Goal: Task Accomplishment & Management: Manage account settings

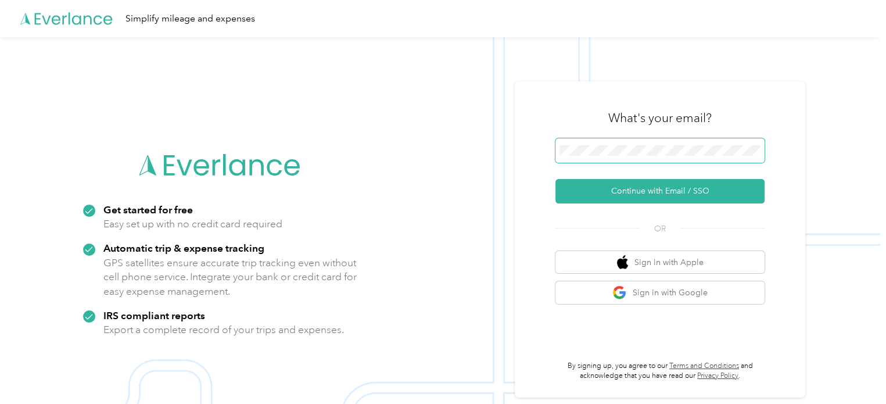
click at [555, 179] on button "Continue with Email / SSO" at bounding box center [659, 191] width 209 height 24
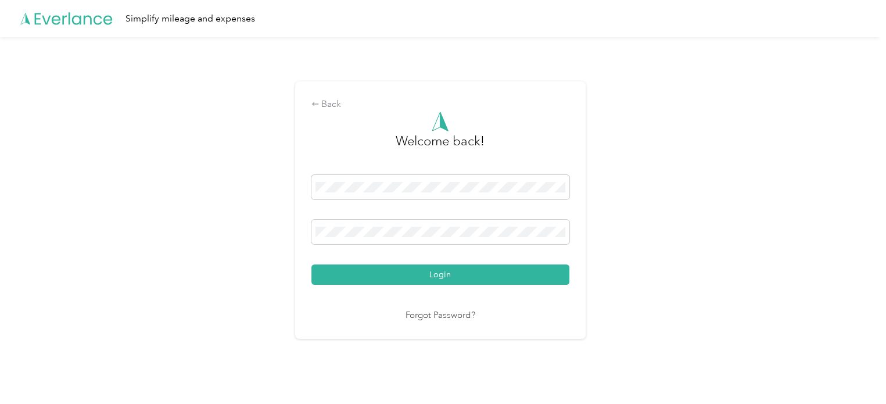
click at [311, 264] on button "Login" at bounding box center [440, 274] width 258 height 20
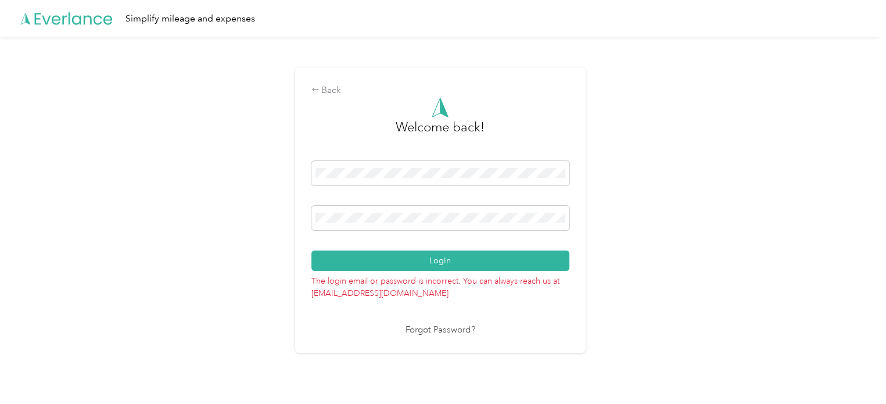
click at [311, 250] on button "Login" at bounding box center [440, 260] width 258 height 20
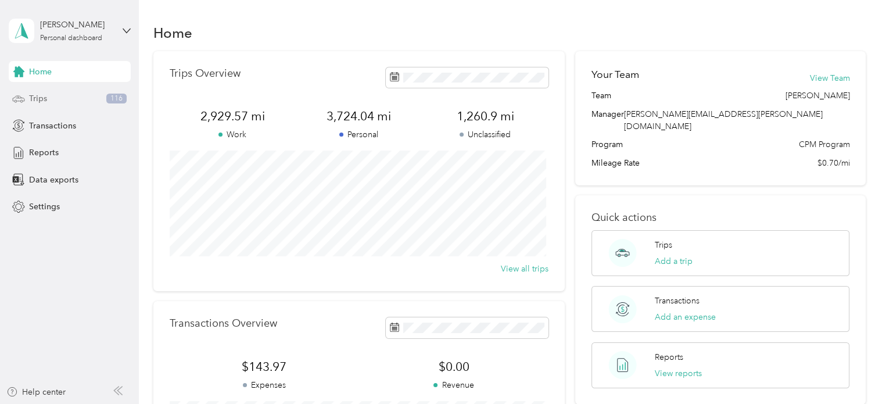
click at [57, 96] on div "Trips 116" at bounding box center [70, 98] width 122 height 21
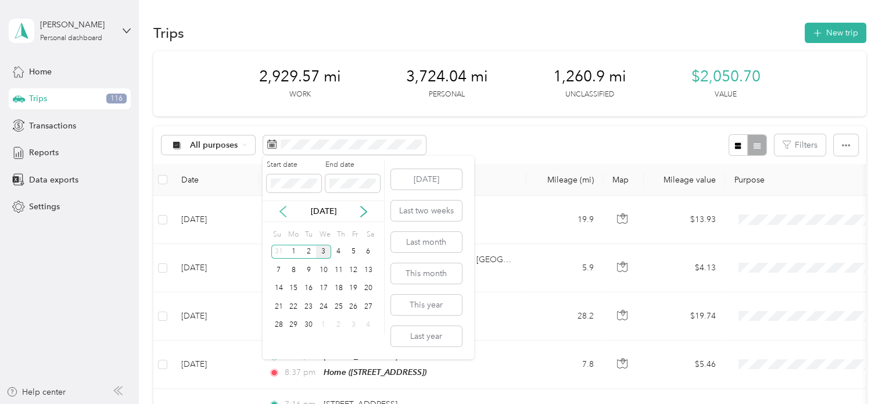
click at [283, 213] on icon at bounding box center [283, 212] width 12 height 12
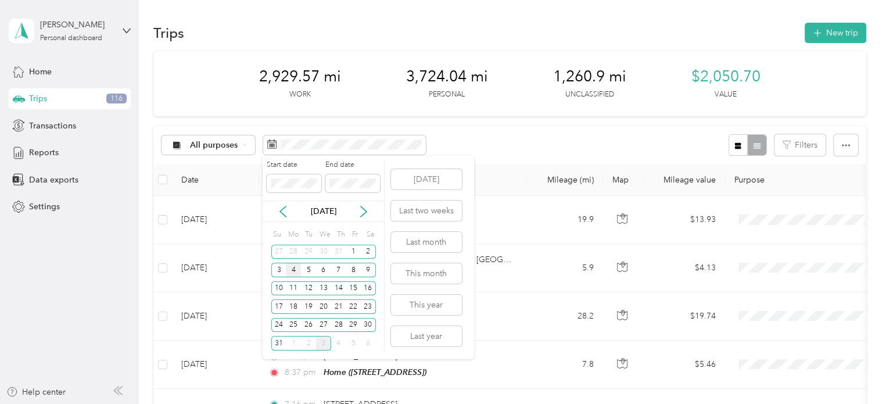
click at [290, 272] on div "4" at bounding box center [293, 269] width 15 height 15
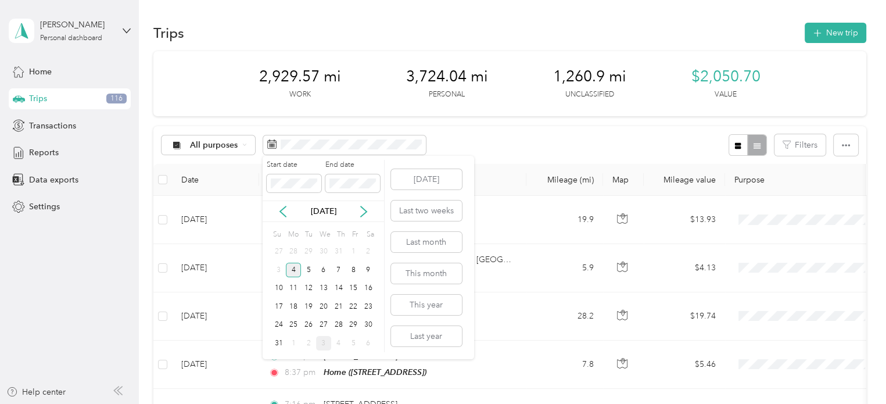
click at [290, 272] on div "4" at bounding box center [293, 269] width 15 height 15
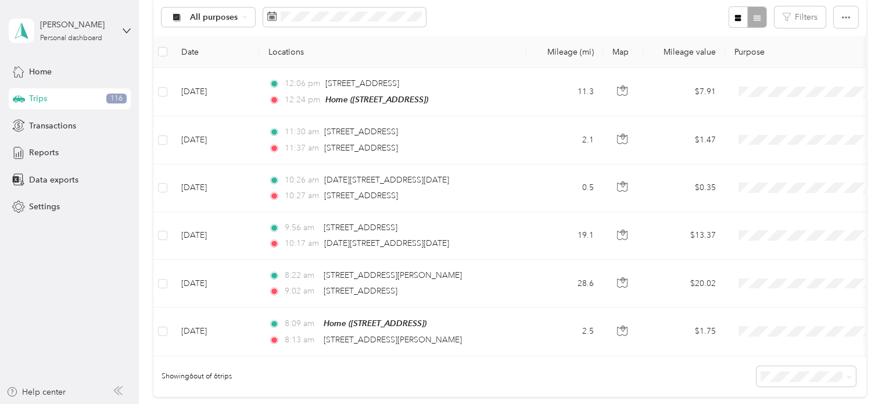
scroll to position [127, 0]
click at [866, 134] on div "Trips New trip 0 mi Work 0 mi Personal 64.1 mi Unclassified $0 Value All purpos…" at bounding box center [509, 187] width 741 height 628
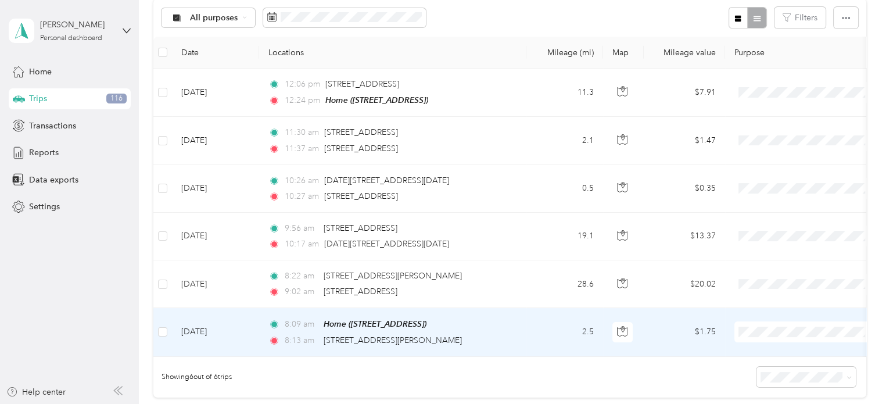
scroll to position [126, 0]
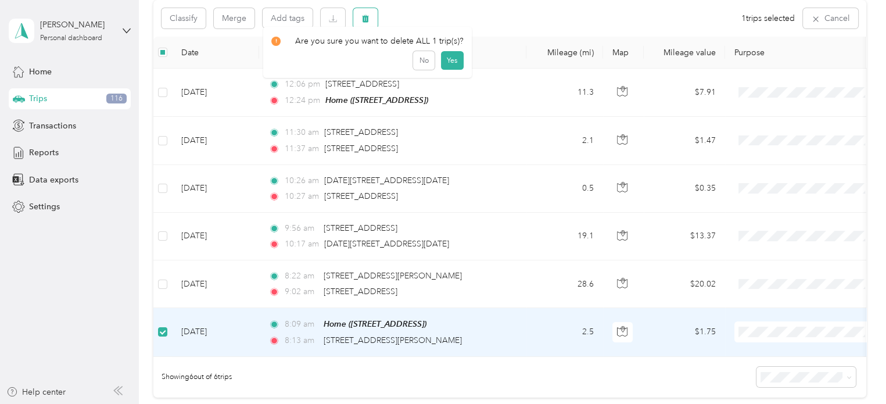
click at [367, 20] on icon "button" at bounding box center [365, 19] width 7 height 8
click at [455, 63] on button "Yes" at bounding box center [451, 66] width 23 height 19
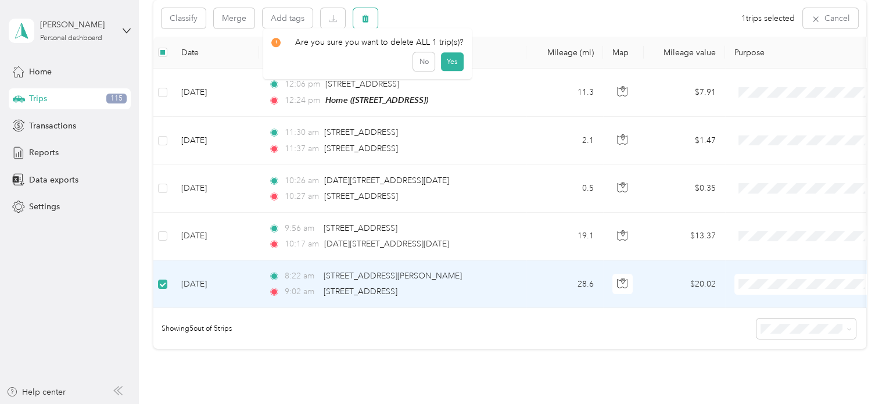
click at [368, 16] on icon "button" at bounding box center [365, 19] width 8 height 8
click at [447, 68] on button "Yes" at bounding box center [451, 66] width 23 height 19
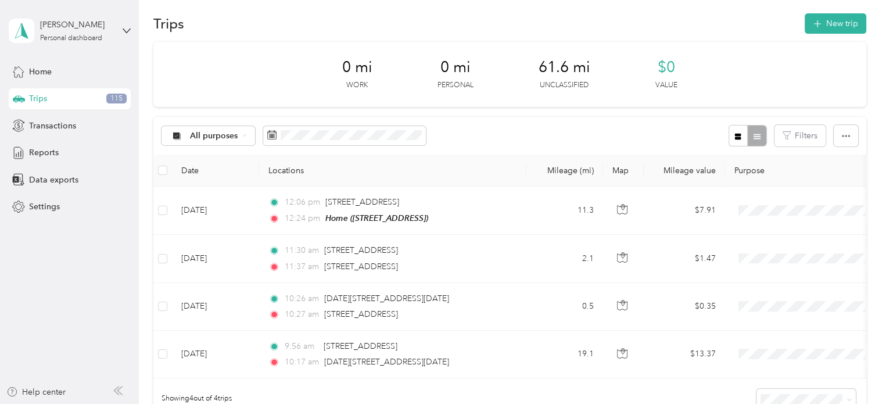
scroll to position [0, 0]
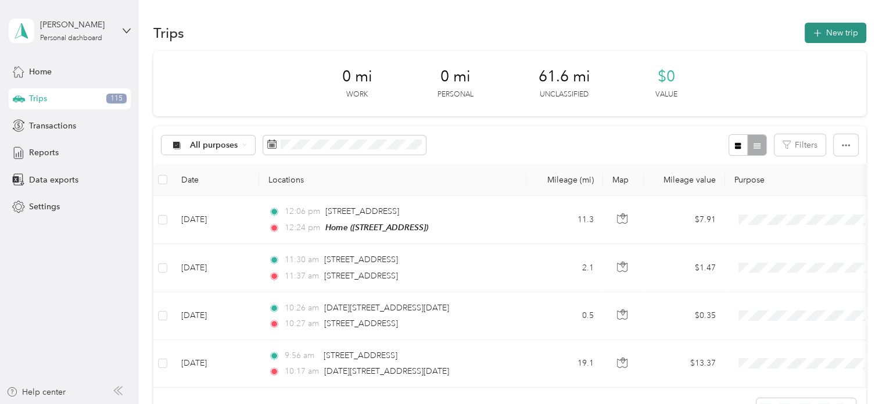
click at [855, 32] on button "New trip" at bounding box center [835, 33] width 62 height 20
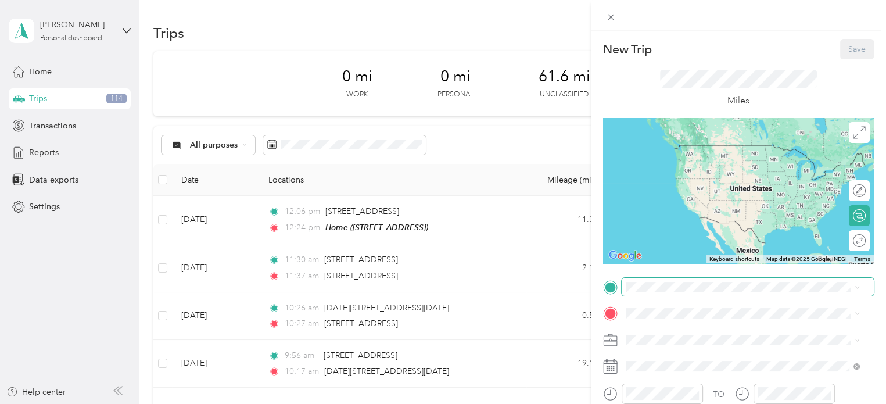
click at [638, 292] on span at bounding box center [747, 287] width 252 height 19
click at [675, 168] on li "Home [STREET_ADDRESS]" at bounding box center [742, 150] width 242 height 37
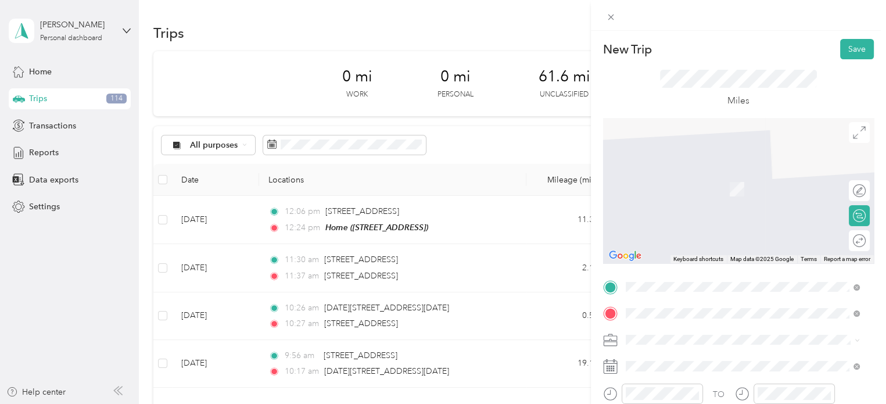
click at [693, 171] on span "[STREET_ADDRESS][US_STATE]" at bounding box center [705, 172] width 116 height 10
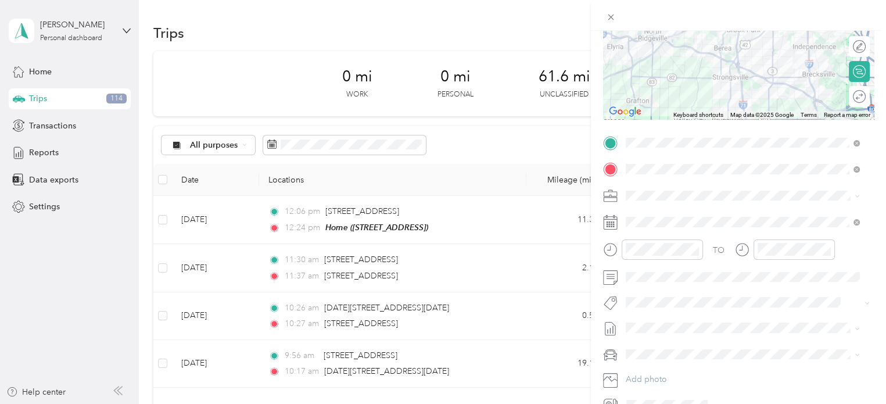
scroll to position [145, 0]
click at [640, 234] on span "Personal" at bounding box center [644, 232] width 31 height 10
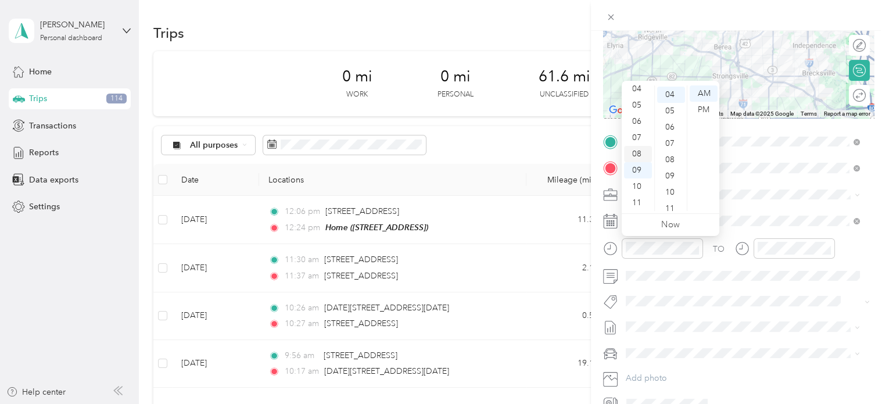
click at [639, 149] on div "08" at bounding box center [638, 154] width 28 height 16
click at [668, 134] on div "30" at bounding box center [671, 134] width 28 height 16
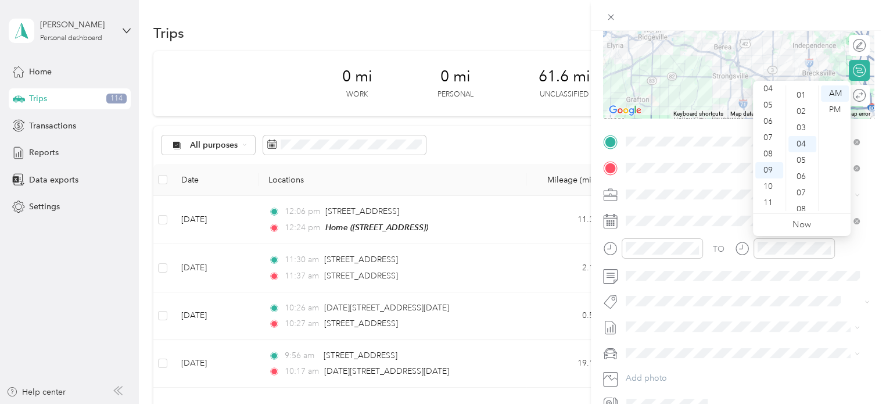
scroll to position [0, 0]
click at [798, 97] on div "00" at bounding box center [802, 93] width 28 height 16
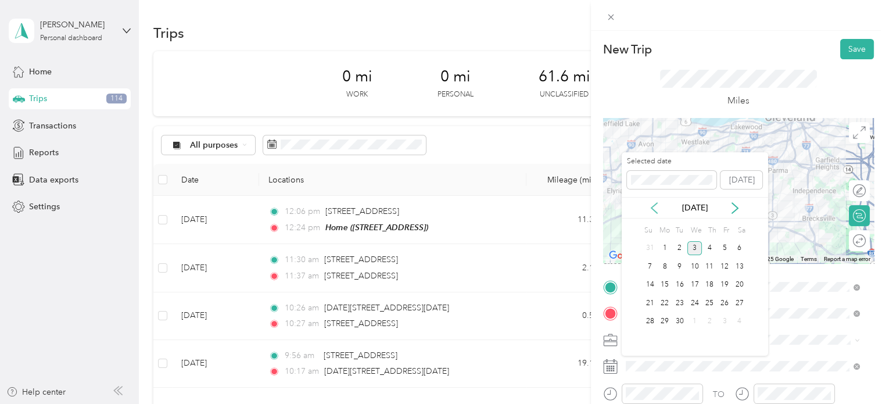
click at [654, 208] on icon at bounding box center [654, 208] width 12 height 12
click at [660, 265] on div "4" at bounding box center [664, 266] width 15 height 15
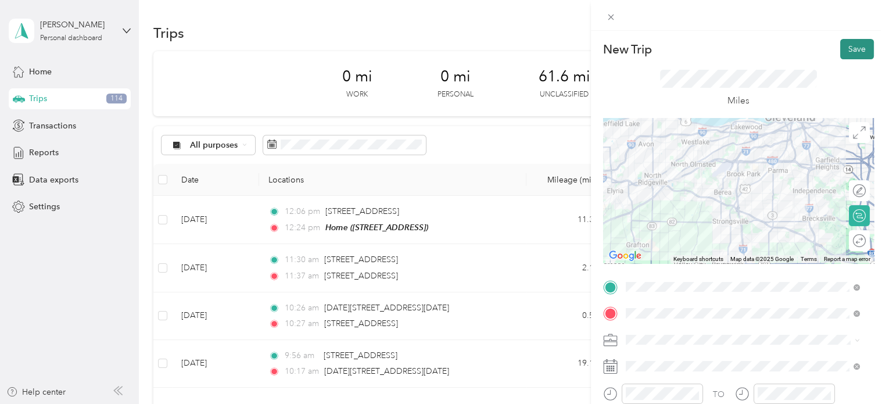
click at [848, 51] on button "Save" at bounding box center [857, 49] width 34 height 20
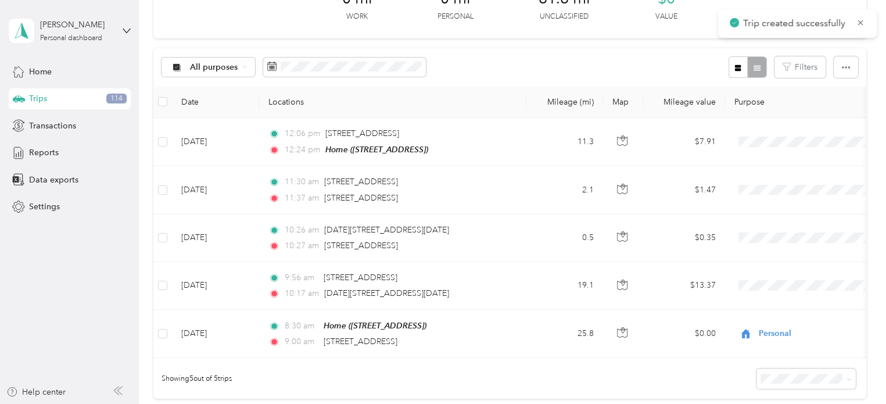
scroll to position [74, 0]
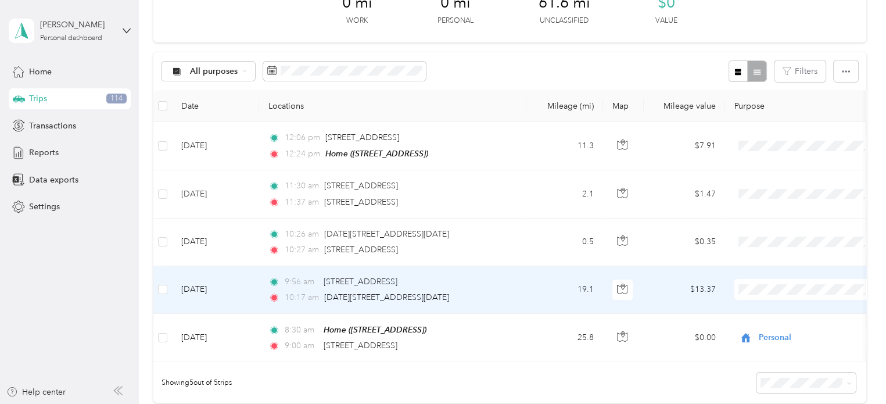
click at [760, 313] on li "Cuyahoga DD" at bounding box center [806, 310] width 144 height 20
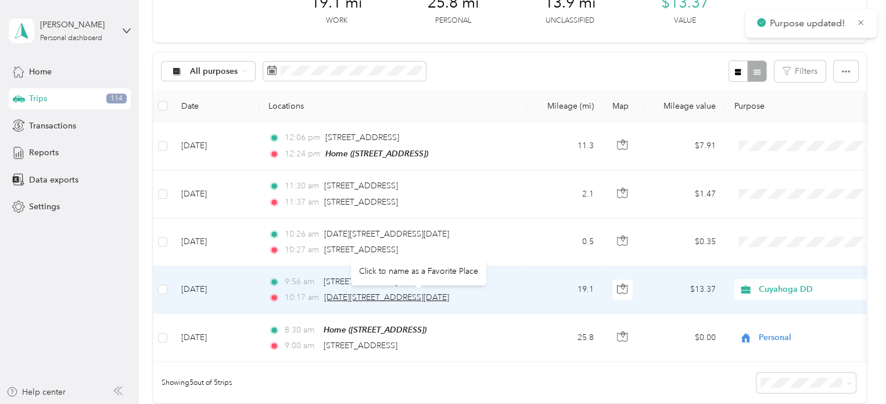
click at [449, 292] on span "[DATE][STREET_ADDRESS][DATE]" at bounding box center [386, 297] width 125 height 10
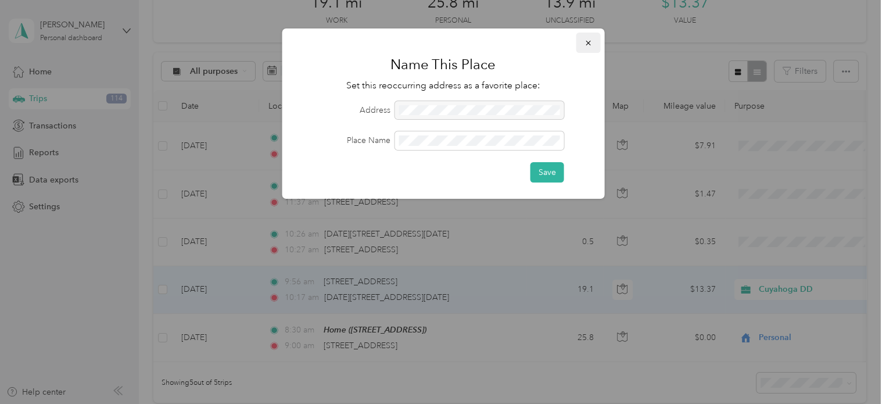
click at [588, 45] on icon "button" at bounding box center [588, 43] width 8 height 8
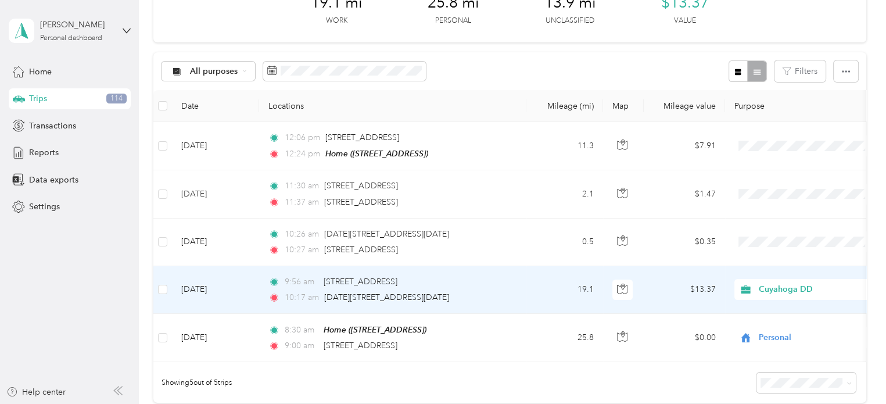
click at [539, 279] on td "19.1" at bounding box center [564, 290] width 77 height 48
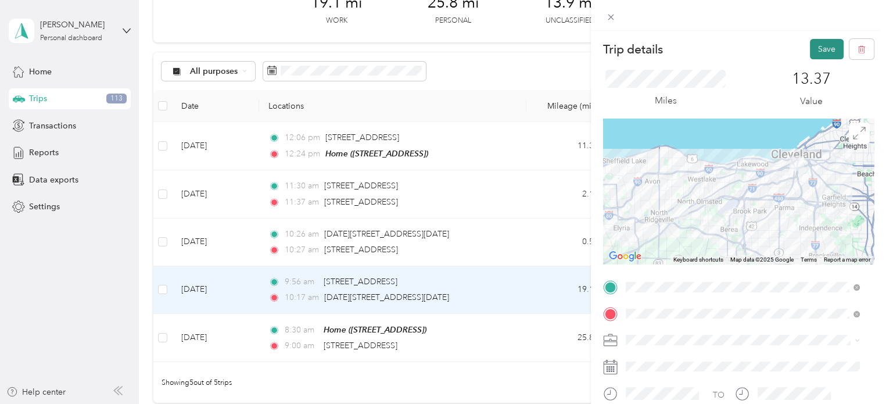
click at [811, 49] on button "Save" at bounding box center [826, 49] width 34 height 20
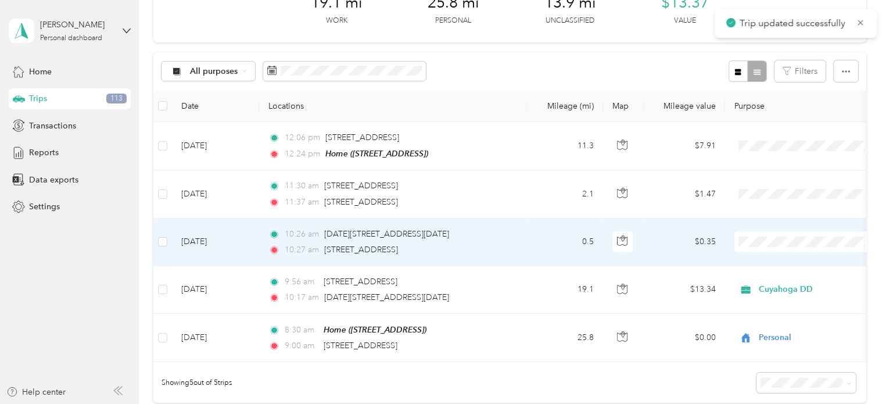
click at [545, 236] on td "0.5" at bounding box center [564, 242] width 77 height 48
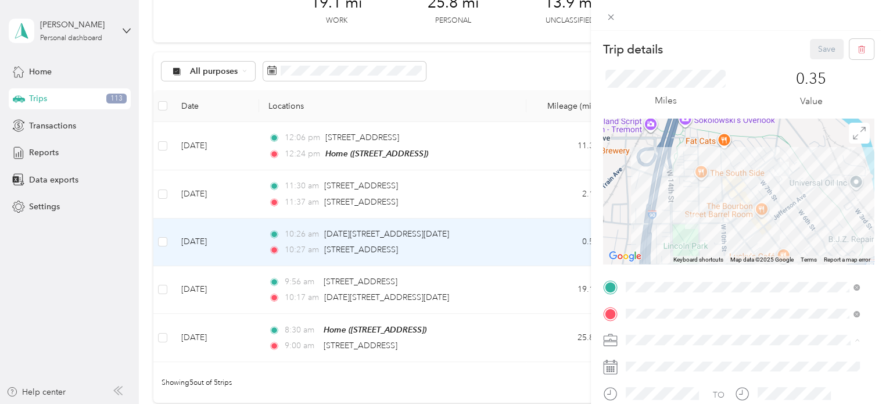
click at [640, 362] on div "Cuyahoga DD" at bounding box center [742, 360] width 226 height 12
click at [813, 49] on button "Save" at bounding box center [826, 49] width 34 height 20
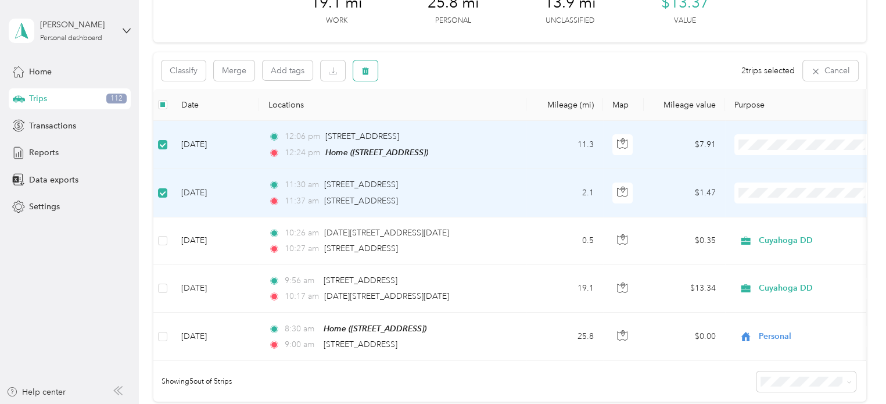
click at [363, 74] on icon "button" at bounding box center [365, 71] width 7 height 8
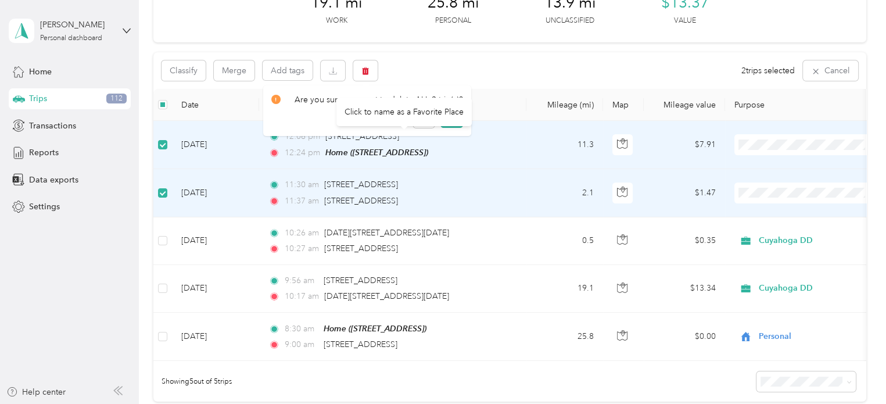
click at [450, 118] on div "Click to name as a Favorite Place" at bounding box center [403, 112] width 135 height 28
click at [446, 120] on button "Yes" at bounding box center [451, 119] width 23 height 19
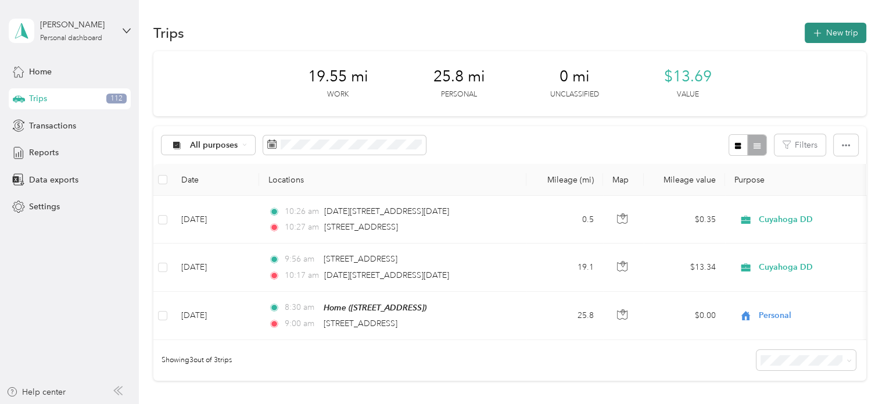
click at [816, 28] on span "button" at bounding box center [816, 33] width 9 height 10
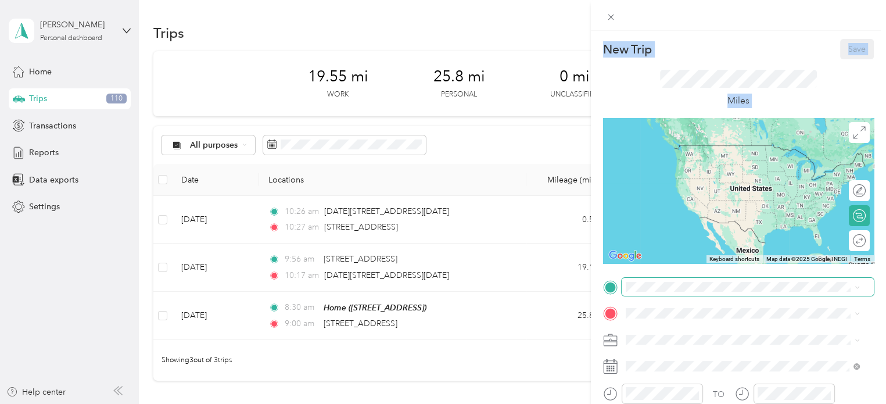
click at [650, 287] on div "New Trip Save This trip cannot be edited because it is either under review, app…" at bounding box center [443, 202] width 886 height 404
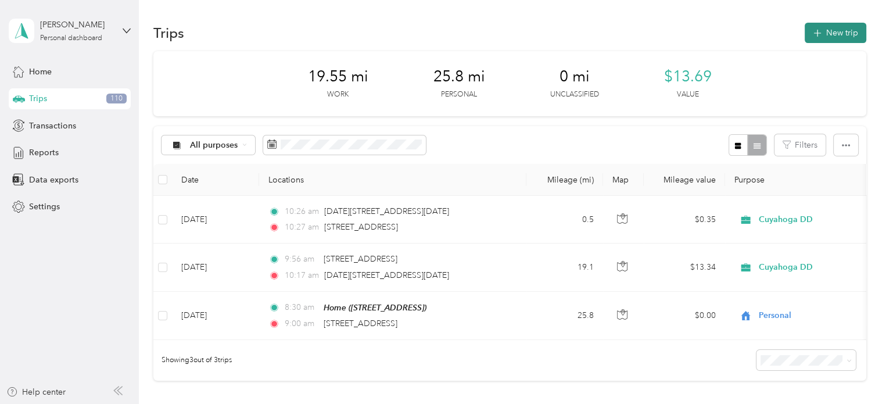
click at [826, 33] on button "New trip" at bounding box center [835, 33] width 62 height 20
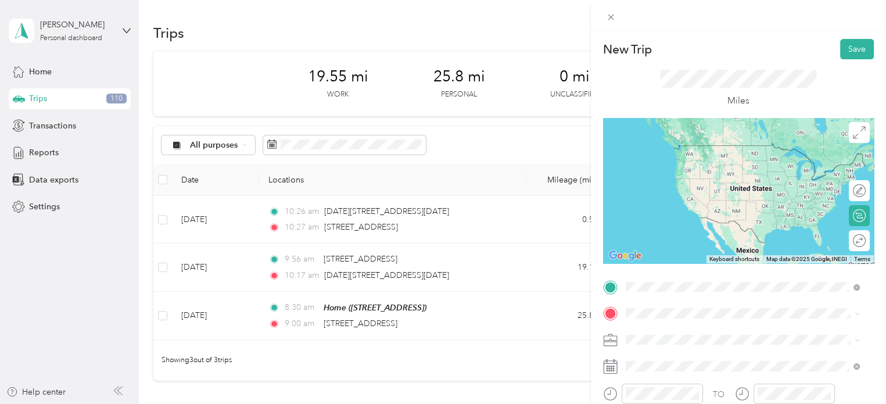
click at [690, 158] on li "[STREET_ADDRESS][US_STATE]" at bounding box center [742, 146] width 242 height 24
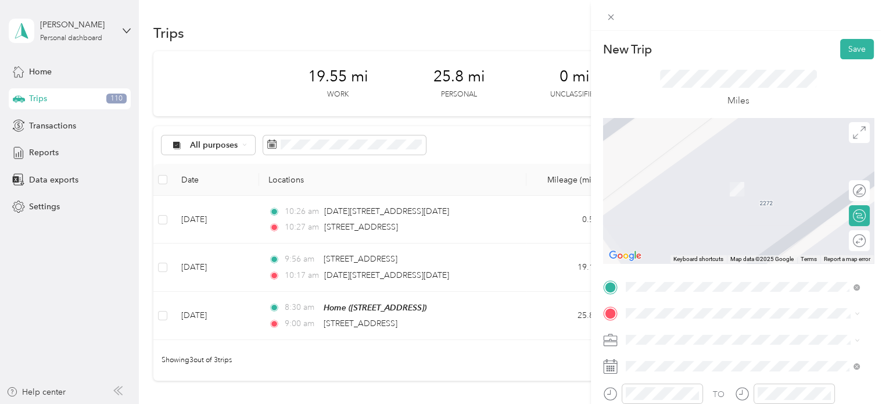
click at [677, 193] on span "[STREET_ADDRESS]" at bounding box center [684, 188] width 74 height 10
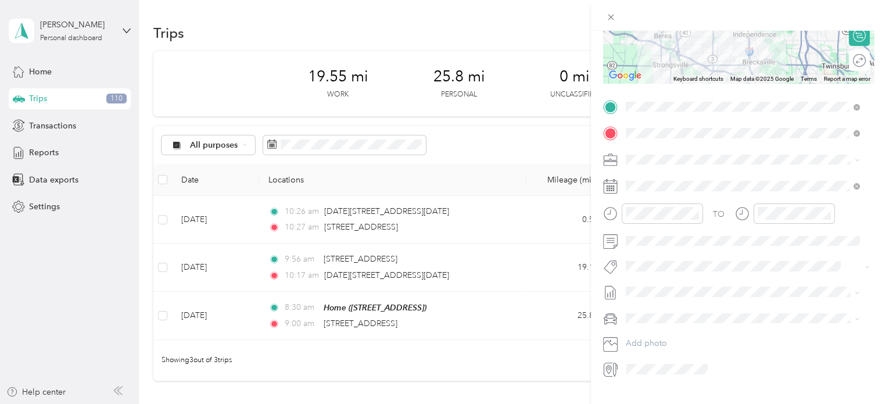
scroll to position [186, 0]
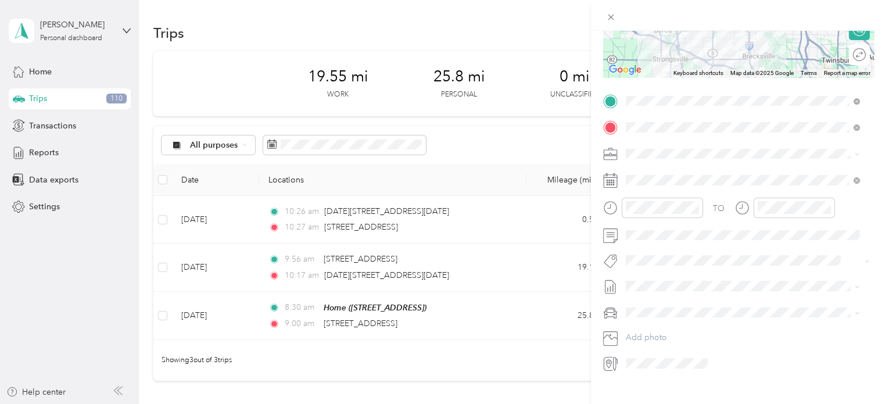
click at [650, 146] on span at bounding box center [747, 154] width 252 height 19
click at [633, 193] on span "Personal" at bounding box center [644, 194] width 31 height 10
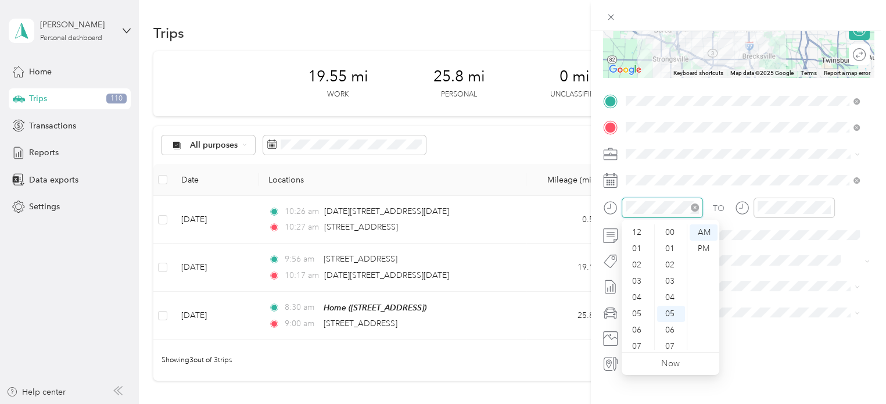
scroll to position [70, 0]
click at [636, 343] on div "11" at bounding box center [638, 341] width 28 height 16
click at [667, 315] on div "30" at bounding box center [671, 318] width 28 height 16
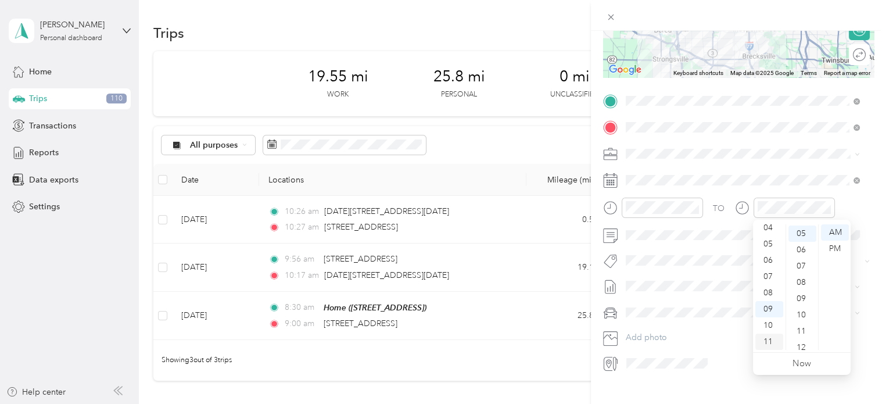
click at [769, 337] on div "11" at bounding box center [769, 341] width 28 height 16
click at [801, 314] on div "45" at bounding box center [802, 311] width 28 height 16
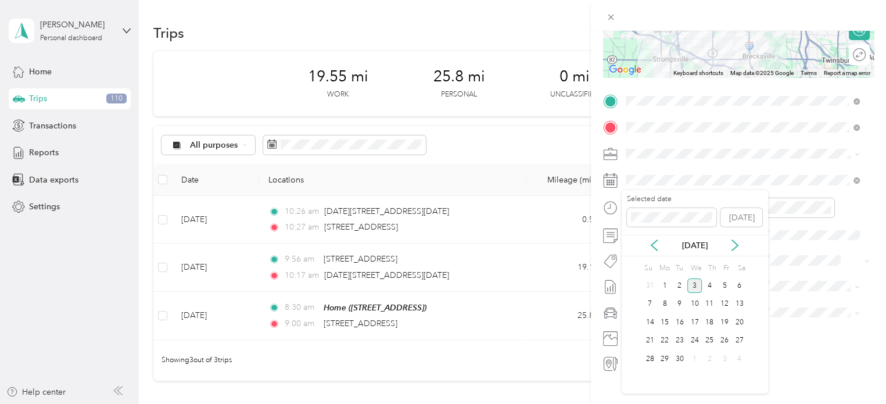
click at [645, 248] on div "[DATE]" at bounding box center [694, 245] width 146 height 12
click at [653, 247] on icon at bounding box center [654, 245] width 12 height 12
click at [663, 298] on div "4" at bounding box center [664, 304] width 15 height 15
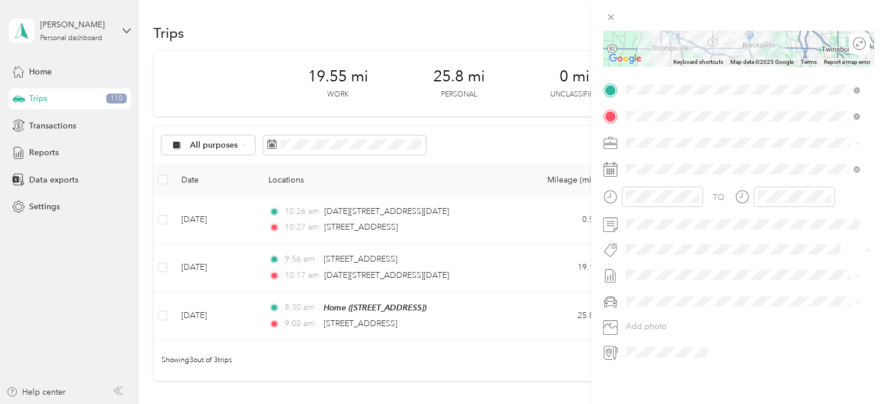
scroll to position [0, 0]
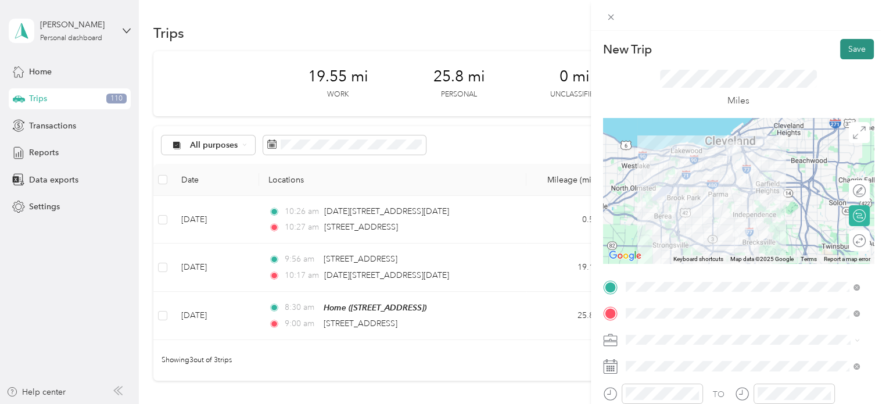
click at [851, 44] on button "Save" at bounding box center [857, 49] width 34 height 20
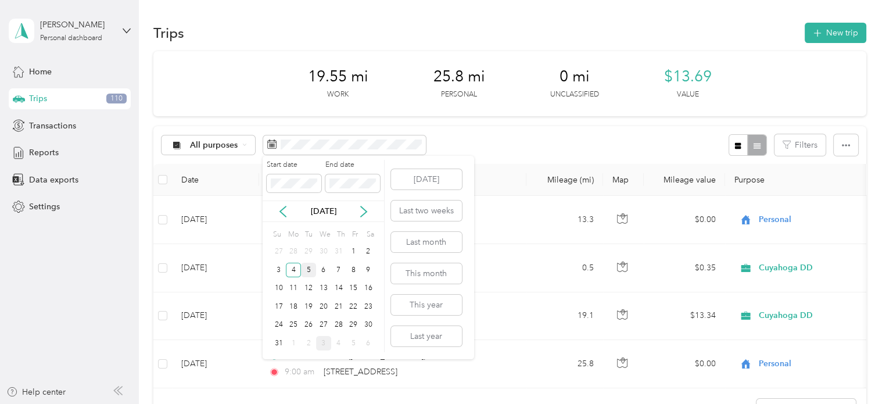
click at [310, 267] on div "5" at bounding box center [308, 269] width 15 height 15
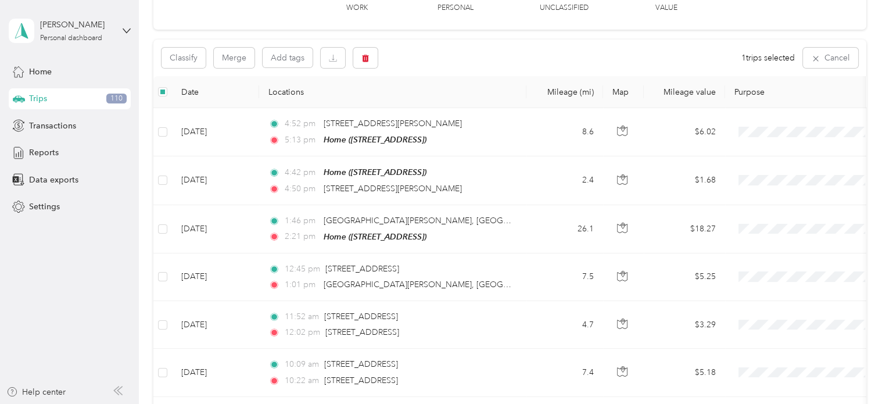
scroll to position [63, 0]
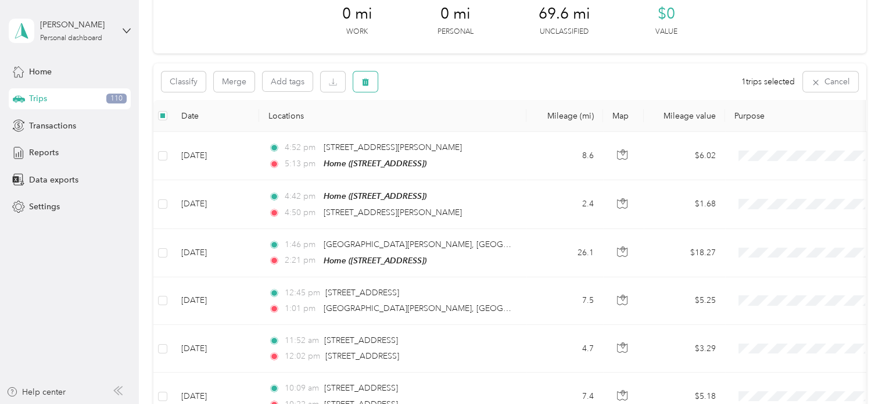
click at [374, 85] on button "button" at bounding box center [365, 81] width 24 height 20
click at [446, 123] on button "Yes" at bounding box center [451, 130] width 23 height 19
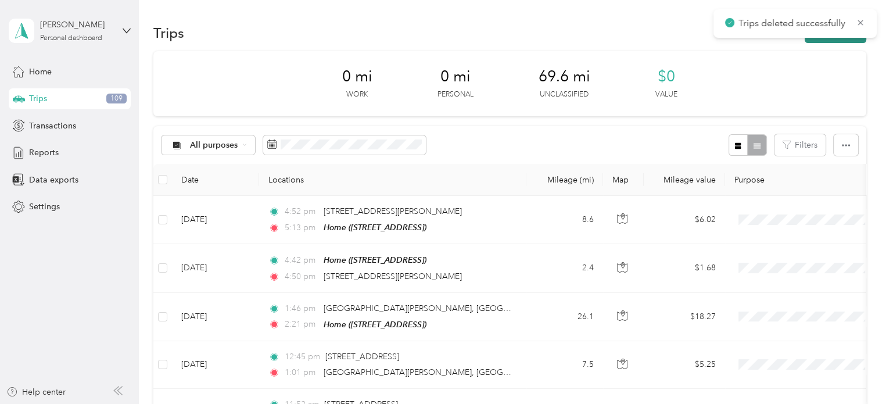
click at [808, 41] on button "New trip" at bounding box center [835, 33] width 62 height 20
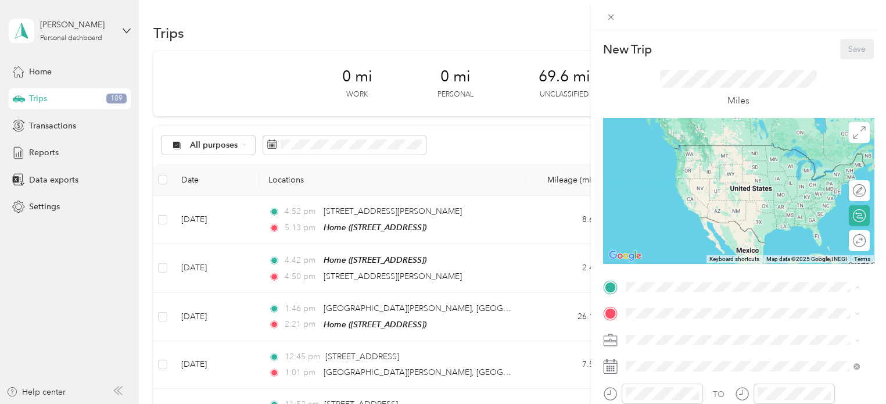
click at [666, 168] on div "Home [STREET_ADDRESS]" at bounding box center [684, 156] width 74 height 24
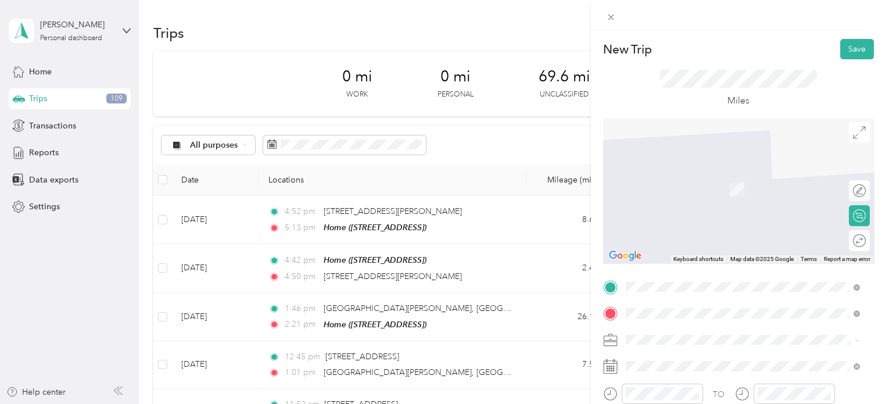
click at [675, 189] on ol "From search results [STREET_ADDRESS][US_STATE] [STREET_ADDRESS][GEOGRAPHIC_DATA…" at bounding box center [742, 214] width 242 height 148
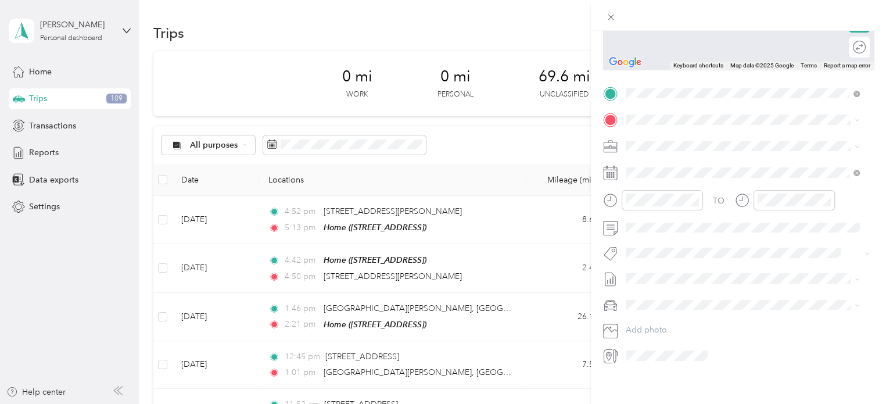
scroll to position [203, 0]
click at [656, 150] on span "[STREET_ADDRESS][US_STATE]" at bounding box center [705, 151] width 116 height 10
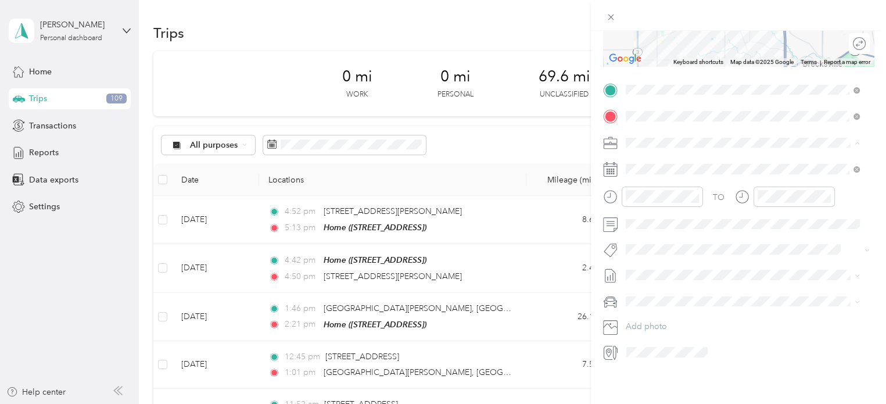
click at [645, 175] on span "Personal" at bounding box center [644, 177] width 31 height 10
click at [638, 257] on div "07" at bounding box center [638, 259] width 28 height 16
click at [670, 266] on div "30" at bounding box center [671, 272] width 28 height 16
click at [769, 262] on div "07" at bounding box center [769, 259] width 28 height 16
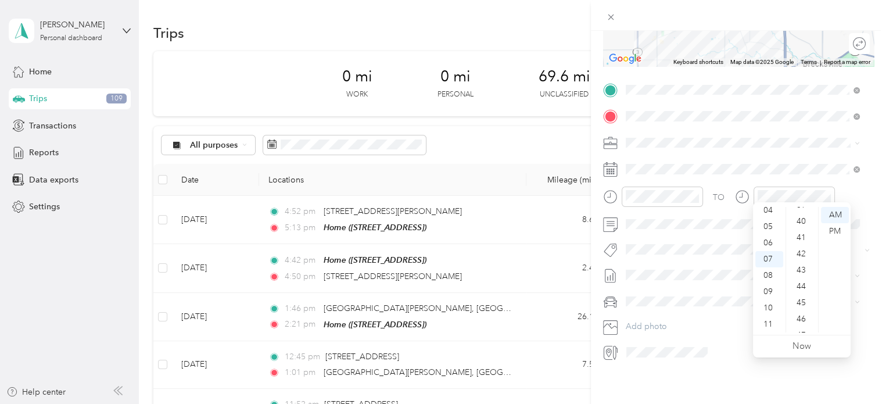
scroll to position [664, 0]
click at [804, 288] on div "45" at bounding box center [802, 282] width 28 height 16
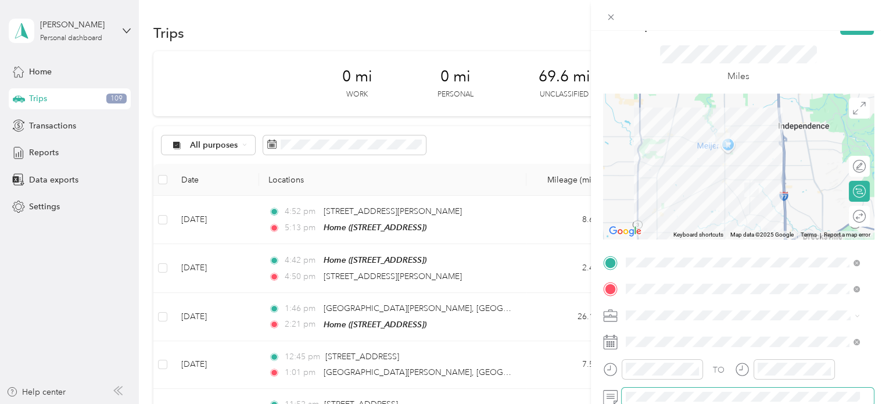
scroll to position [0, 0]
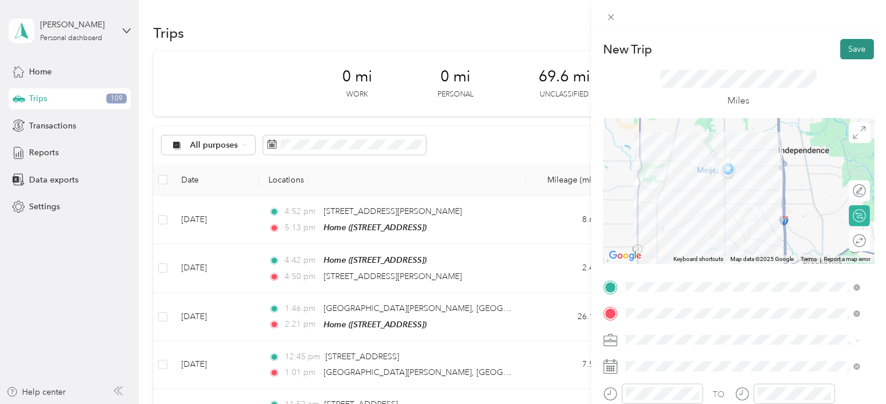
click at [840, 55] on button "Save" at bounding box center [857, 49] width 34 height 20
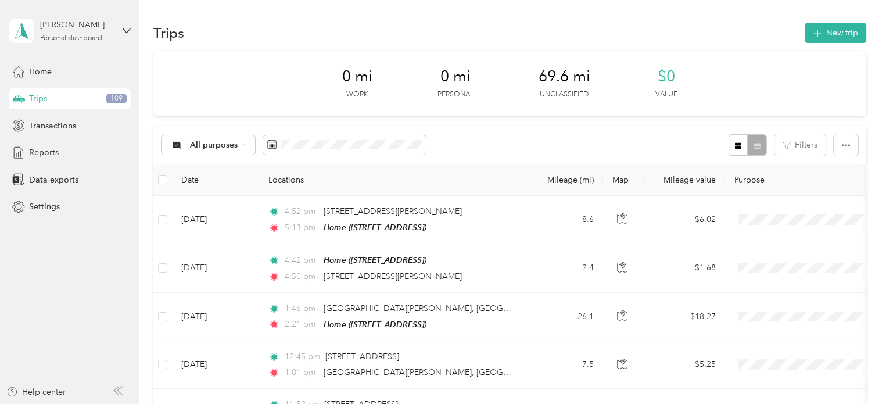
click at [757, 81] on div "0 mi Work 0 mi Personal 69.6 mi Unclassified $0 Value" at bounding box center [509, 83] width 713 height 65
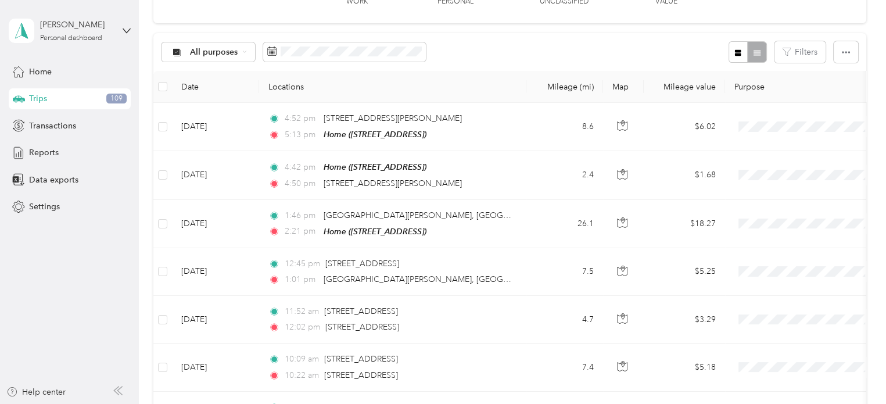
scroll to position [83, 0]
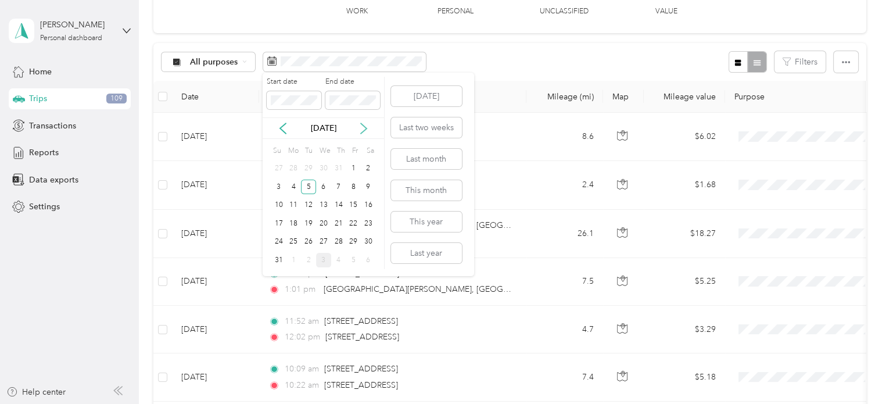
click at [366, 129] on icon at bounding box center [364, 129] width 12 height 12
click at [322, 170] on div "3" at bounding box center [323, 168] width 15 height 15
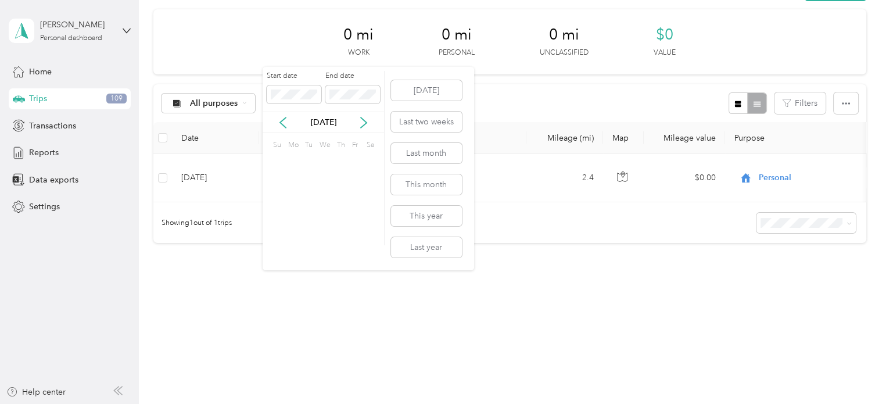
scroll to position [50, 0]
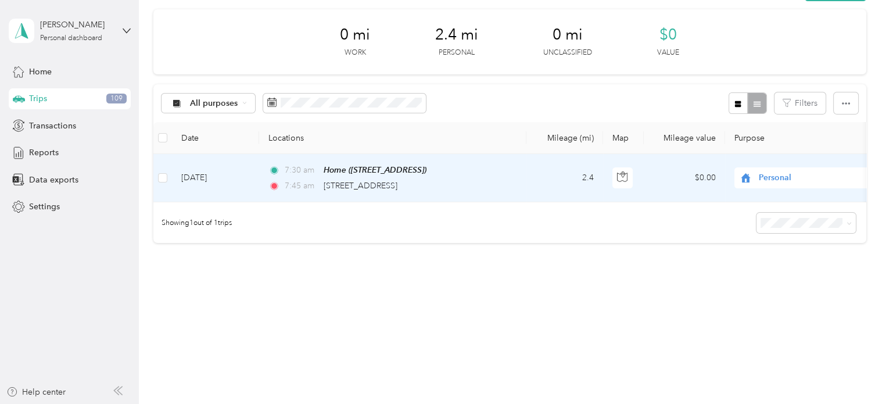
click at [548, 178] on td "2.4" at bounding box center [564, 178] width 77 height 48
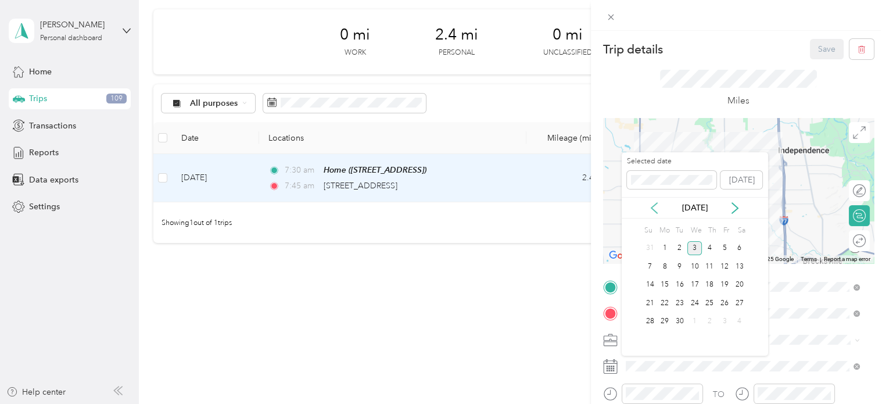
click at [654, 204] on icon at bounding box center [654, 208] width 6 height 10
click at [679, 265] on div "5" at bounding box center [679, 266] width 15 height 15
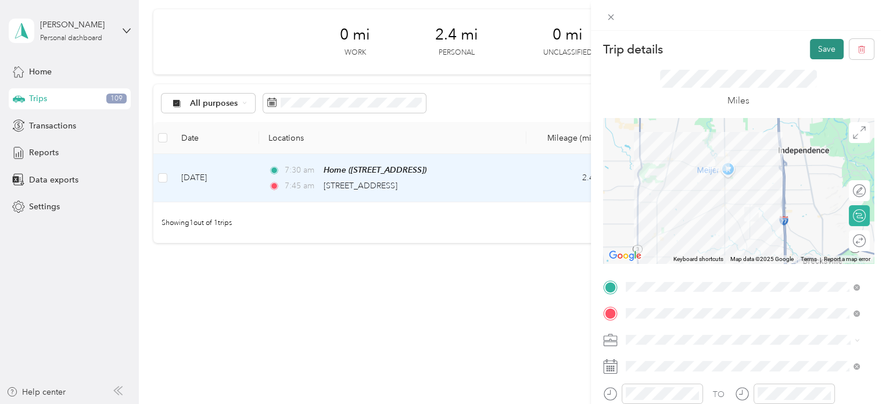
click at [816, 48] on button "Save" at bounding box center [826, 49] width 34 height 20
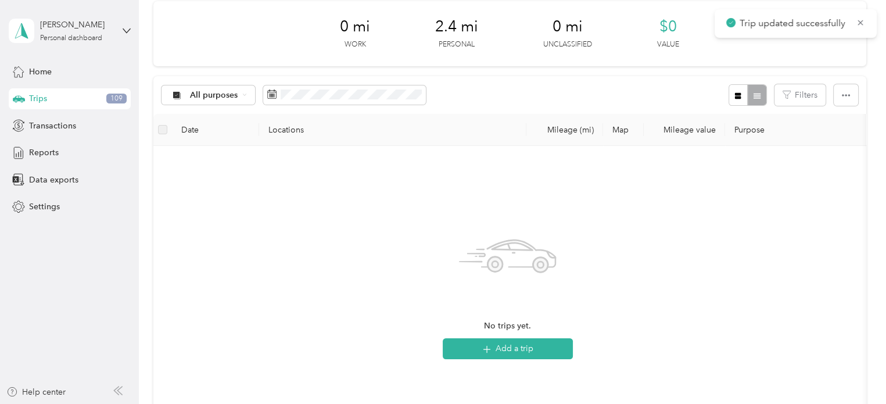
scroll to position [83, 0]
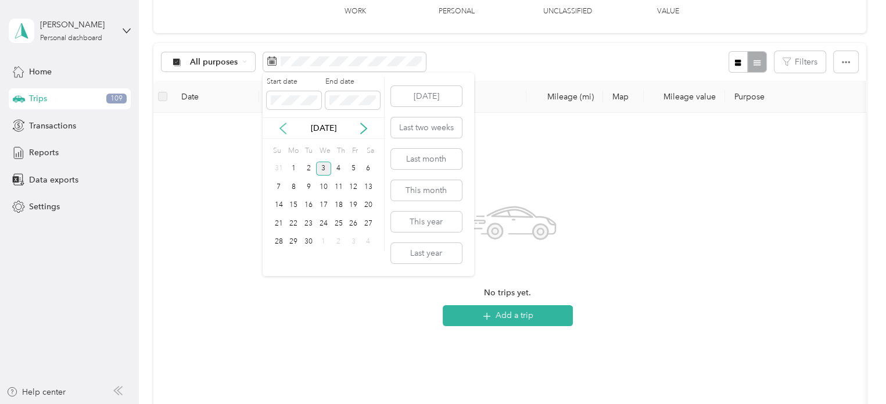
click at [281, 130] on icon at bounding box center [283, 129] width 12 height 12
click at [307, 183] on div "5" at bounding box center [308, 186] width 15 height 15
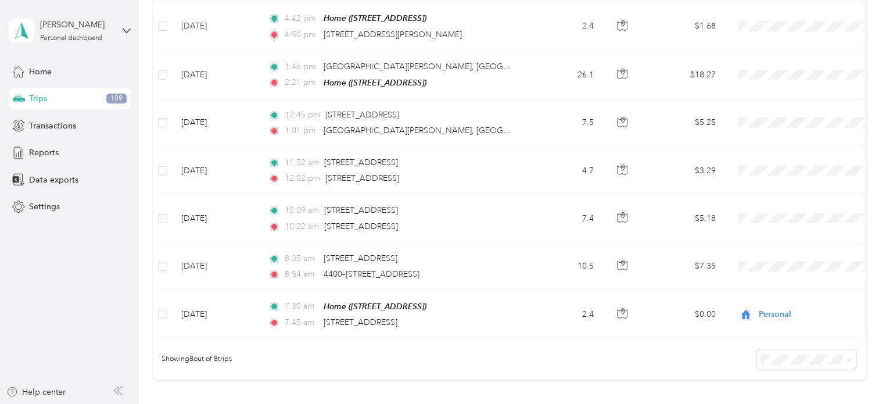
scroll to position [240, 0]
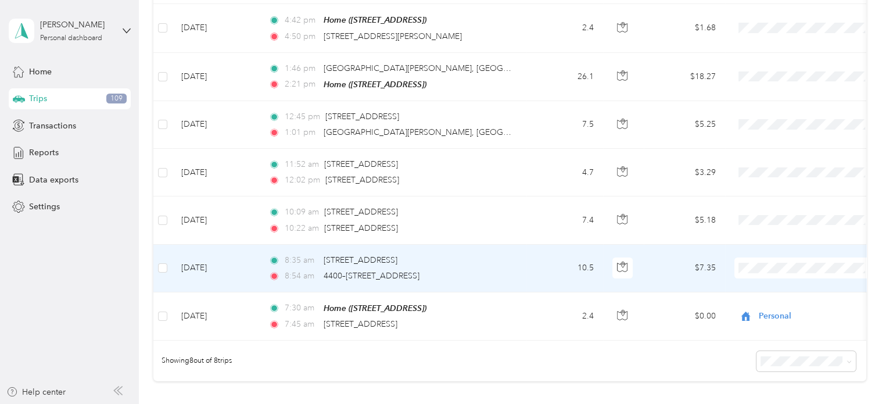
click at [752, 281] on icon at bounding box center [749, 282] width 15 height 9
click at [532, 260] on td "10.5" at bounding box center [564, 268] width 77 height 48
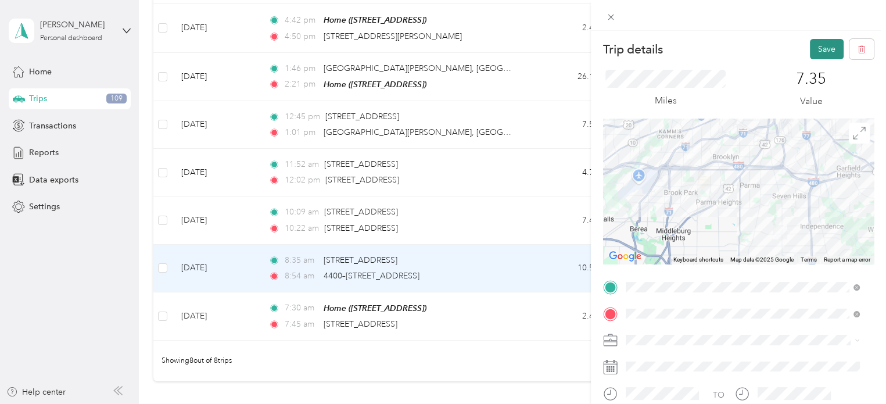
click at [812, 43] on button "Save" at bounding box center [826, 49] width 34 height 20
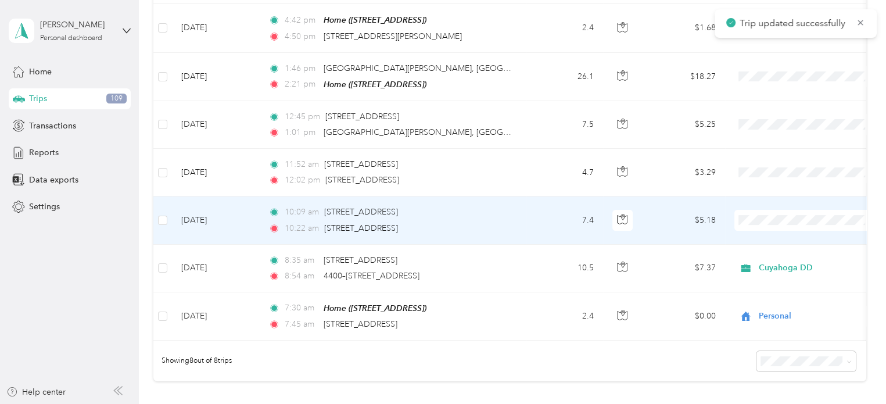
click at [502, 217] on div "10:09 am 4401–[STREET_ADDRESS] 10:22 am [STREET_ADDRESS]" at bounding box center [390, 220] width 244 height 28
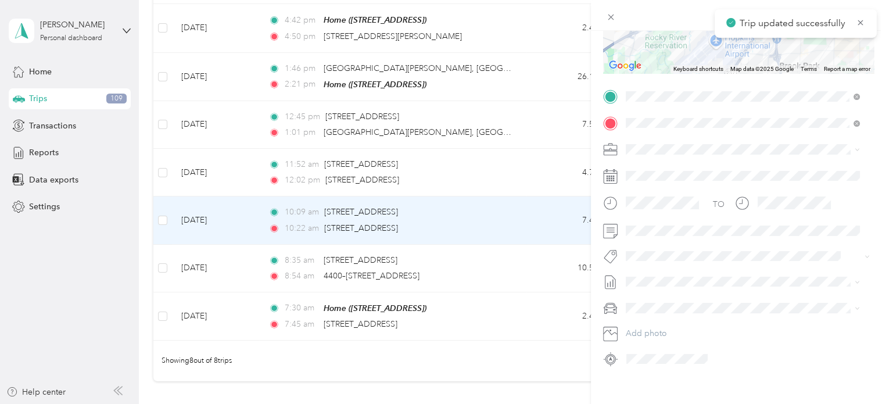
scroll to position [207, 0]
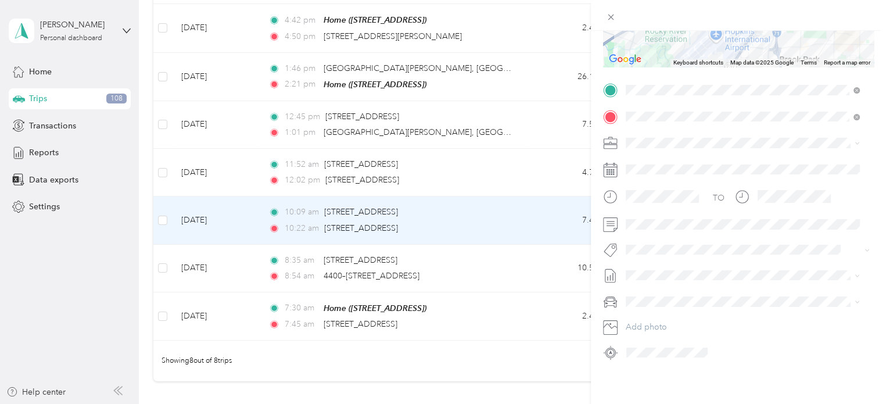
click at [654, 153] on li "Cuyahoga DD" at bounding box center [742, 150] width 242 height 20
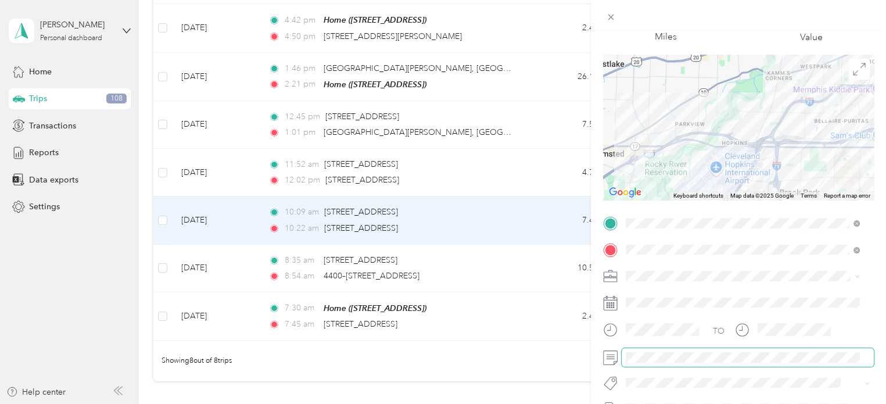
scroll to position [0, 0]
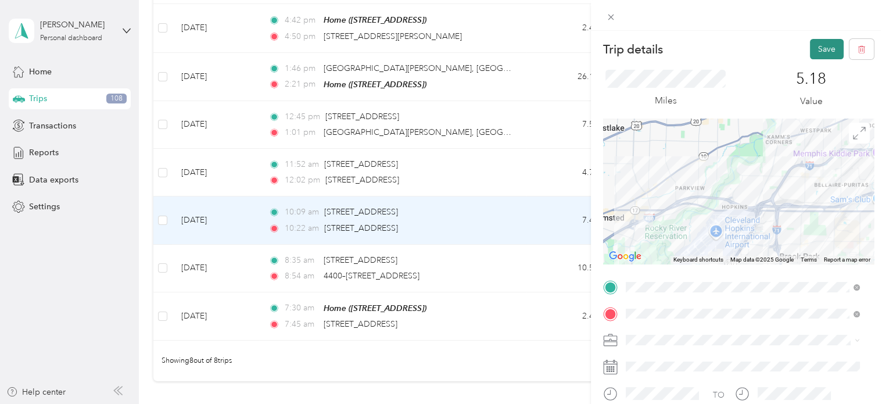
click at [813, 51] on button "Save" at bounding box center [826, 49] width 34 height 20
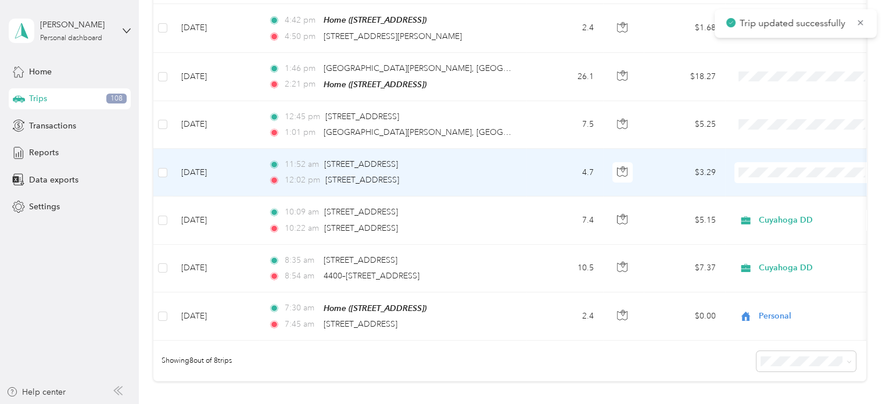
click at [521, 169] on td "11:52 am [STREET_ADDRESS] 12:02 pm [STREET_ADDRESS]" at bounding box center [392, 173] width 267 height 48
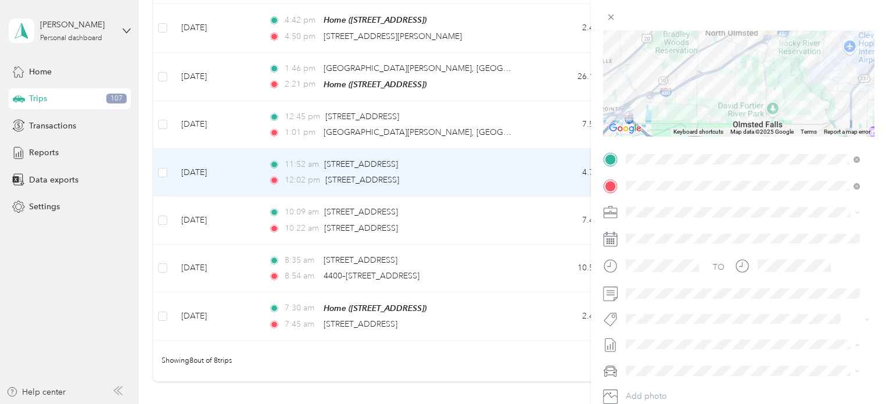
scroll to position [160, 0]
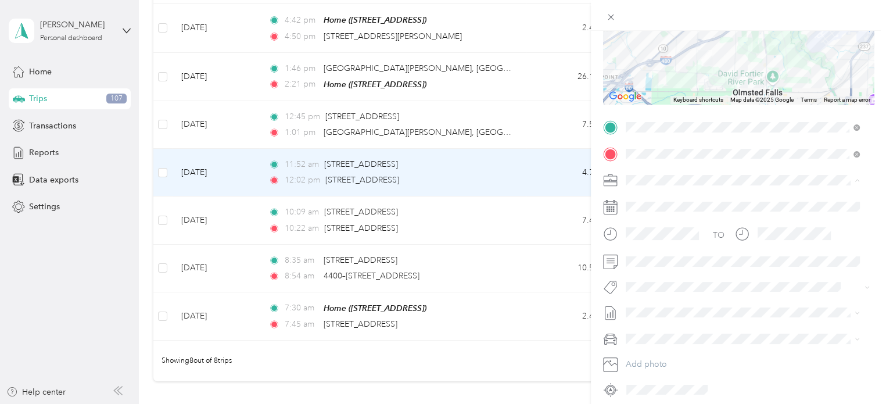
click at [639, 195] on span "Cuyahoga DD" at bounding box center [655, 200] width 53 height 10
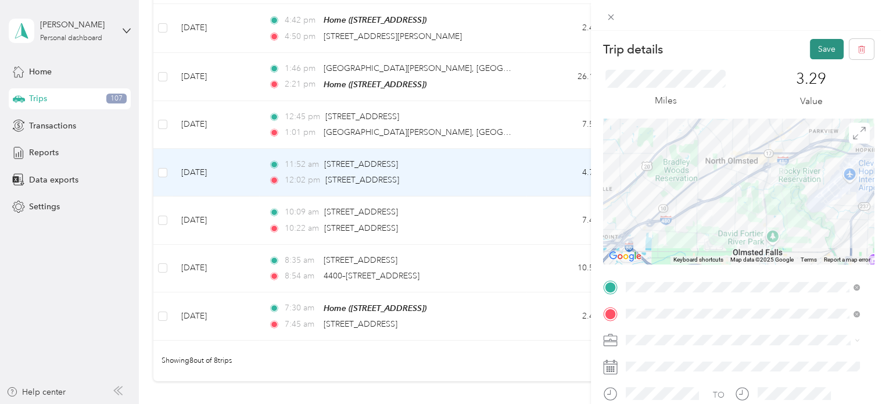
click at [816, 46] on button "Save" at bounding box center [826, 49] width 34 height 20
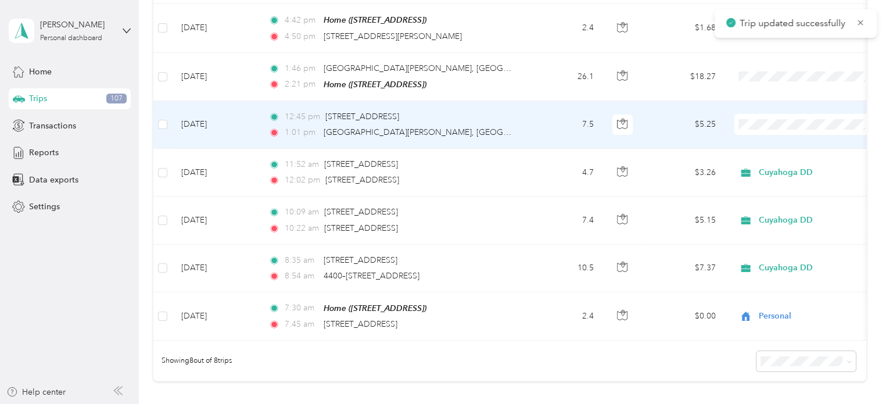
click at [523, 120] on td "12:45 pm [STREET_ADDRESS] 1:01 pm [GEOGRAPHIC_DATA][PERSON_NAME], [GEOGRAPHIC_D…" at bounding box center [392, 125] width 267 height 48
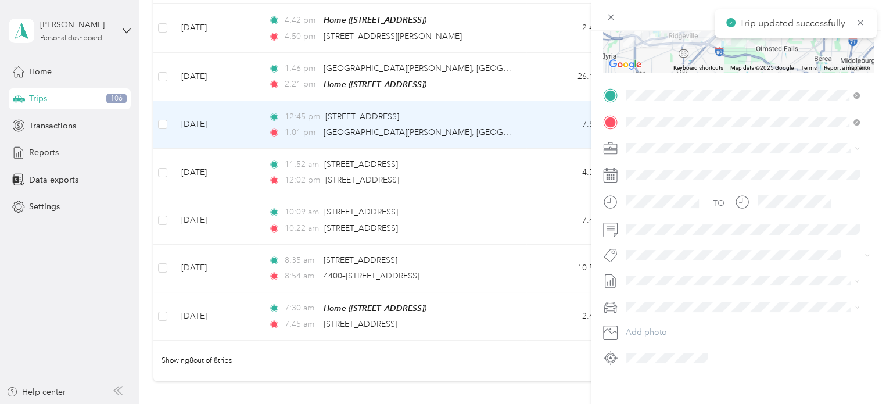
scroll to position [207, 0]
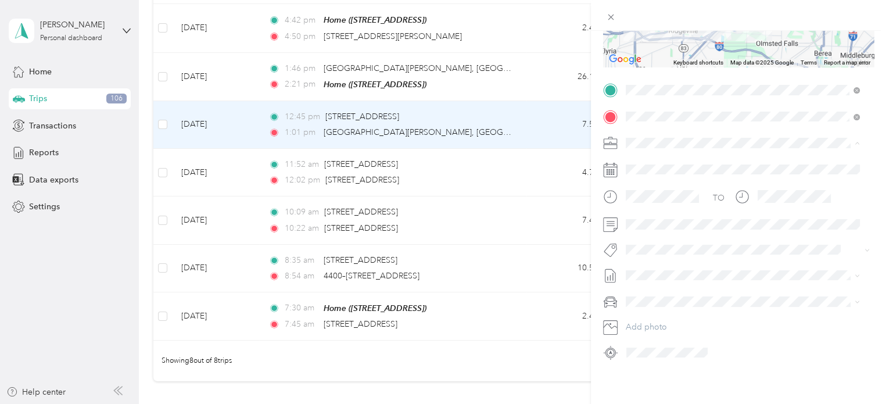
click at [643, 153] on span "Cuyahoga DD" at bounding box center [655, 154] width 53 height 10
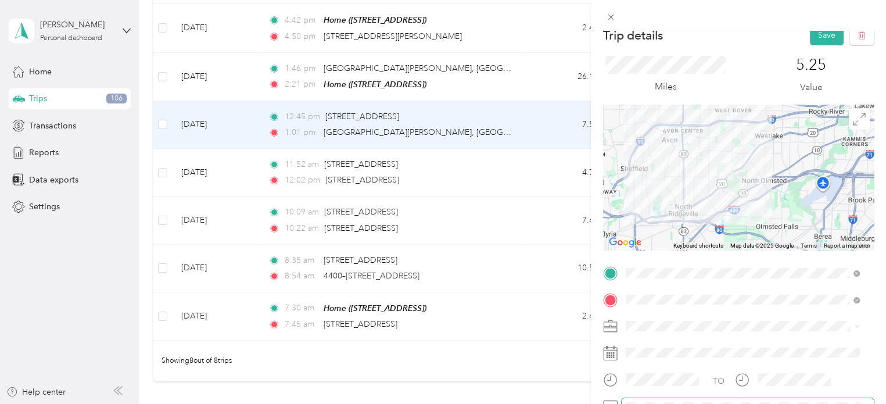
scroll to position [0, 0]
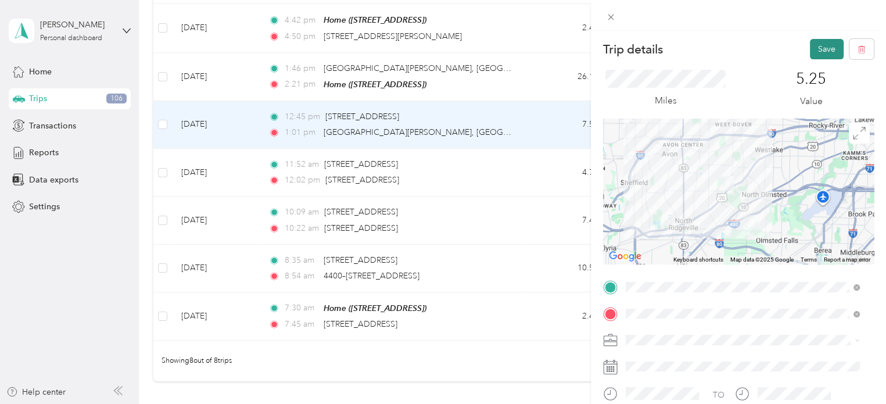
click at [809, 48] on button "Save" at bounding box center [826, 49] width 34 height 20
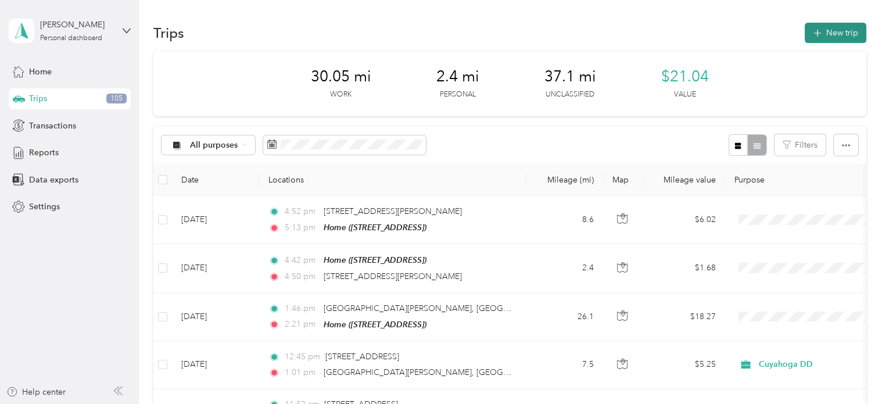
click at [822, 32] on button "New trip" at bounding box center [835, 33] width 62 height 20
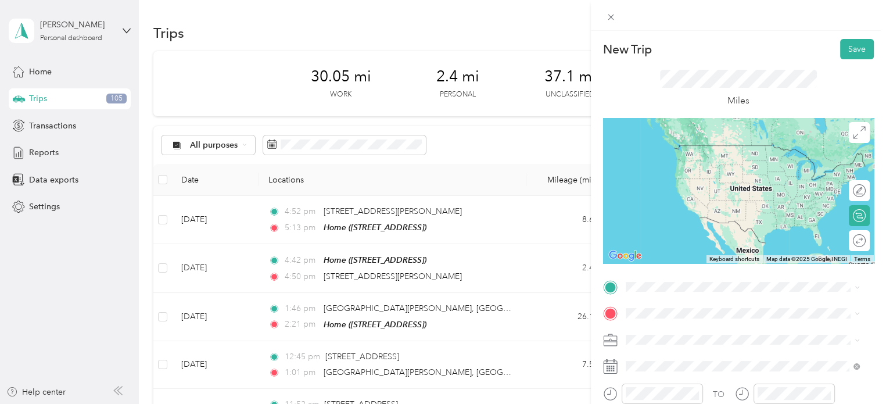
click at [707, 164] on ol "From search results [GEOGRAPHIC_DATA][PERSON_NAME][US_STATE][PERSON_NAME][US_ST…" at bounding box center [742, 189] width 242 height 163
click at [685, 151] on span "[GEOGRAPHIC_DATA][PERSON_NAME][US_STATE], [GEOGRAPHIC_DATA]" at bounding box center [751, 144] width 208 height 20
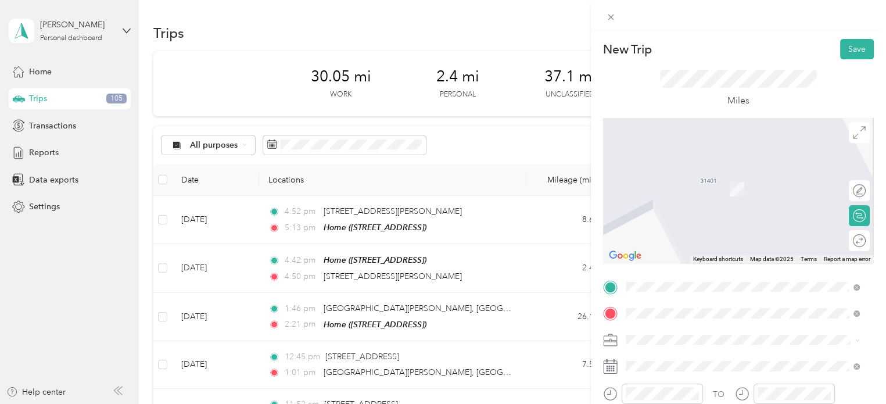
click at [695, 254] on span "[STREET_ADDRESS][US_STATE]" at bounding box center [705, 249] width 116 height 10
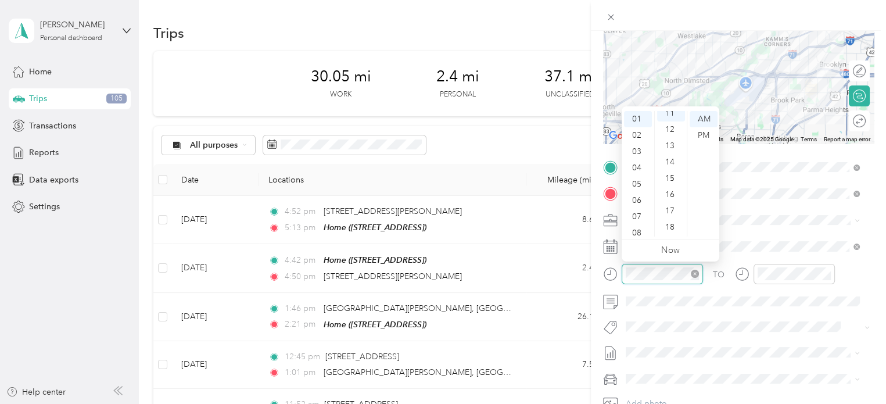
scroll to position [179, 0]
click at [704, 136] on div "PM" at bounding box center [703, 135] width 28 height 16
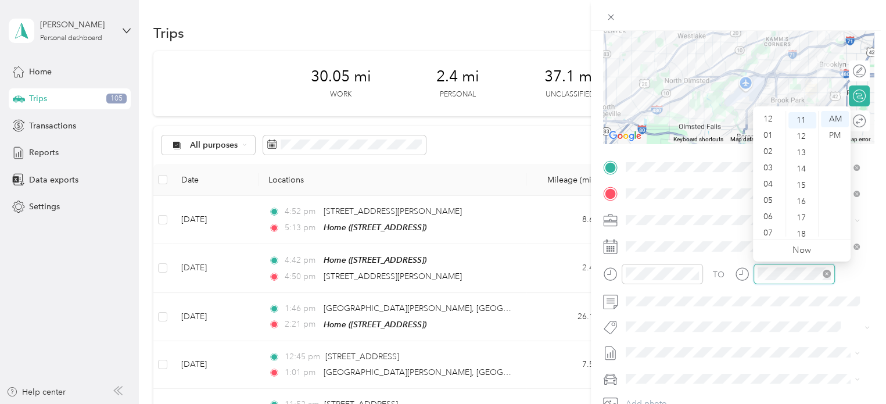
scroll to position [70, 0]
click at [768, 126] on div "02" at bounding box center [769, 128] width 28 height 16
click at [802, 116] on div "00" at bounding box center [802, 119] width 28 height 16
click at [837, 134] on div "PM" at bounding box center [835, 135] width 28 height 16
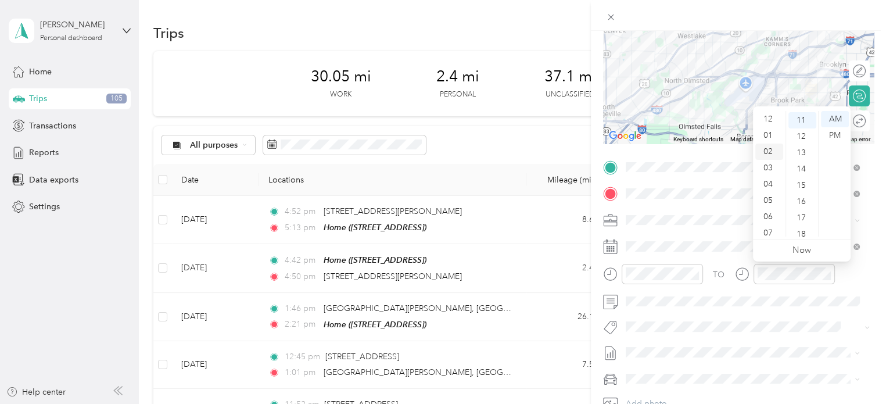
click at [773, 146] on div "02" at bounding box center [769, 151] width 28 height 16
click at [799, 118] on div "00" at bounding box center [802, 119] width 28 height 16
click at [833, 136] on div "PM" at bounding box center [835, 135] width 28 height 16
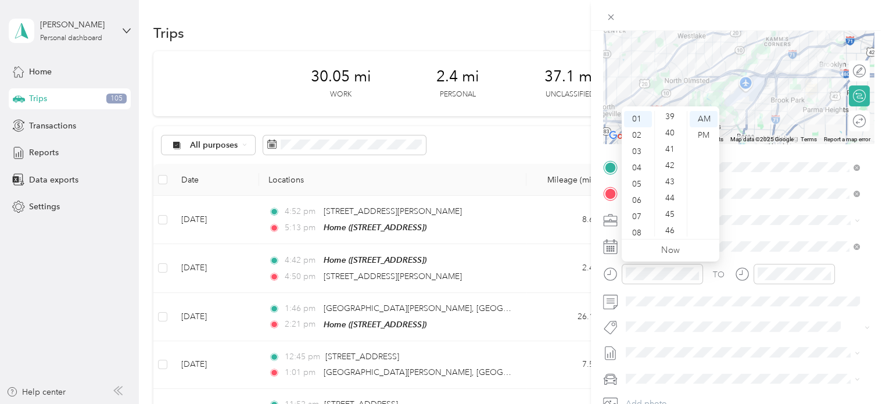
scroll to position [672, 0]
click at [671, 176] on div "45" at bounding box center [671, 178] width 28 height 16
click at [705, 132] on div "PM" at bounding box center [703, 135] width 28 height 16
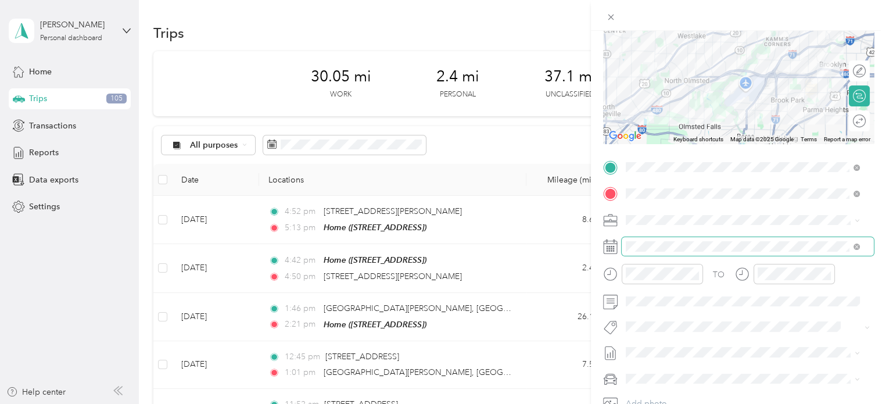
click at [644, 251] on span at bounding box center [747, 246] width 252 height 19
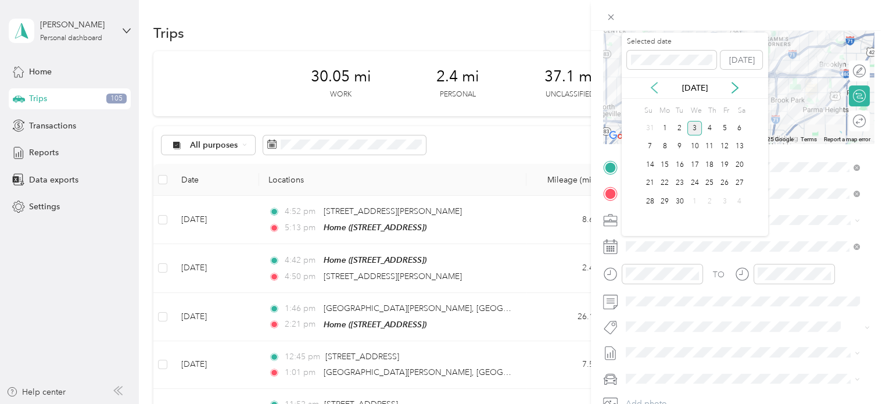
click at [656, 91] on icon at bounding box center [654, 88] width 12 height 12
click at [678, 146] on div "5" at bounding box center [679, 146] width 15 height 15
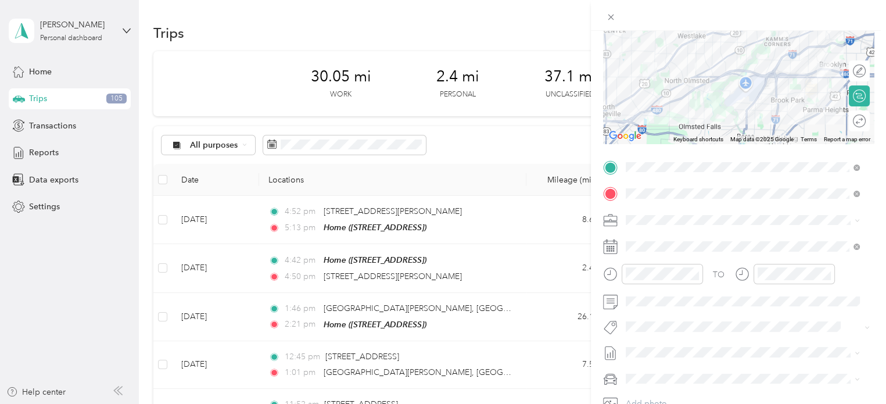
click at [650, 213] on span at bounding box center [747, 220] width 252 height 19
click at [644, 256] on span "Personal" at bounding box center [644, 261] width 31 height 10
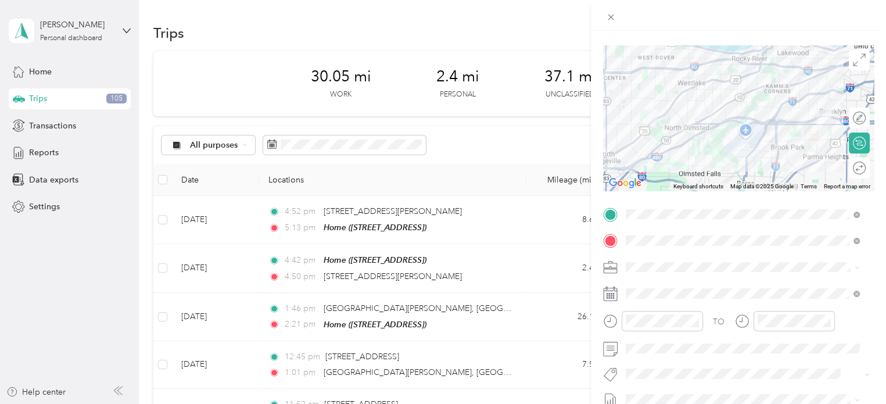
scroll to position [0, 0]
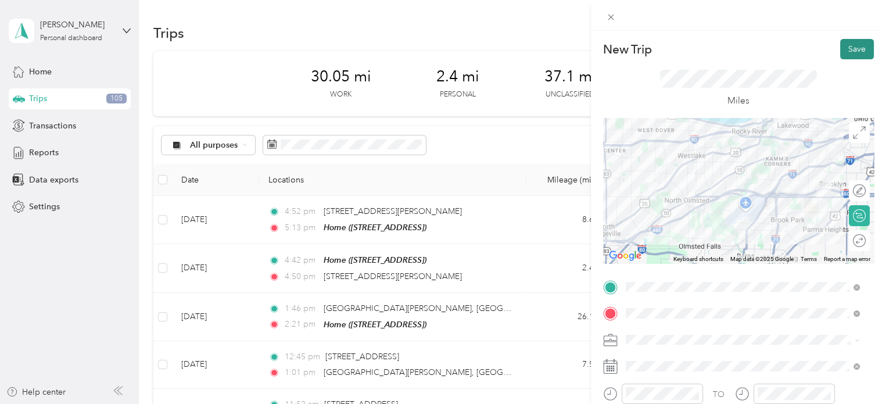
click at [840, 51] on button "Save" at bounding box center [857, 49] width 34 height 20
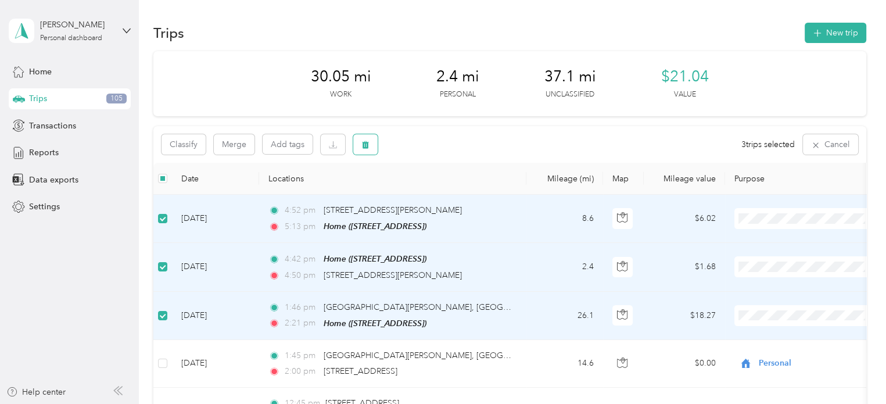
click at [365, 148] on icon "button" at bounding box center [365, 145] width 7 height 8
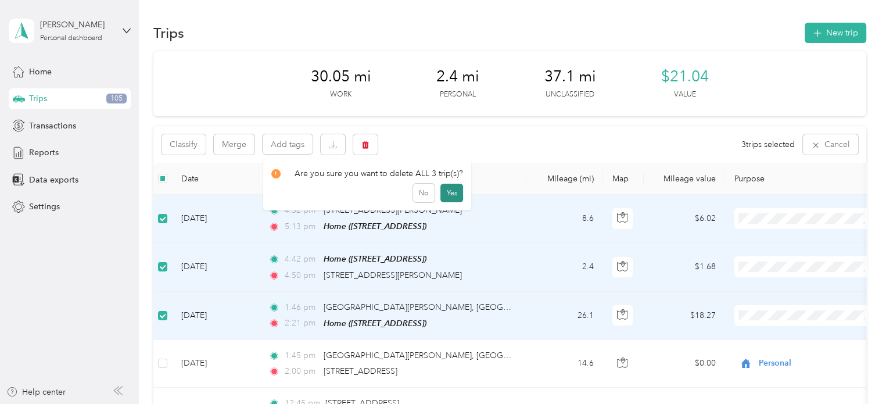
click at [446, 193] on button "Yes" at bounding box center [451, 192] width 23 height 19
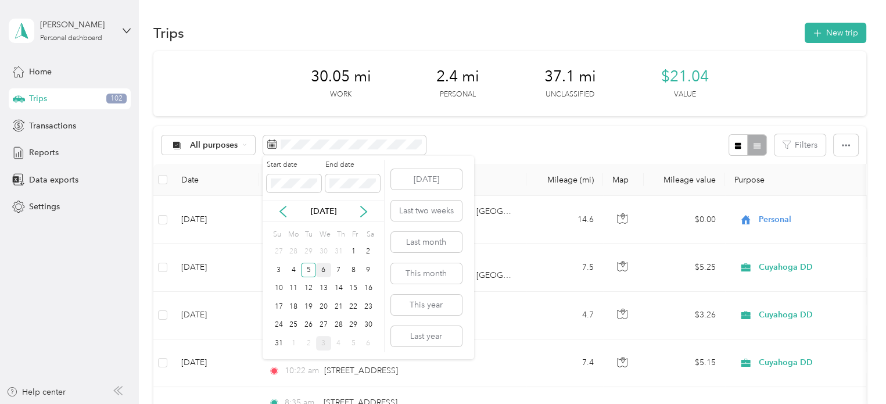
click at [323, 272] on div "6" at bounding box center [323, 269] width 15 height 15
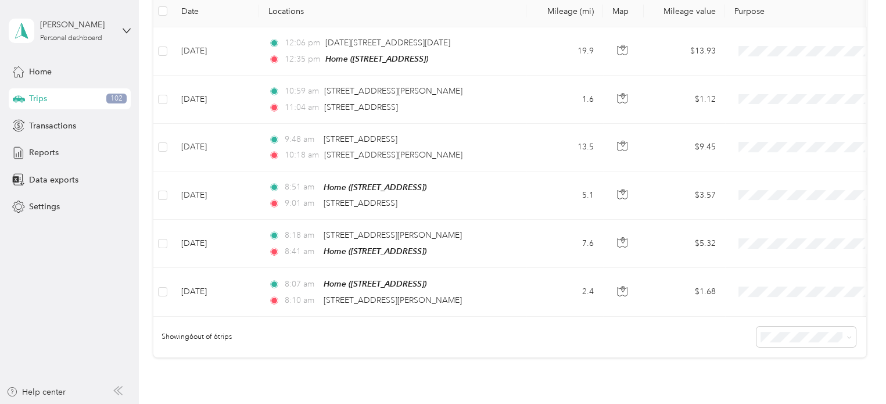
scroll to position [145, 0]
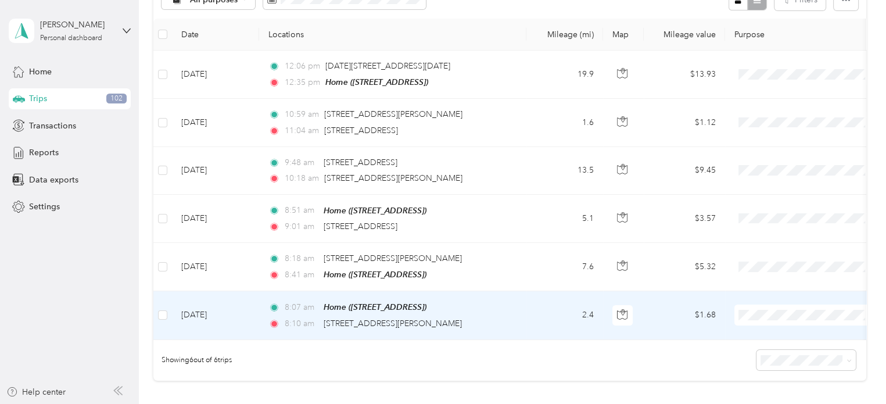
click at [541, 301] on td "2.4" at bounding box center [564, 315] width 77 height 48
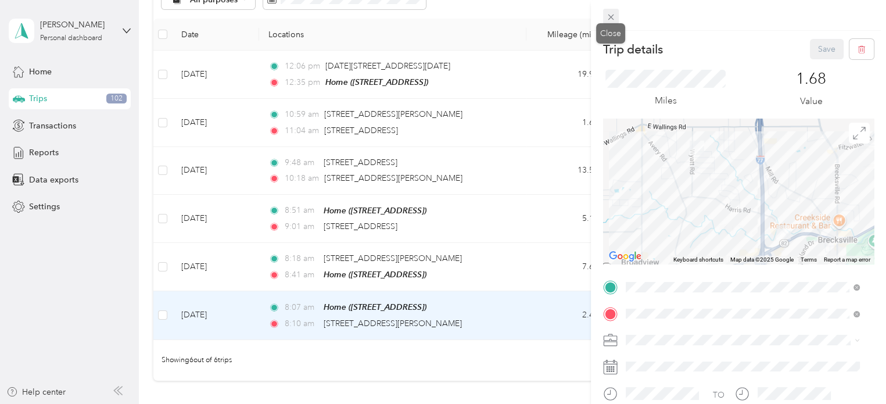
click at [613, 15] on icon at bounding box center [610, 18] width 6 height 6
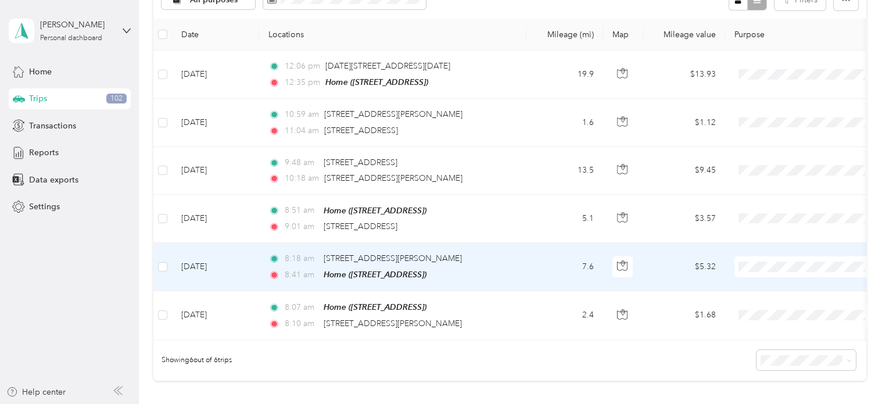
click at [157, 267] on td at bounding box center [162, 267] width 19 height 48
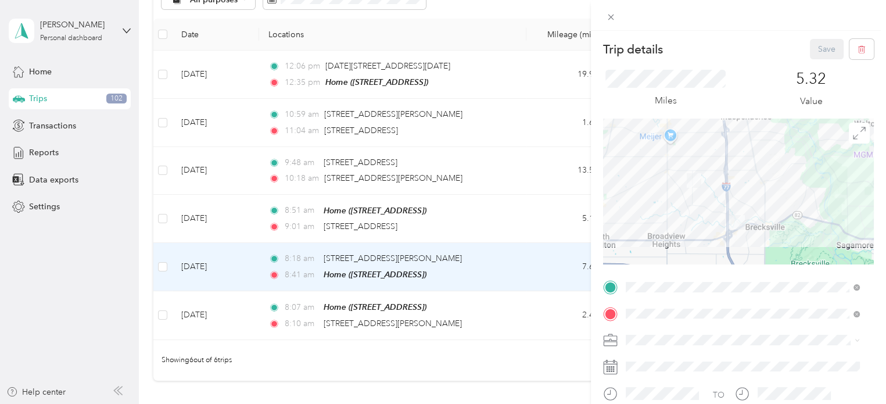
click at [161, 264] on div "Trip details Save This trip cannot be edited because it is either under review,…" at bounding box center [443, 202] width 886 height 404
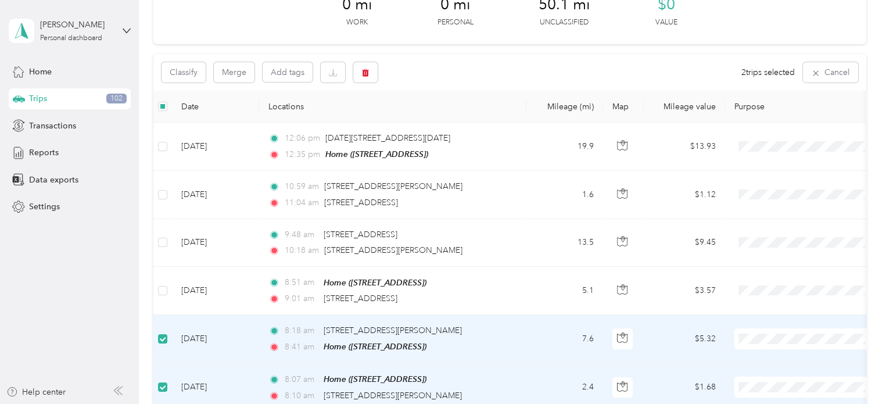
scroll to position [64, 0]
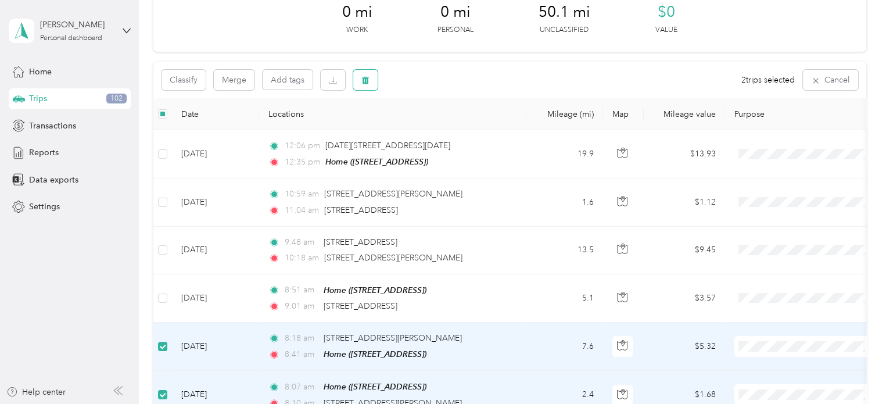
click at [370, 82] on button "button" at bounding box center [365, 80] width 24 height 20
click at [445, 126] on button "Yes" at bounding box center [451, 128] width 23 height 19
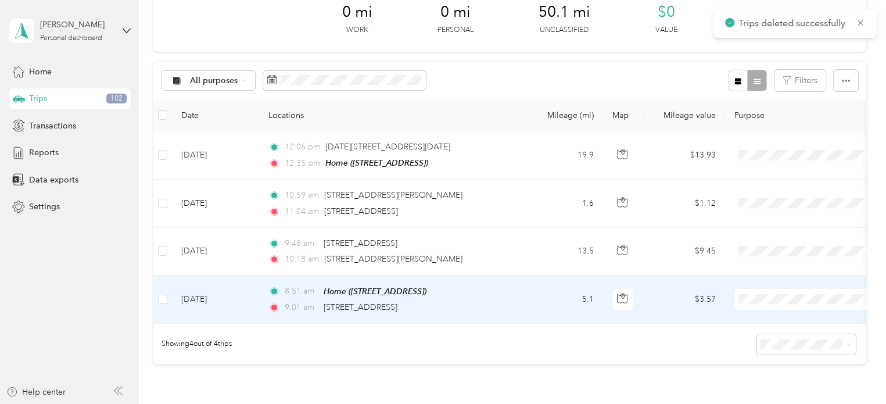
click at [771, 336] on span "Personal" at bounding box center [815, 336] width 107 height 12
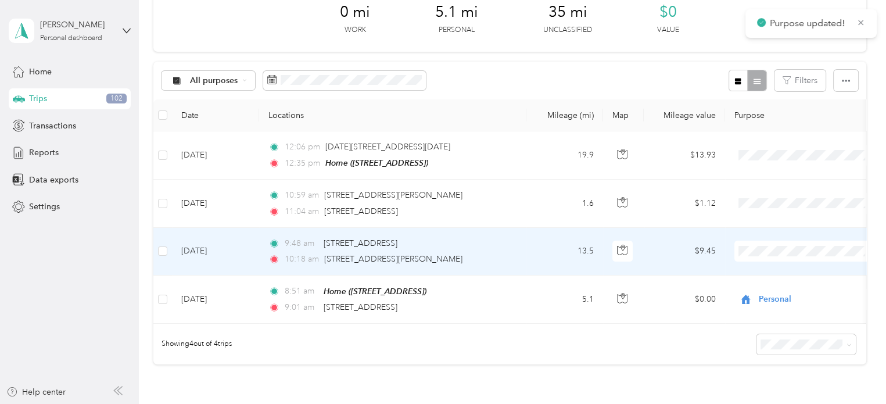
click at [550, 249] on td "13.5" at bounding box center [564, 252] width 77 height 48
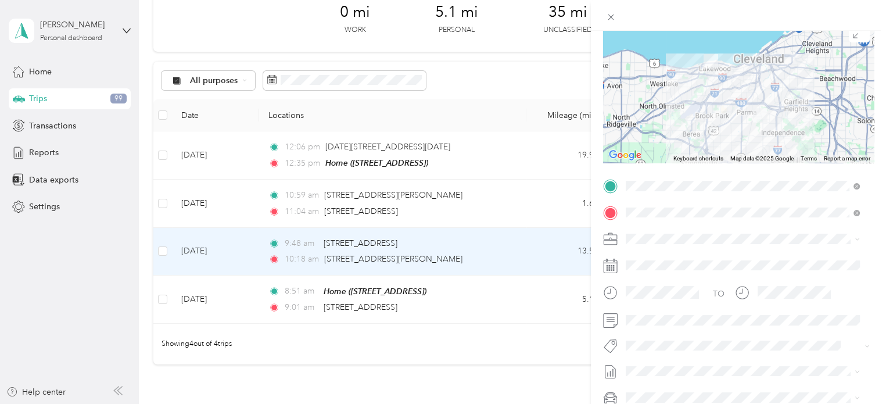
scroll to position [153, 0]
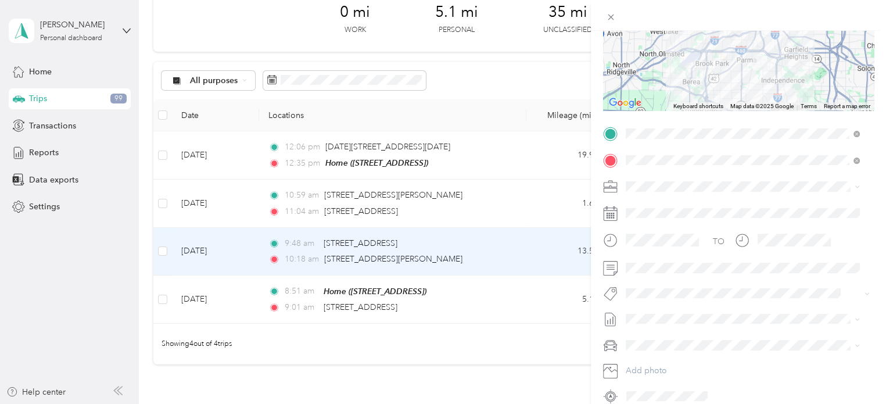
click at [650, 206] on div "Cuyahoga DD" at bounding box center [742, 204] width 226 height 12
click at [620, 271] on div at bounding box center [738, 267] width 271 height 19
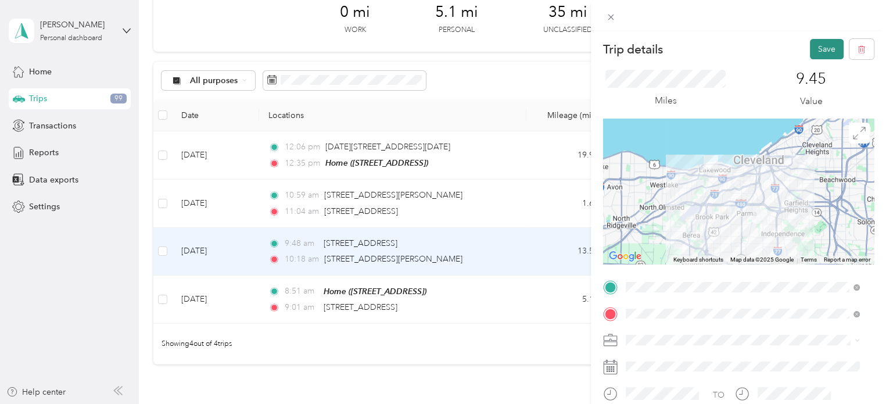
click at [814, 48] on button "Save" at bounding box center [826, 49] width 34 height 20
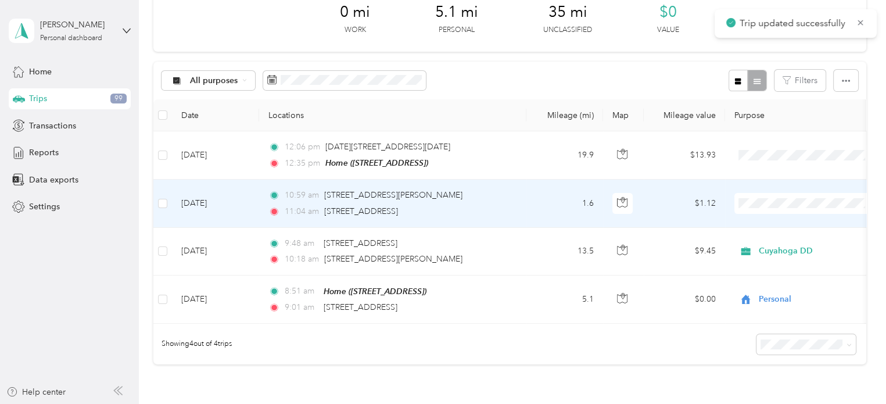
click at [642, 197] on td at bounding box center [623, 203] width 41 height 48
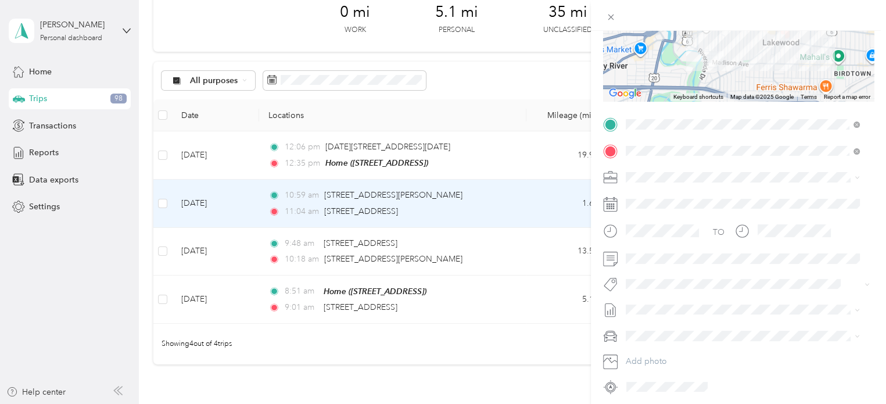
scroll to position [168, 0]
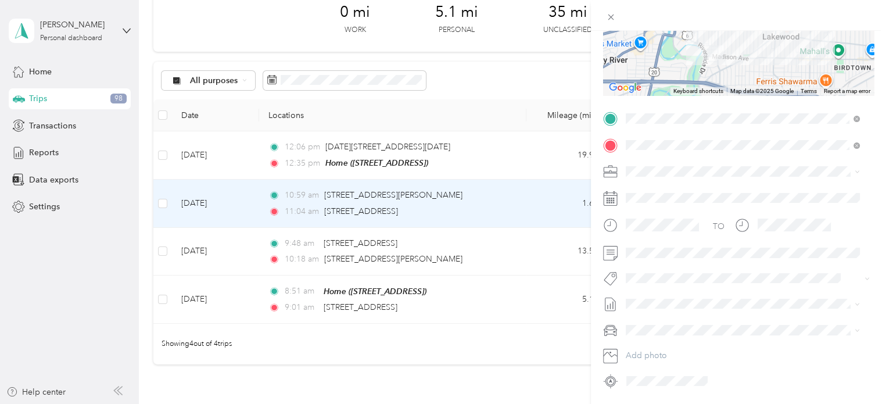
click at [641, 193] on li "Cuyahoga DD" at bounding box center [742, 191] width 242 height 20
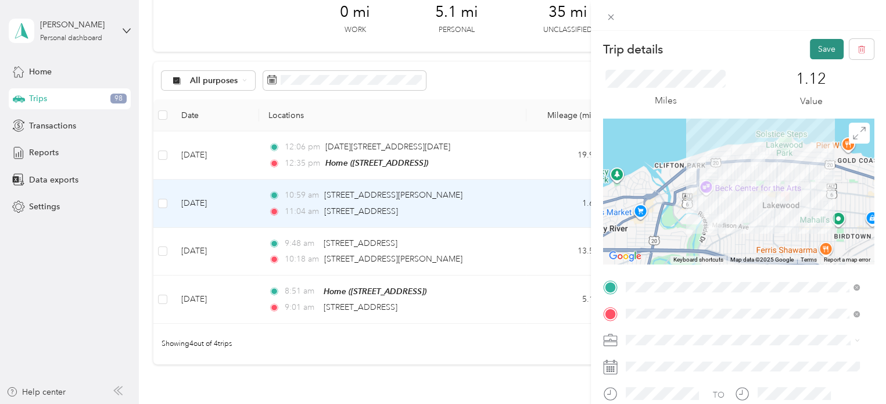
click at [811, 52] on button "Save" at bounding box center [826, 49] width 34 height 20
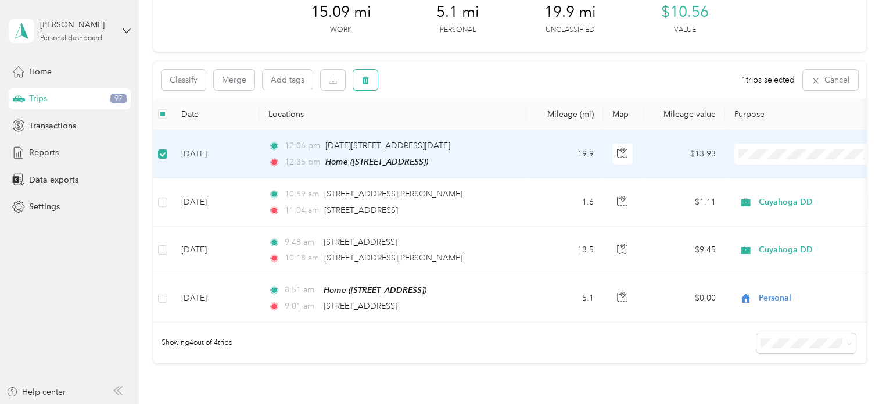
click at [359, 84] on button "button" at bounding box center [365, 80] width 24 height 20
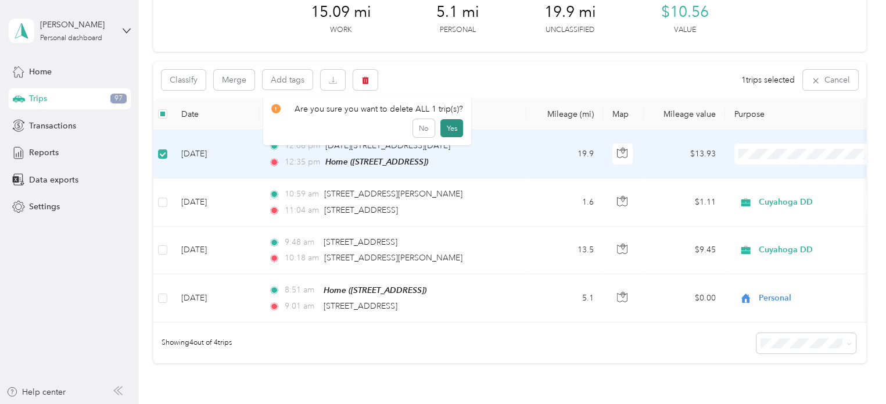
click at [449, 134] on button "Yes" at bounding box center [451, 128] width 23 height 19
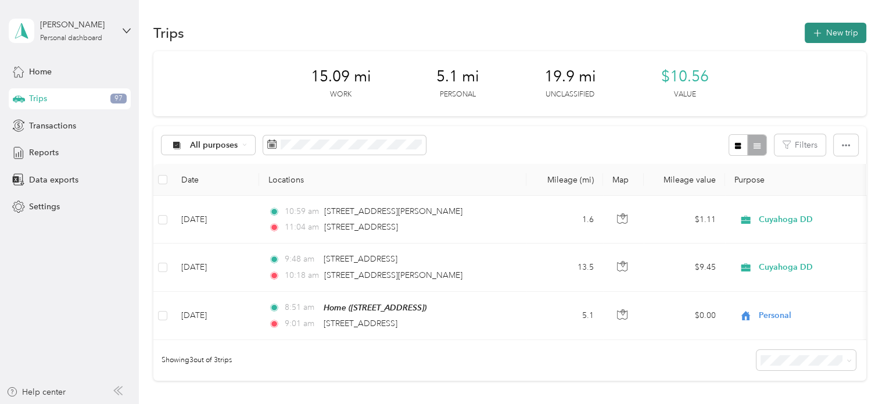
click at [837, 32] on button "New trip" at bounding box center [835, 33] width 62 height 20
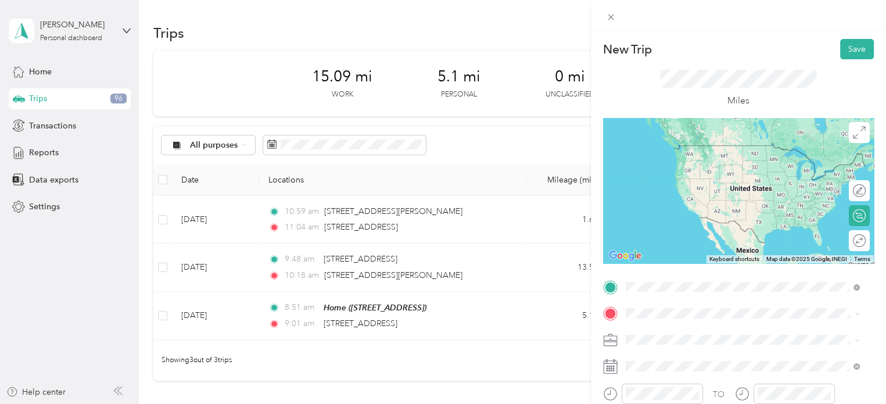
click at [702, 150] on span "[STREET_ADDRESS][US_STATE]" at bounding box center [705, 145] width 116 height 10
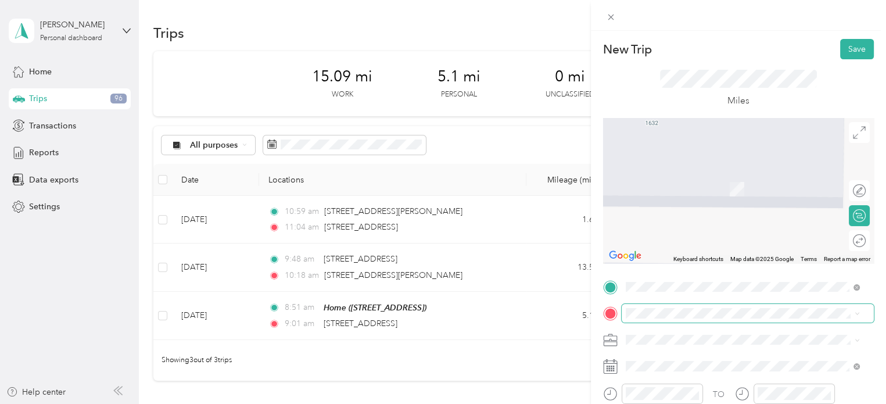
click at [634, 318] on span at bounding box center [747, 313] width 252 height 19
click at [681, 177] on span "[STREET_ADDRESS][US_STATE]" at bounding box center [705, 172] width 116 height 10
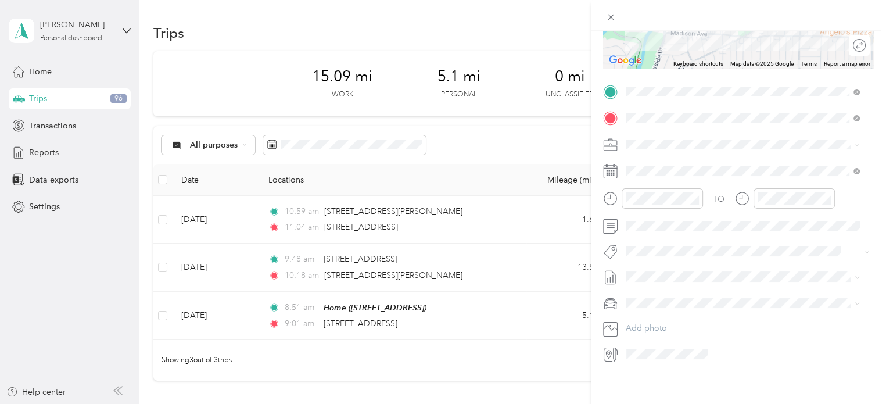
scroll to position [200, 0]
click at [646, 178] on span "Personal" at bounding box center [644, 180] width 31 height 10
click at [639, 215] on div "12" at bounding box center [638, 218] width 28 height 16
click at [668, 298] on div "05" at bounding box center [671, 300] width 28 height 16
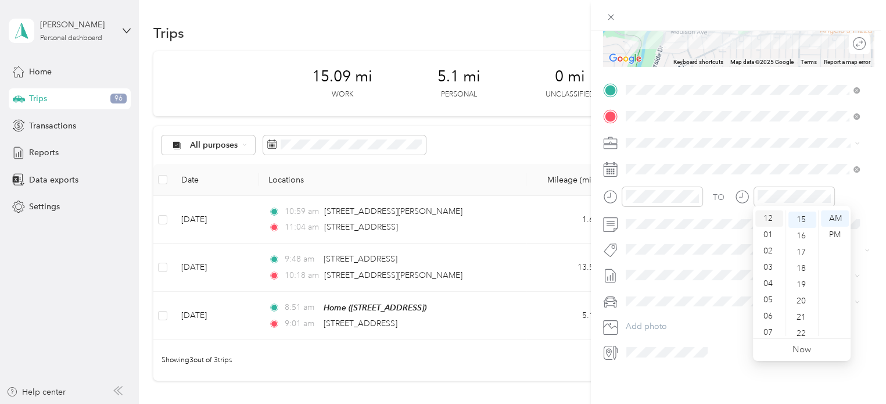
click at [771, 220] on div "12" at bounding box center [769, 218] width 28 height 16
click at [838, 232] on div "PM" at bounding box center [835, 234] width 28 height 16
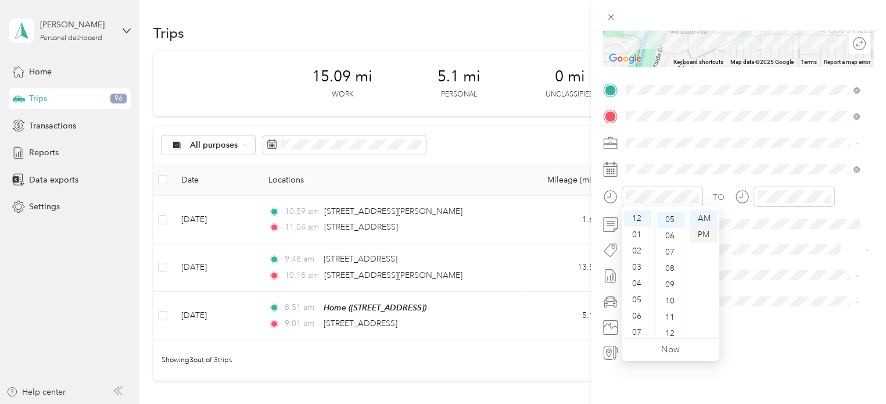
click at [700, 227] on div "PM" at bounding box center [703, 234] width 28 height 16
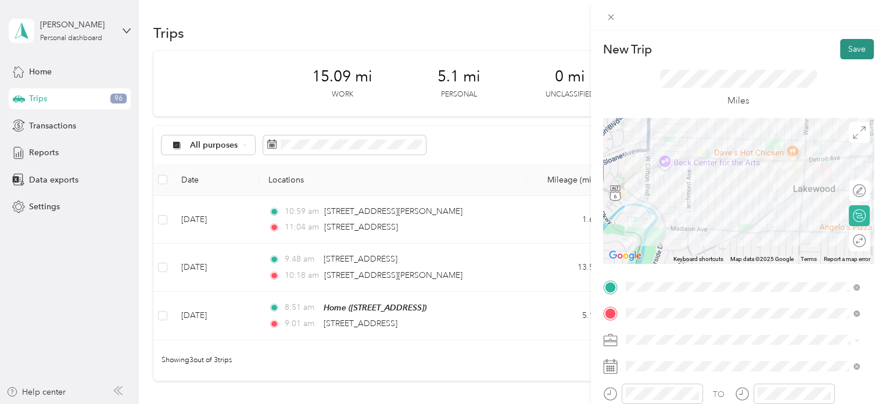
click at [841, 49] on button "Save" at bounding box center [857, 49] width 34 height 20
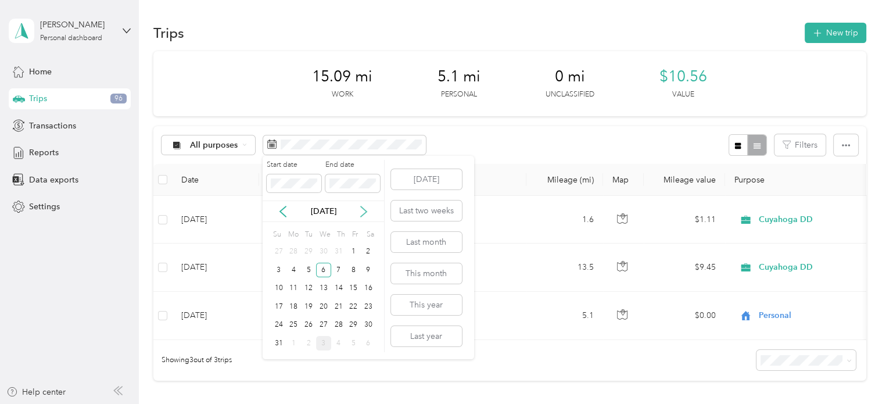
click at [365, 211] on icon at bounding box center [364, 211] width 6 height 10
click at [321, 255] on div "3" at bounding box center [323, 251] width 15 height 15
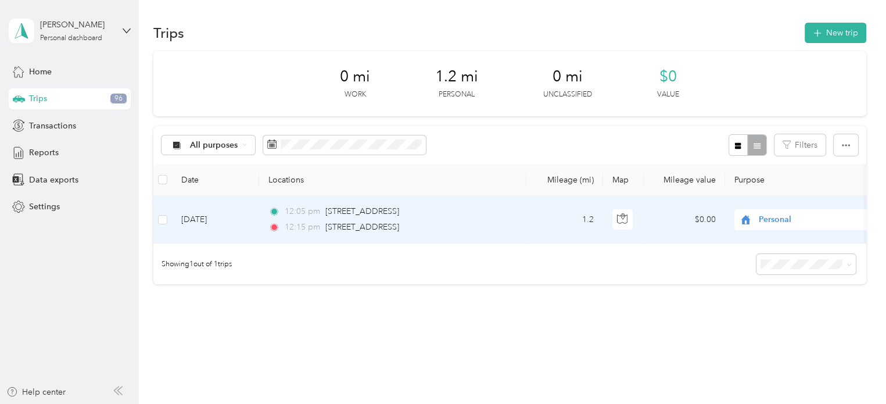
click at [503, 222] on div "12:15 pm [STREET_ADDRESS]" at bounding box center [390, 227] width 244 height 13
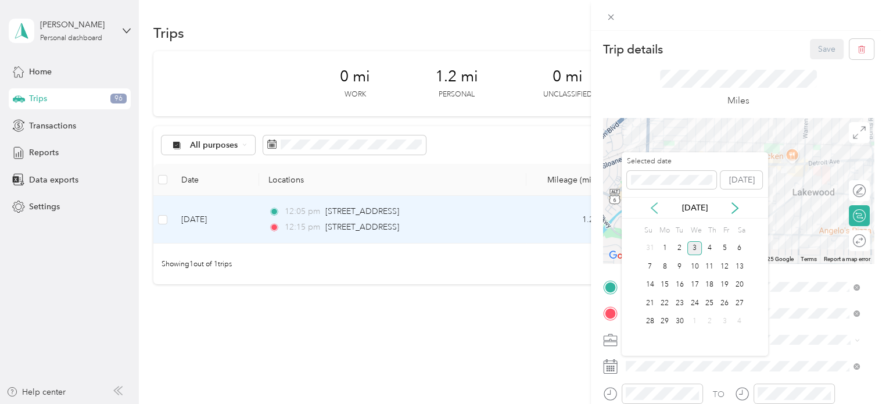
click at [653, 205] on icon at bounding box center [654, 208] width 6 height 10
drag, startPoint x: 690, startPoint y: 280, endPoint x: 692, endPoint y: 267, distance: 14.1
click at [692, 267] on div "Su Mo Tu We Th Fr Sa 27 28 29 30 31 1 2 3 4 5 6 7 8 9 10 11 12 13 14 15 16 17 1…" at bounding box center [694, 285] width 105 height 126
click at [692, 267] on div "6" at bounding box center [694, 266] width 15 height 15
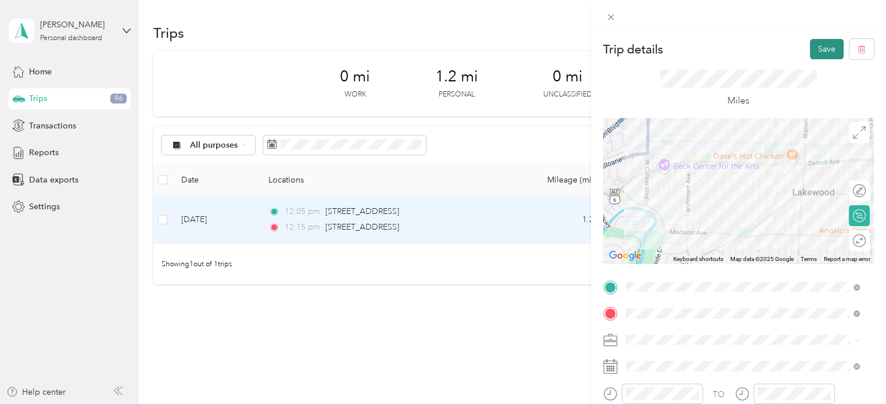
click at [826, 48] on button "Save" at bounding box center [826, 49] width 34 height 20
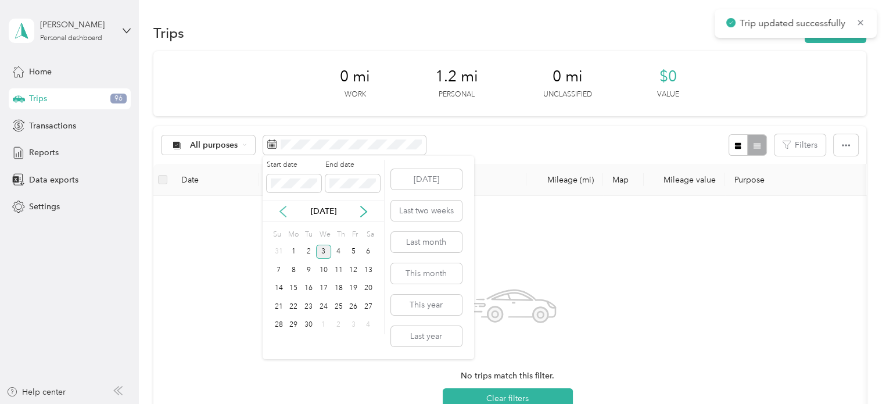
click at [283, 208] on icon at bounding box center [283, 212] width 12 height 12
click at [341, 272] on div "7" at bounding box center [338, 269] width 15 height 15
click at [334, 268] on div "7" at bounding box center [338, 269] width 15 height 15
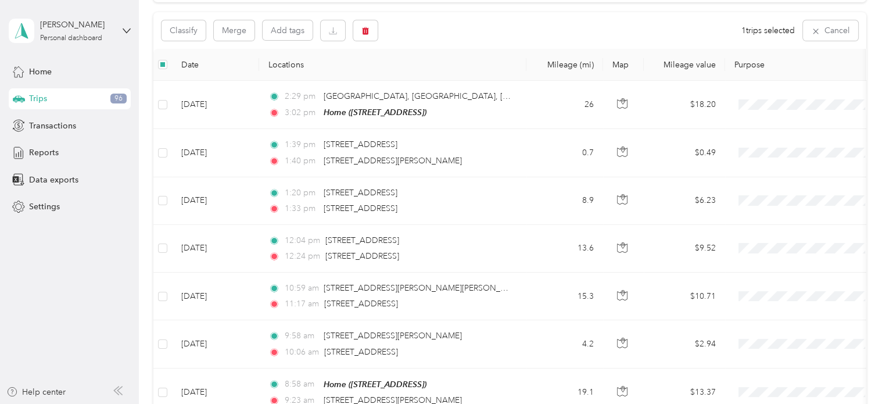
scroll to position [112, 0]
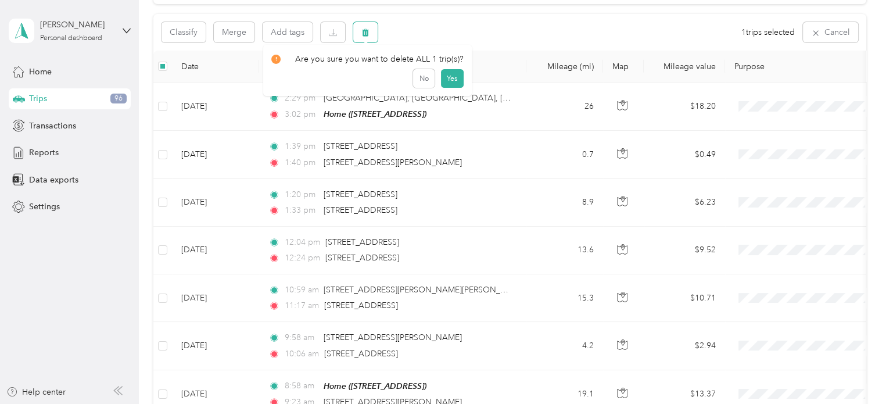
click at [362, 34] on icon "button" at bounding box center [365, 32] width 8 height 8
click at [448, 83] on button "Yes" at bounding box center [451, 80] width 23 height 19
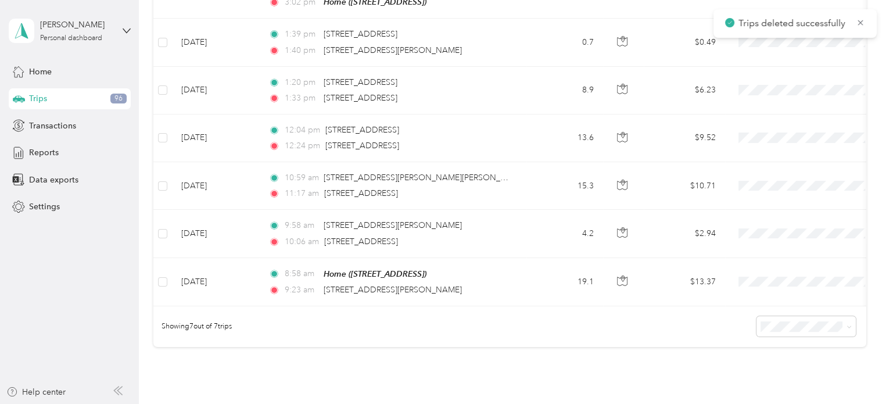
scroll to position [224, 0]
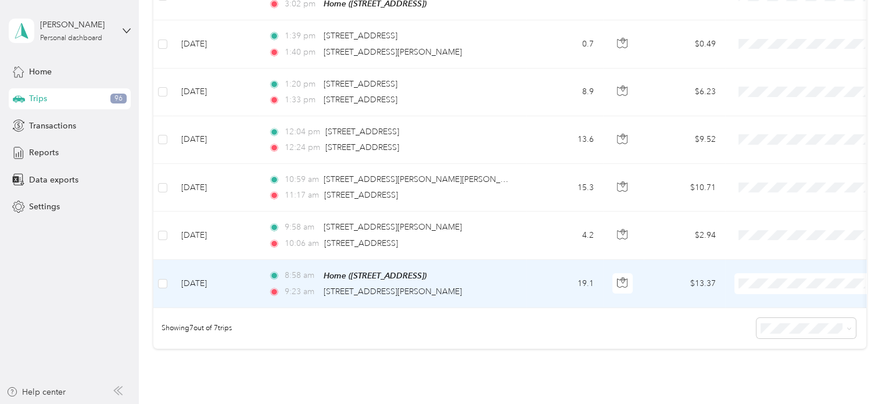
click at [754, 316] on span "Personal" at bounding box center [806, 318] width 128 height 12
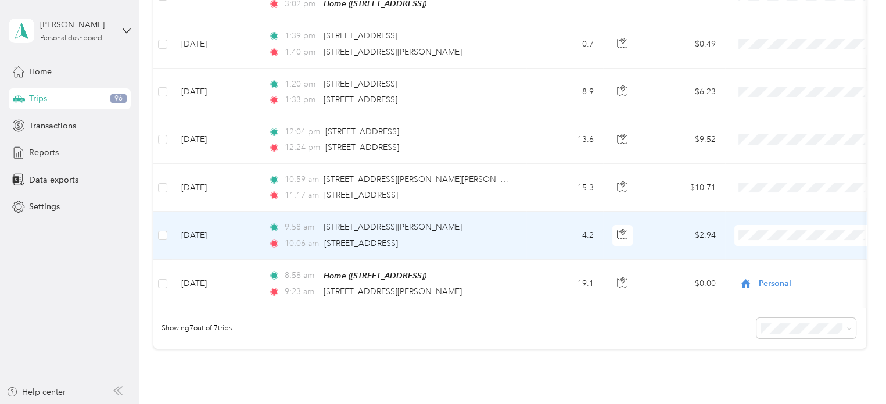
click at [526, 232] on td "4.2" at bounding box center [564, 235] width 77 height 48
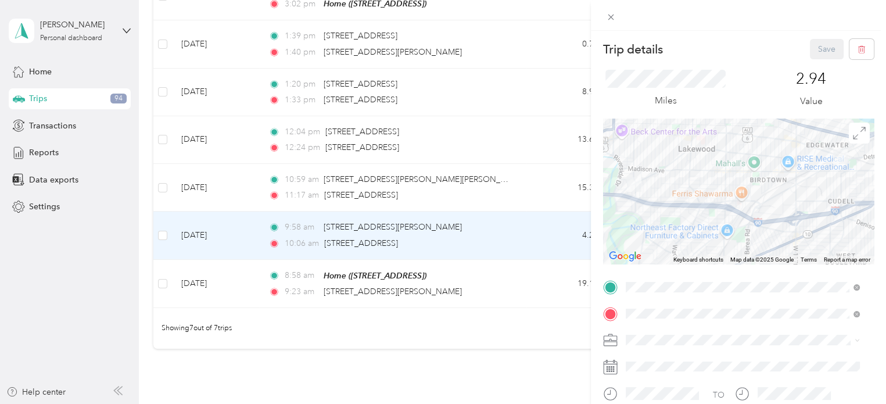
scroll to position [171, 0]
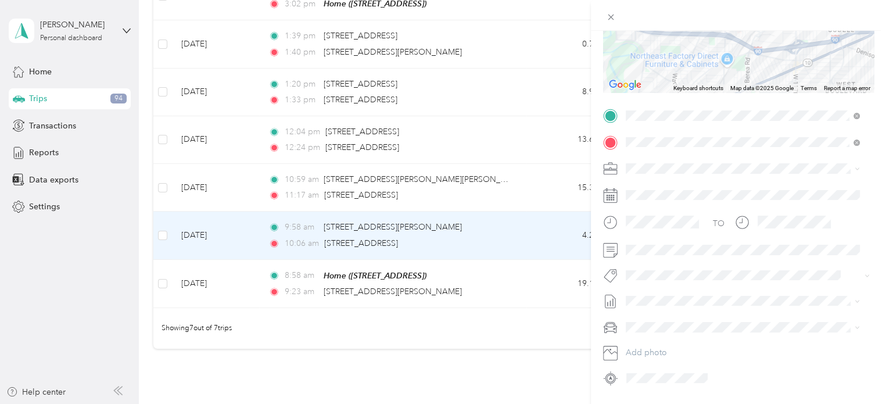
click at [645, 188] on div "Cuyahoga DD" at bounding box center [742, 186] width 226 height 12
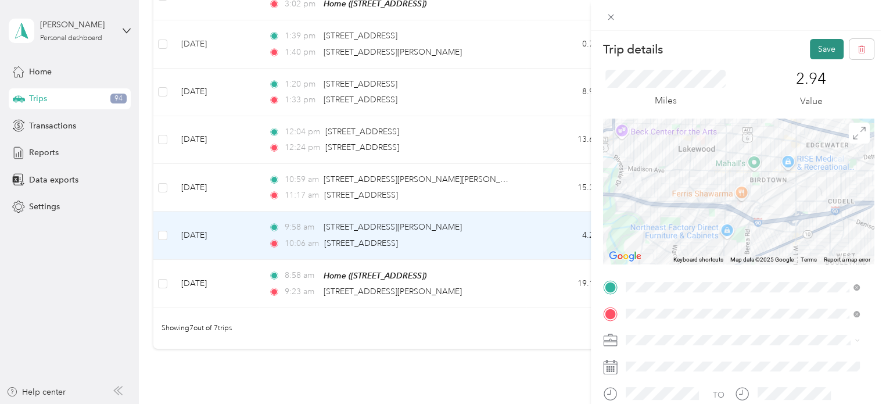
click at [814, 44] on button "Save" at bounding box center [826, 49] width 34 height 20
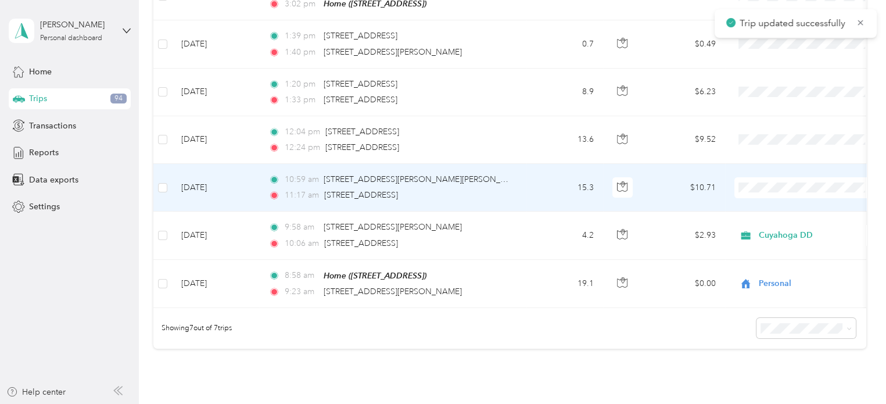
click at [485, 190] on div "11:17 am [STREET_ADDRESS]" at bounding box center [390, 195] width 244 height 13
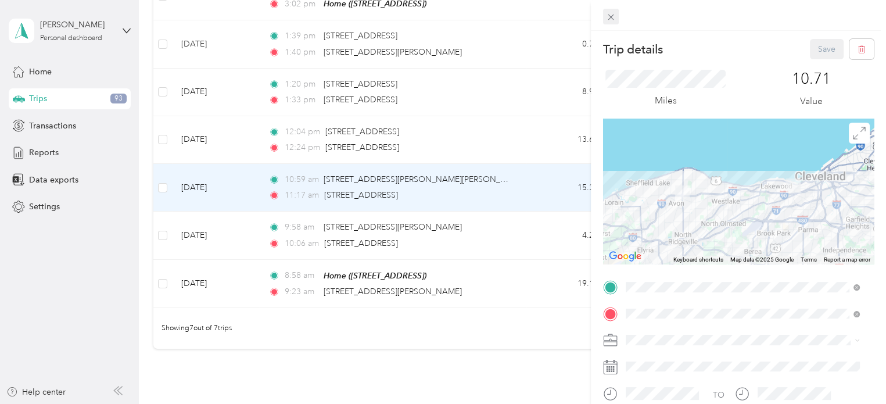
click at [611, 19] on icon at bounding box center [610, 18] width 6 height 6
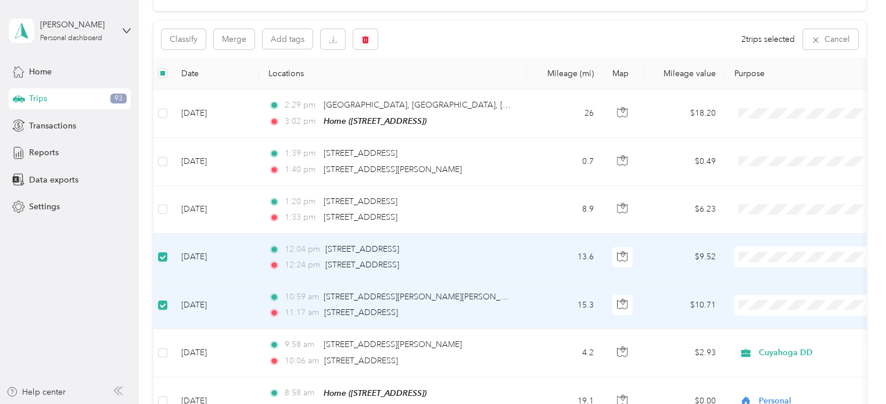
scroll to position [139, 0]
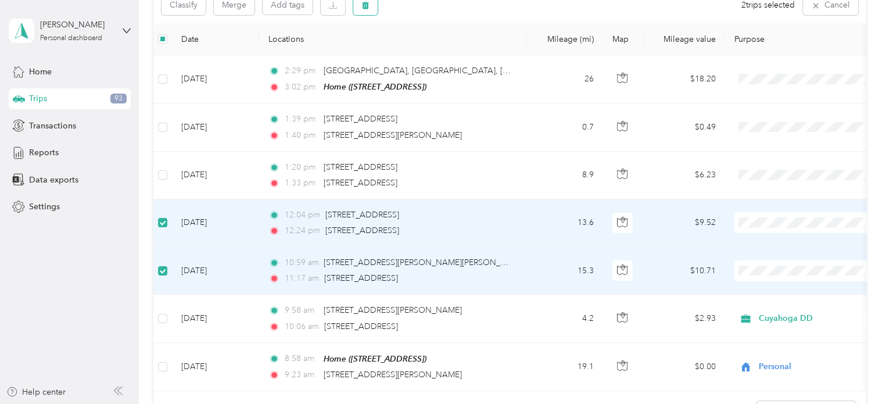
click at [362, 10] on button "button" at bounding box center [365, 5] width 24 height 20
click at [447, 51] on button "Yes" at bounding box center [451, 53] width 23 height 19
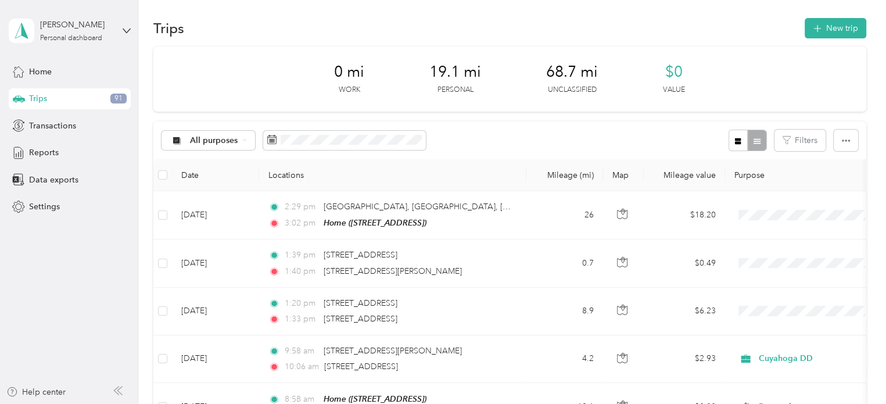
scroll to position [0, 0]
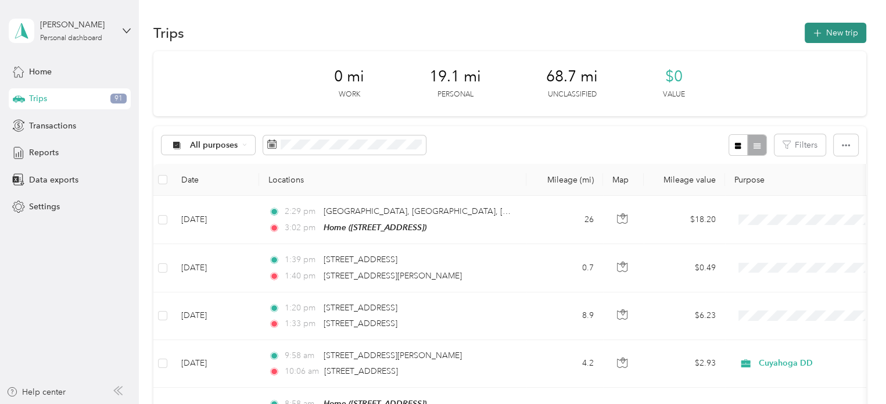
click at [805, 31] on button "New trip" at bounding box center [835, 33] width 62 height 20
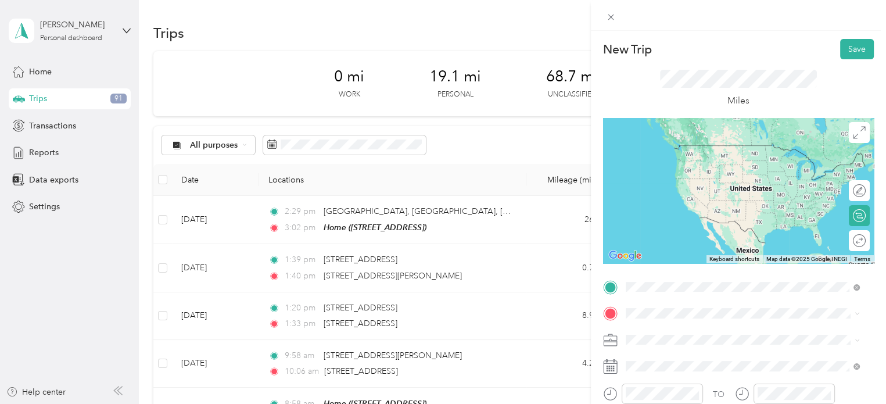
click at [670, 158] on li "[STREET_ADDRESS][US_STATE]" at bounding box center [742, 146] width 242 height 24
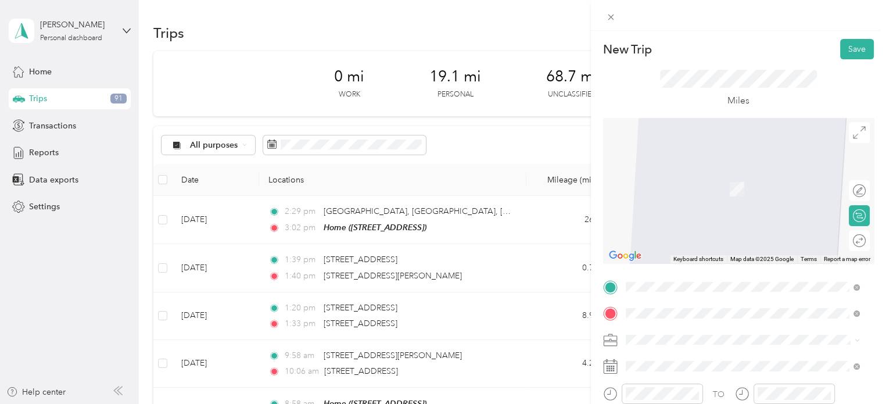
click at [695, 177] on span "[STREET_ADDRESS][US_STATE]" at bounding box center [705, 172] width 116 height 10
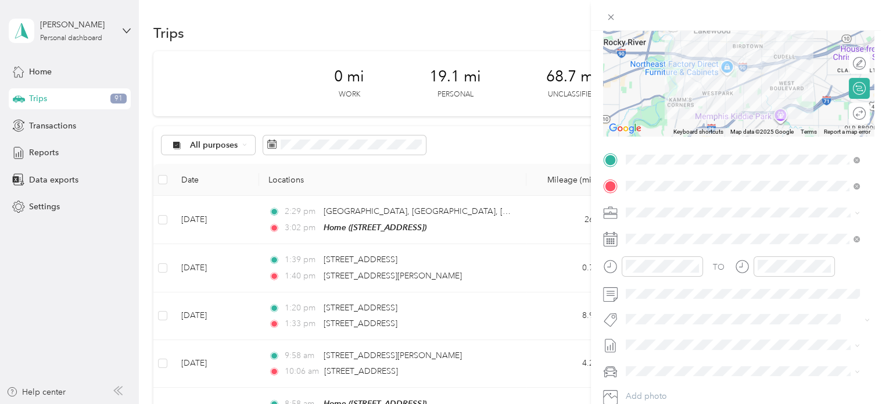
scroll to position [142, 0]
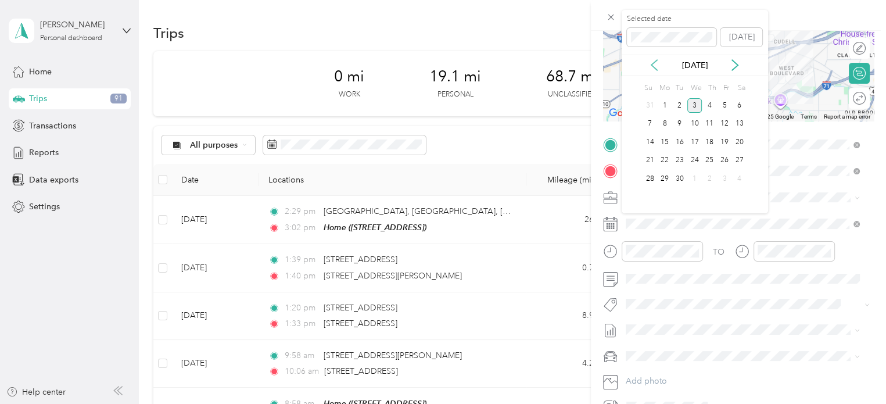
click at [650, 63] on icon at bounding box center [654, 65] width 12 height 12
click at [710, 128] on div "7" at bounding box center [708, 124] width 15 height 15
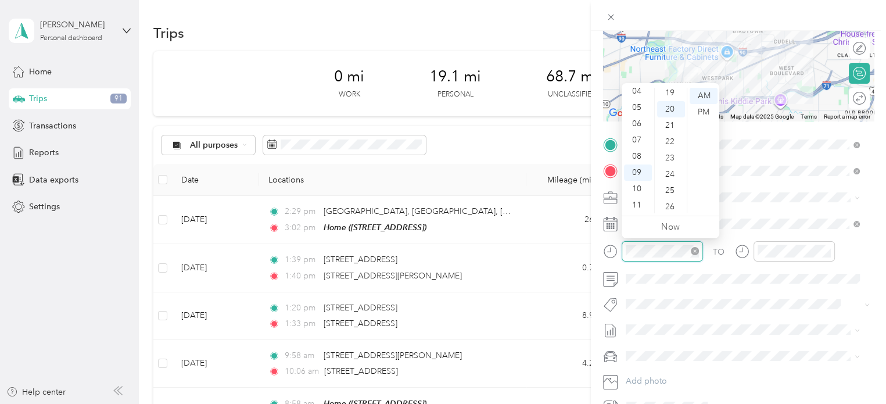
scroll to position [323, 0]
click at [640, 200] on div "11" at bounding box center [638, 205] width 28 height 16
click at [668, 98] on div "00" at bounding box center [671, 96] width 28 height 16
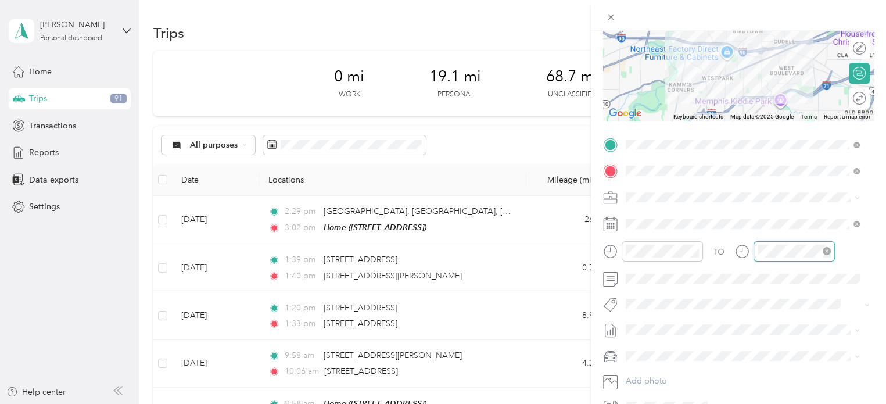
scroll to position [323, 0]
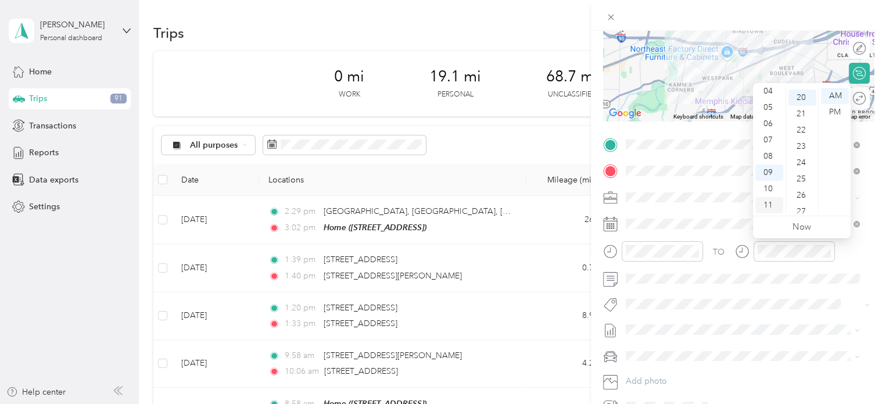
click at [768, 201] on div "11" at bounding box center [769, 205] width 28 height 16
click at [803, 194] on div "14" at bounding box center [802, 198] width 28 height 16
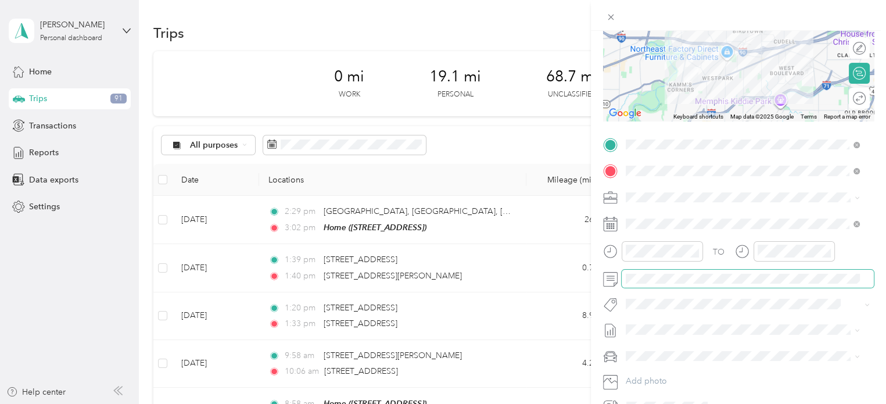
scroll to position [0, 0]
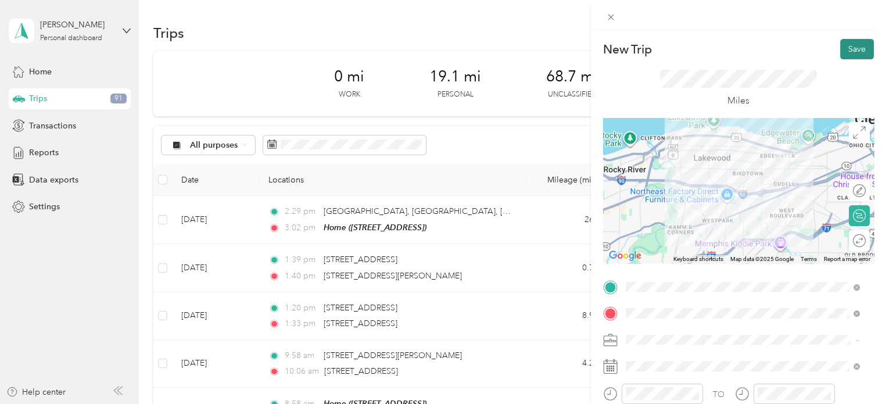
click at [841, 50] on button "Save" at bounding box center [857, 49] width 34 height 20
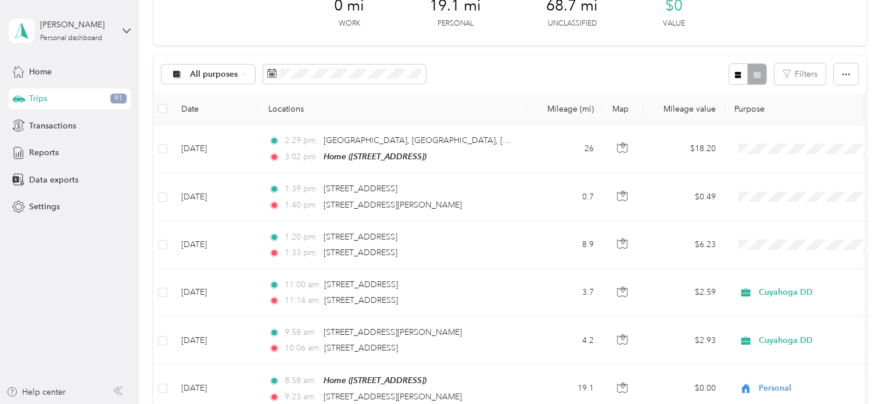
scroll to position [69, 0]
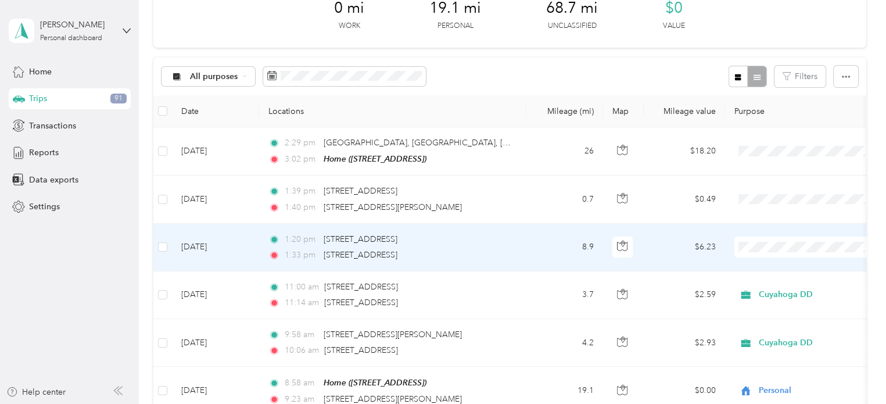
click at [757, 265] on span "Cuyahoga DD" at bounding box center [806, 267] width 128 height 12
click at [539, 253] on td "8.9" at bounding box center [564, 248] width 77 height 48
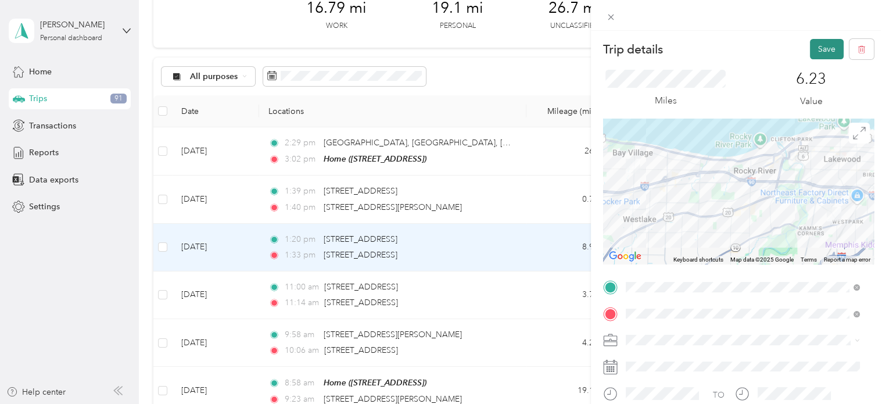
click at [814, 55] on button "Save" at bounding box center [826, 49] width 34 height 20
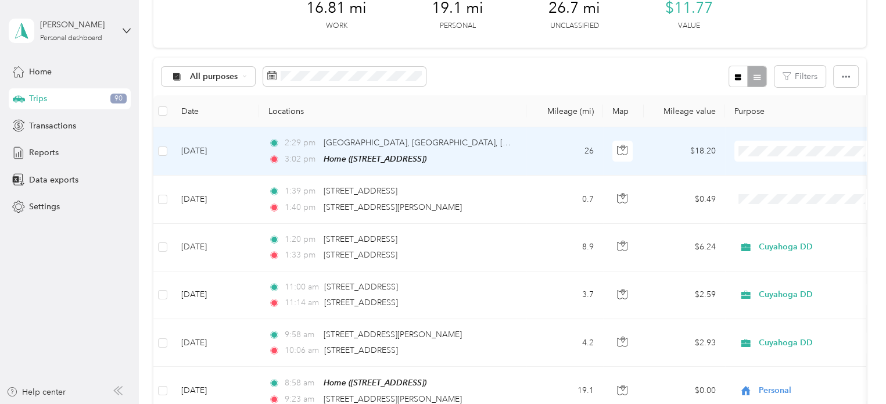
click at [786, 190] on span "Personal" at bounding box center [815, 192] width 107 height 12
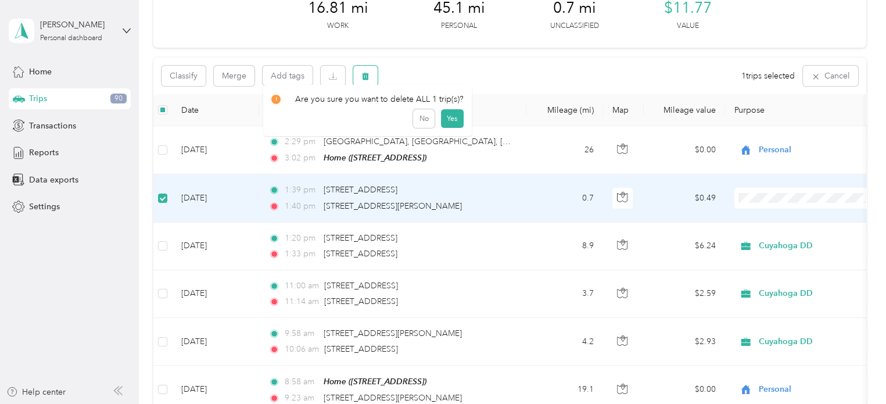
click at [368, 80] on icon "button" at bounding box center [365, 76] width 8 height 8
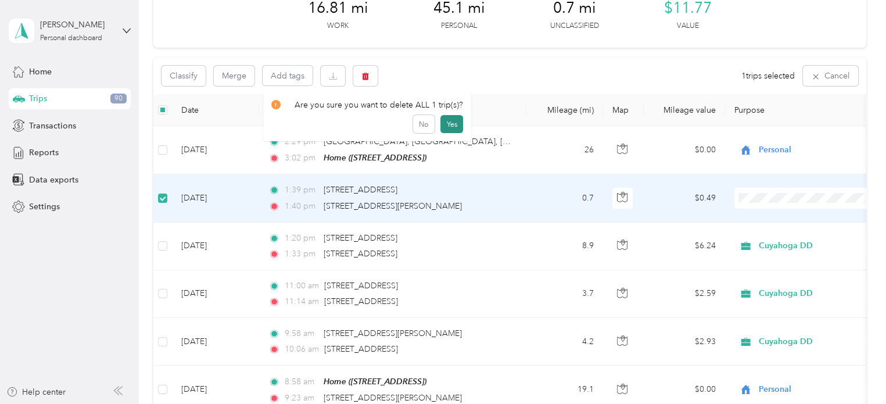
click at [448, 124] on button "Yes" at bounding box center [451, 124] width 23 height 19
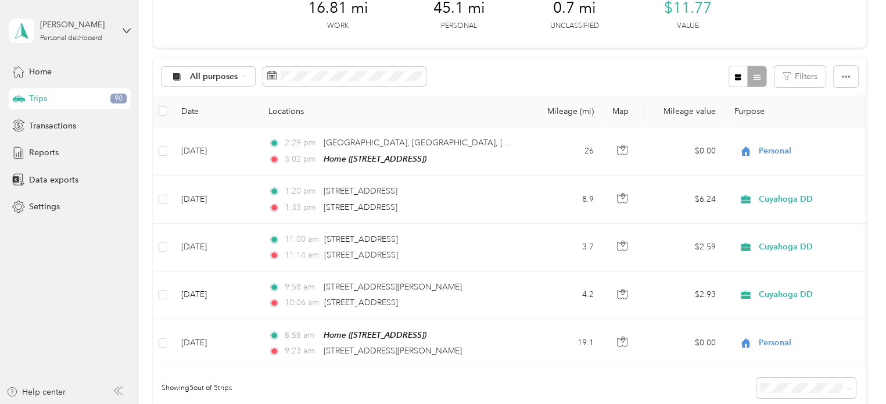
click at [567, 71] on div "All purposes Filters" at bounding box center [509, 76] width 713 height 38
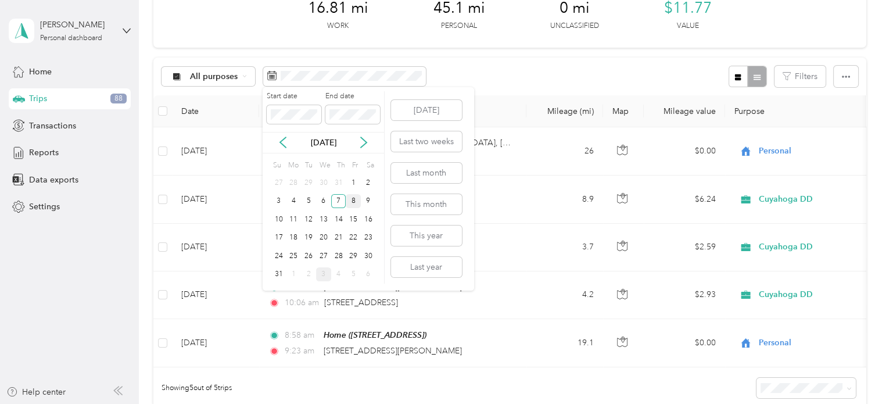
click at [354, 202] on div "8" at bounding box center [353, 201] width 15 height 15
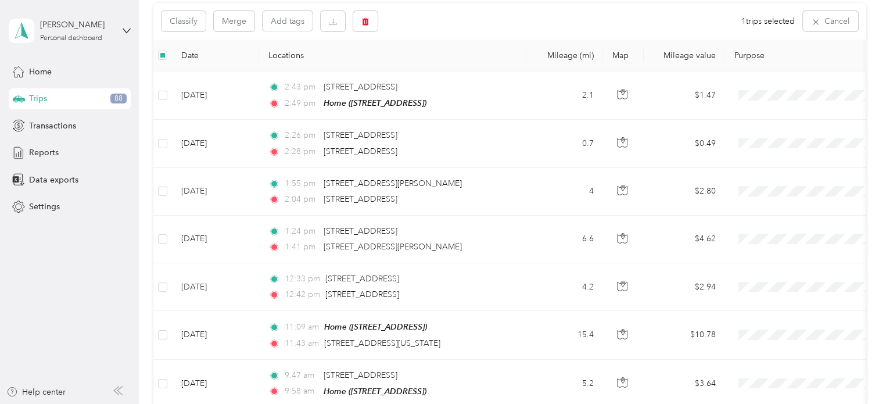
scroll to position [98, 0]
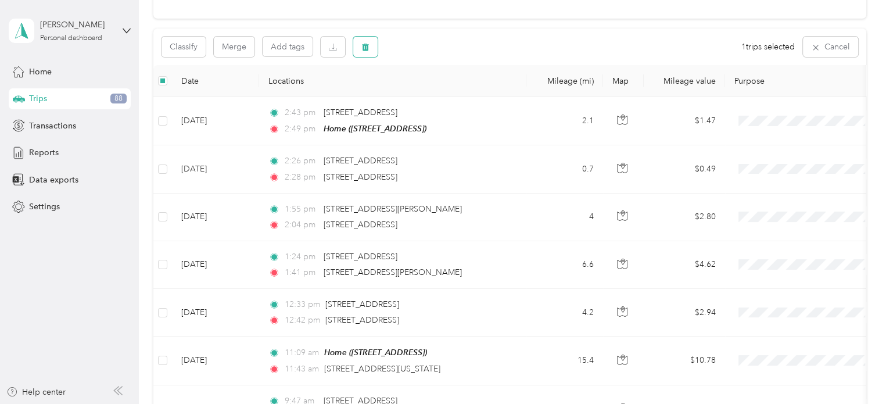
click at [364, 50] on icon "button" at bounding box center [365, 48] width 7 height 8
click at [444, 92] on button "Yes" at bounding box center [451, 95] width 23 height 19
click at [867, 253] on div "Trips New trip 0 mi Work 0 mi Personal 44.3 mi Unclassified $0 Value All purpos…" at bounding box center [509, 240] width 741 height 676
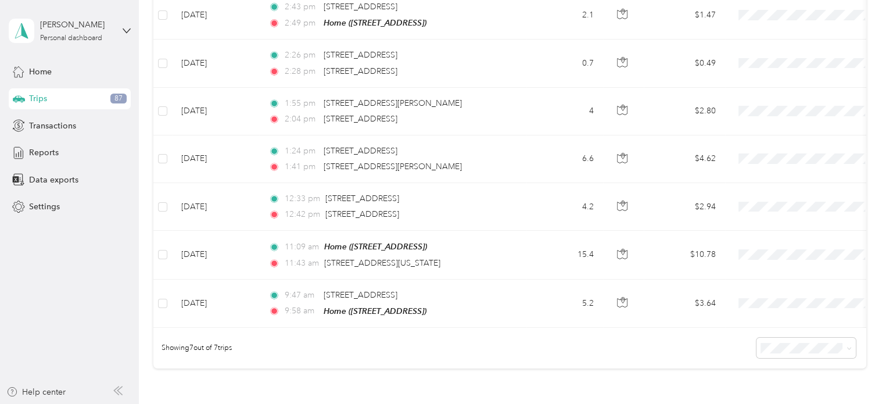
scroll to position [199, 0]
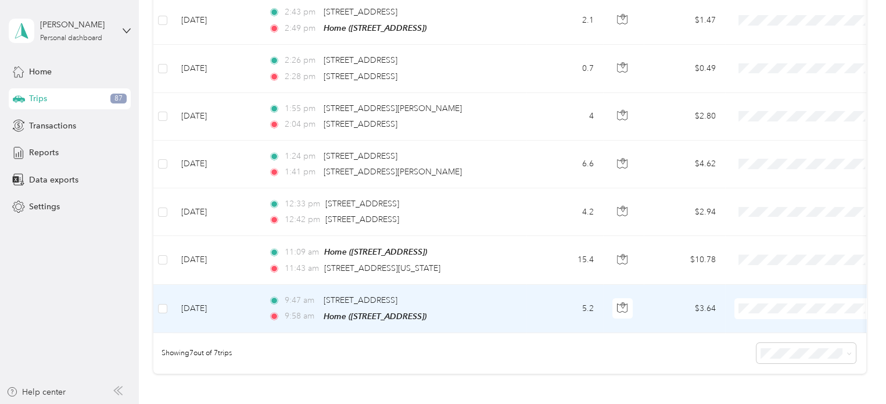
click at [757, 341] on li "Personal" at bounding box center [806, 347] width 144 height 20
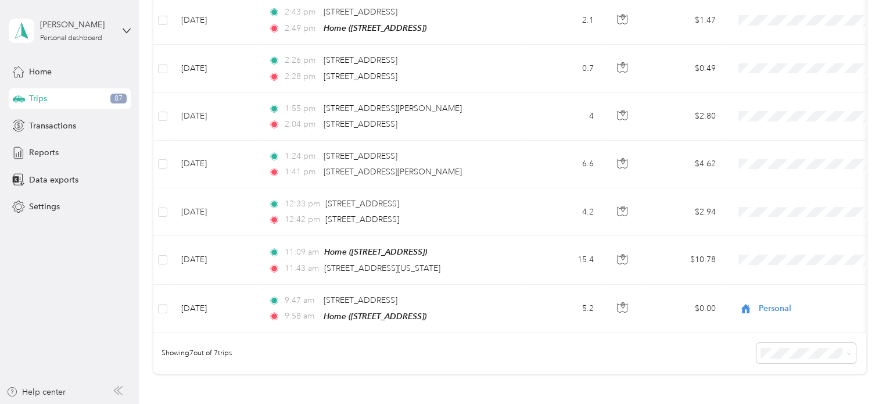
click at [580, 361] on div "Showing 7 out of 7 trips" at bounding box center [509, 353] width 713 height 41
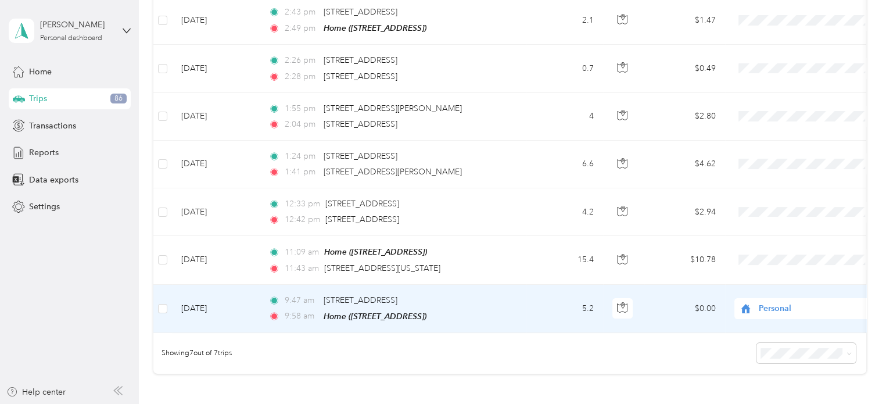
drag, startPoint x: 785, startPoint y: 306, endPoint x: 557, endPoint y: 319, distance: 228.0
click at [557, 319] on td "5.2" at bounding box center [564, 309] width 77 height 48
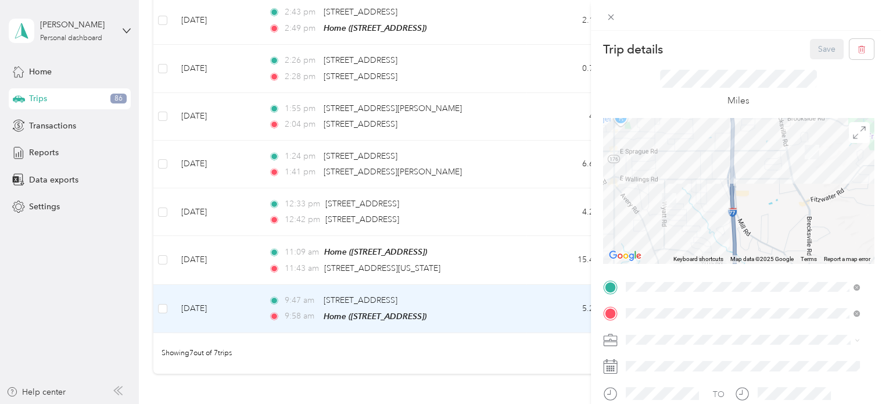
click at [639, 361] on div "Cuyahoga DD" at bounding box center [742, 360] width 226 height 12
click at [822, 49] on button "Save" at bounding box center [826, 49] width 34 height 20
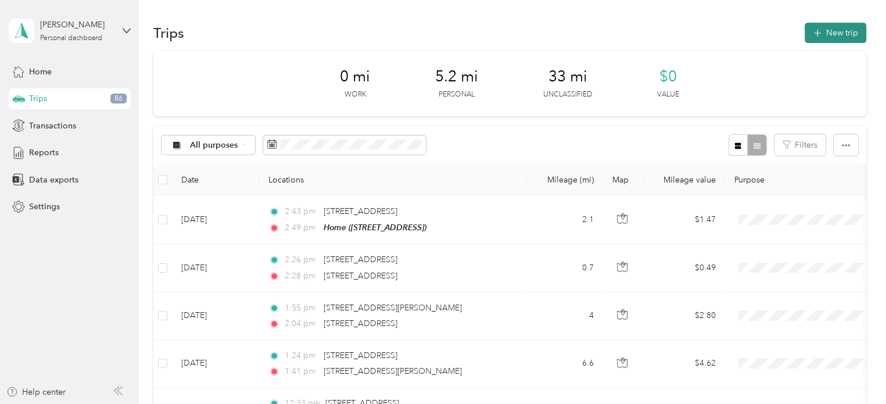
click at [847, 34] on button "New trip" at bounding box center [835, 33] width 62 height 20
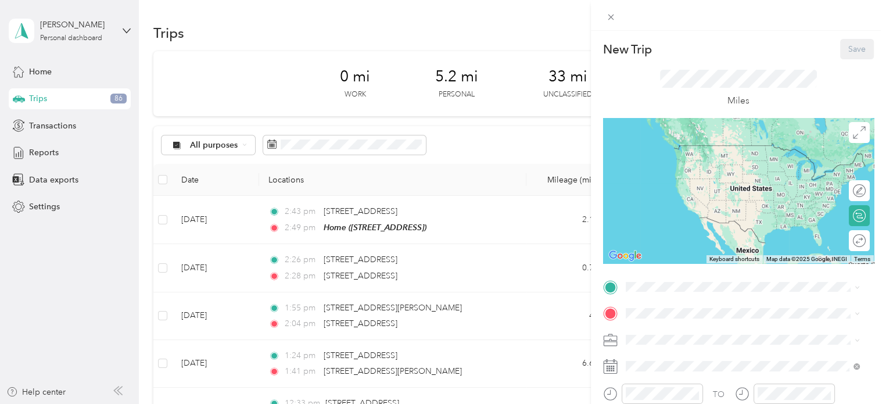
click at [675, 165] on div "Home [STREET_ADDRESS]" at bounding box center [684, 153] width 74 height 24
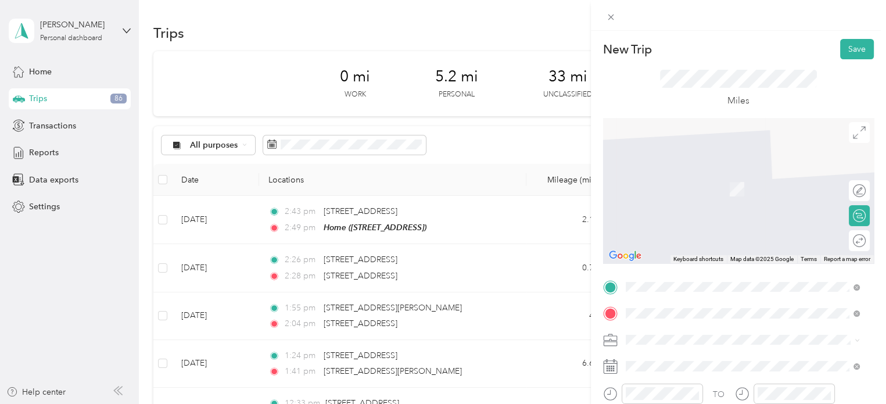
click at [771, 180] on div "[STREET_ADDRESS][US_STATE]" at bounding box center [742, 172] width 226 height 16
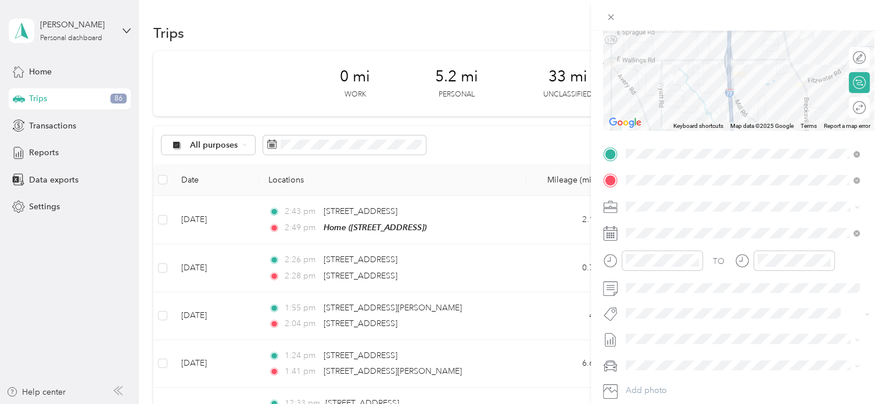
scroll to position [206, 0]
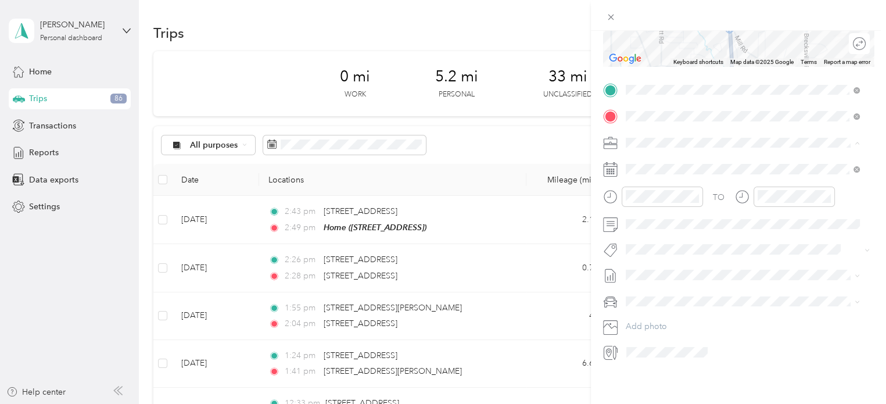
click at [640, 168] on div "Personal" at bounding box center [742, 174] width 226 height 12
click at [636, 267] on div "08" at bounding box center [638, 272] width 28 height 16
click at [665, 244] on div "50" at bounding box center [671, 243] width 28 height 16
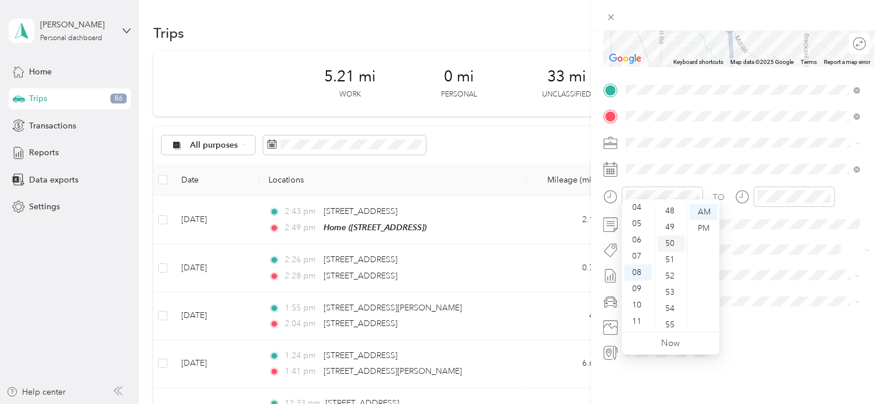
scroll to position [812, 0]
click at [755, 190] on div at bounding box center [793, 196] width 81 height 20
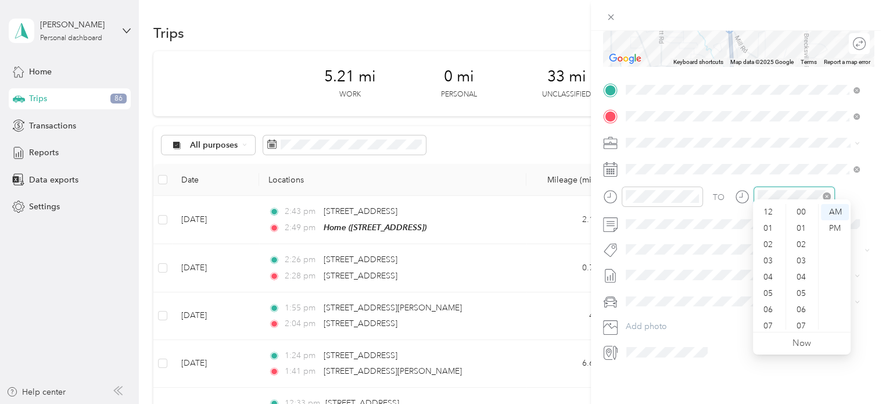
scroll to position [70, 0]
click at [772, 285] on div "09" at bounding box center [769, 288] width 28 height 16
click at [805, 210] on div "00" at bounding box center [802, 212] width 28 height 16
click at [830, 211] on div "AM" at bounding box center [835, 212] width 28 height 16
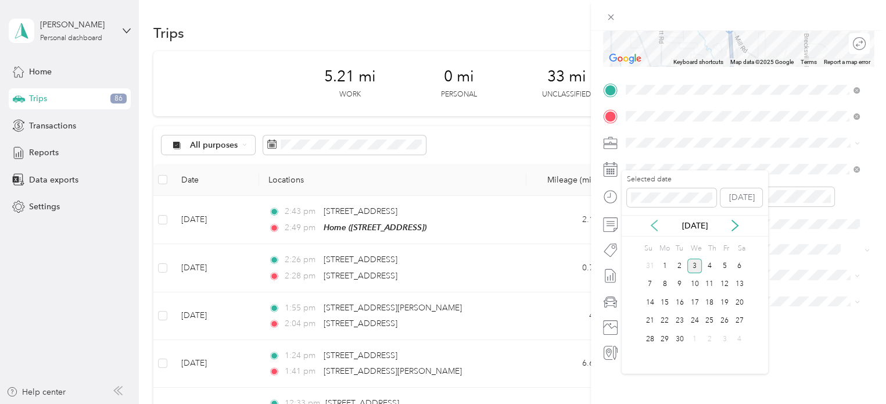
click at [652, 223] on icon at bounding box center [654, 225] width 6 height 10
click at [729, 282] on div "8" at bounding box center [724, 284] width 15 height 15
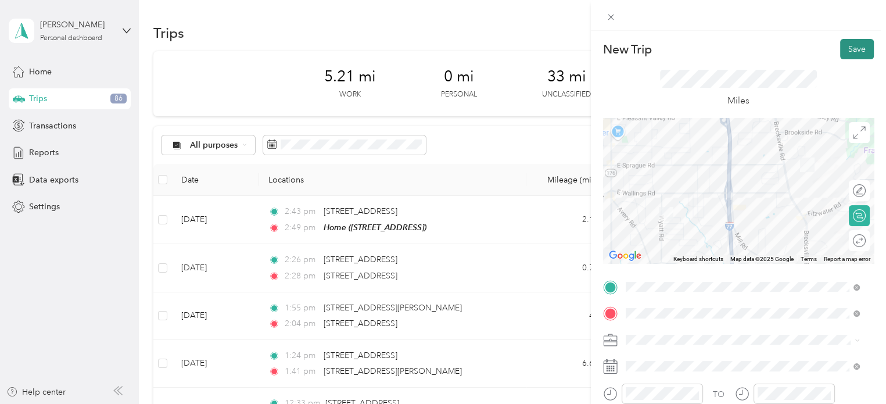
click at [850, 48] on button "Save" at bounding box center [857, 49] width 34 height 20
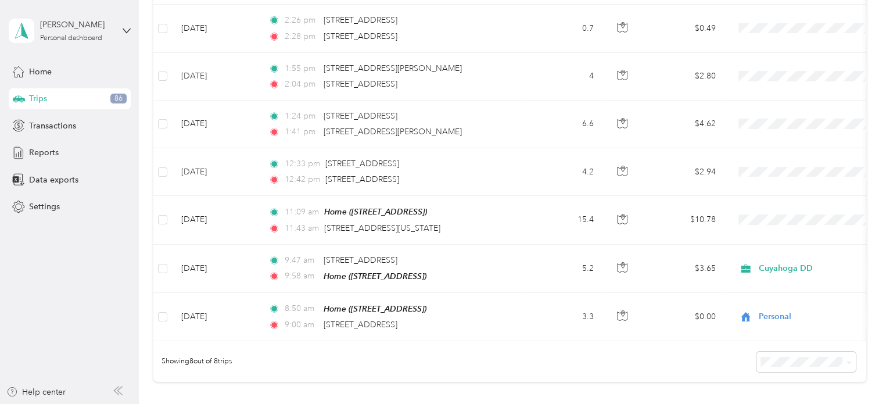
scroll to position [243, 0]
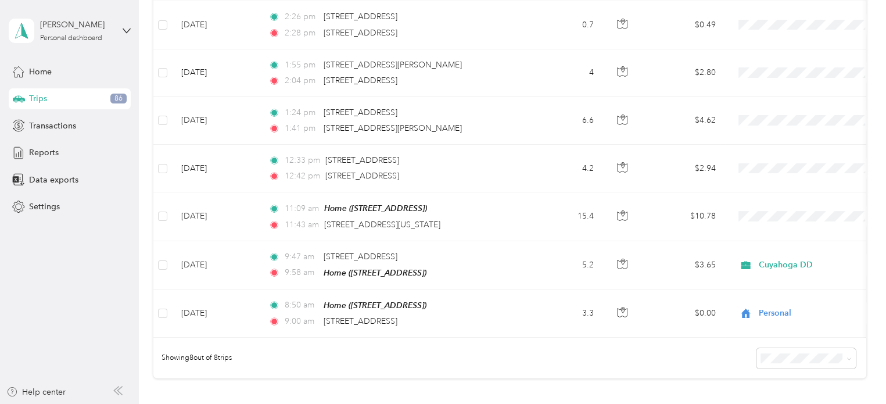
click at [562, 348] on div "Showing 8 out of 8 trips" at bounding box center [509, 357] width 713 height 41
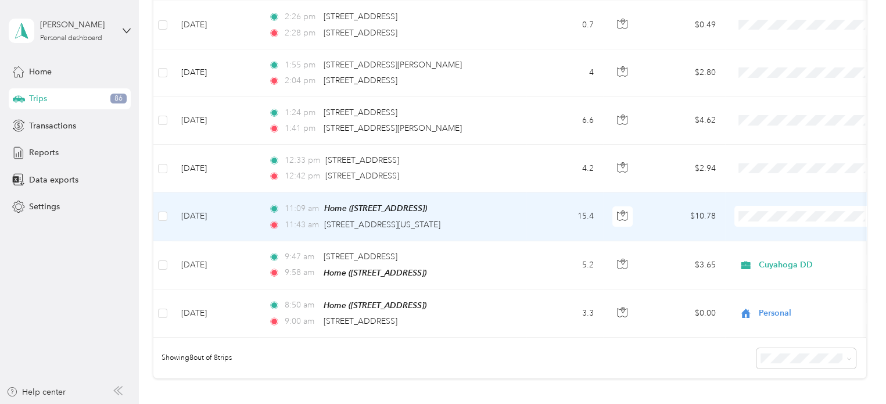
click at [769, 235] on span "Cuyahoga DD" at bounding box center [815, 231] width 107 height 12
click at [538, 213] on td "15.4" at bounding box center [564, 216] width 77 height 48
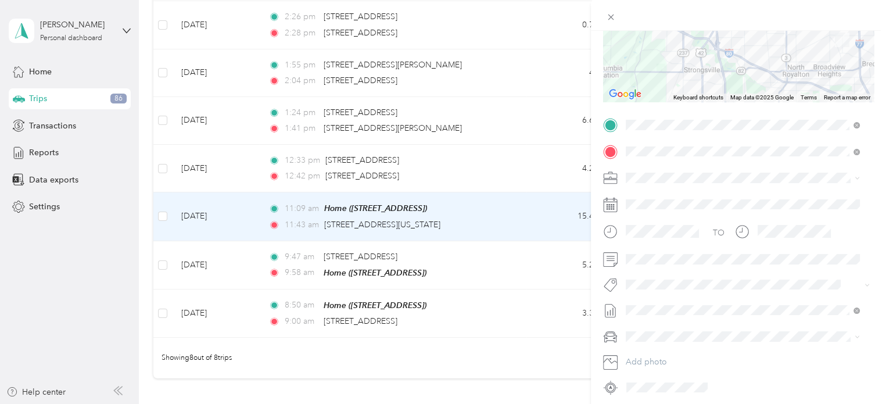
scroll to position [189, 0]
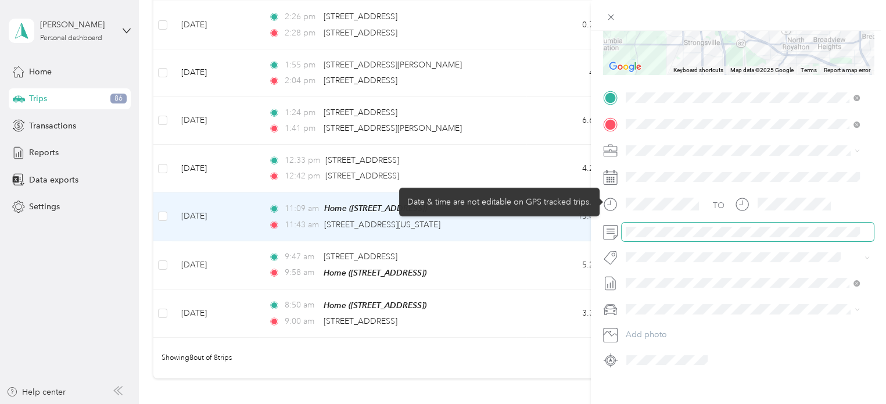
click at [635, 237] on span at bounding box center [747, 231] width 252 height 19
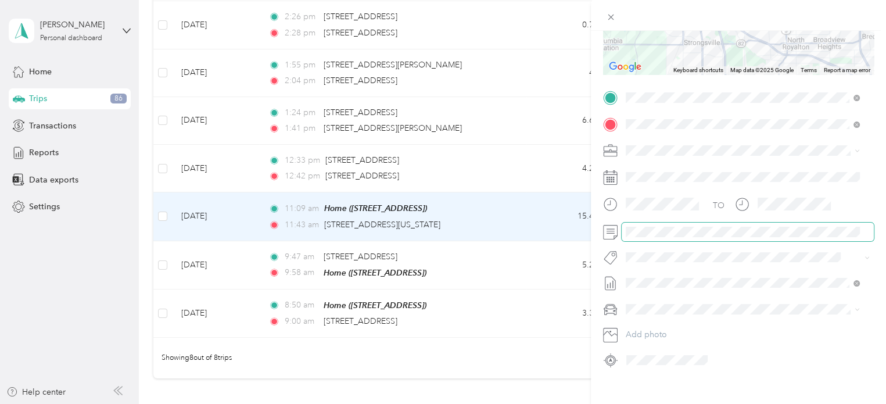
scroll to position [0, 0]
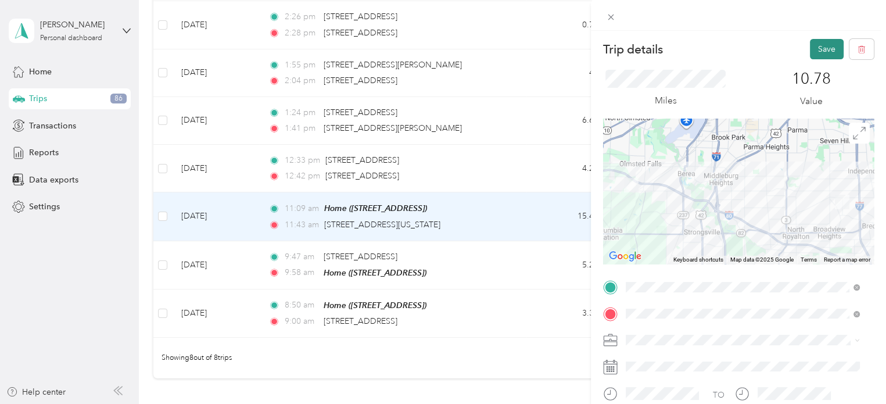
click at [809, 46] on button "Save" at bounding box center [826, 49] width 34 height 20
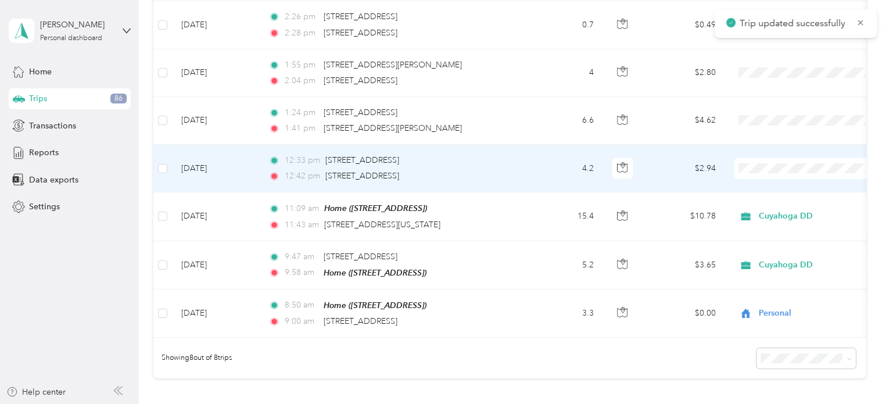
click at [504, 167] on div "12:33 pm [STREET_ADDRESS] 12:42 pm [STREET_ADDRESS]" at bounding box center [390, 168] width 244 height 28
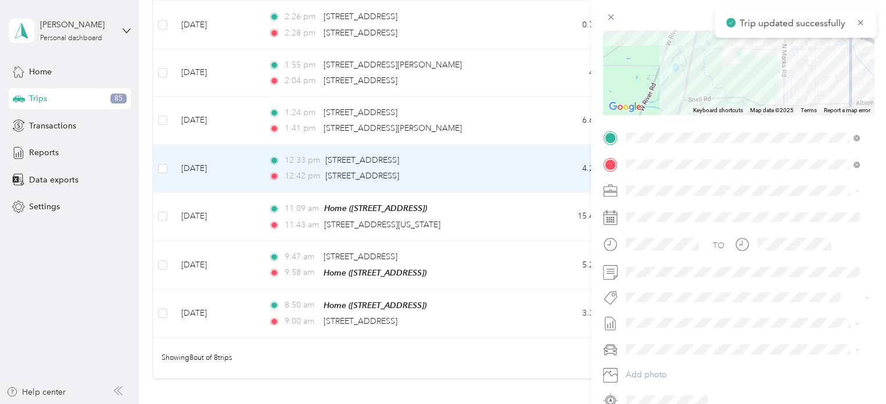
scroll to position [167, 0]
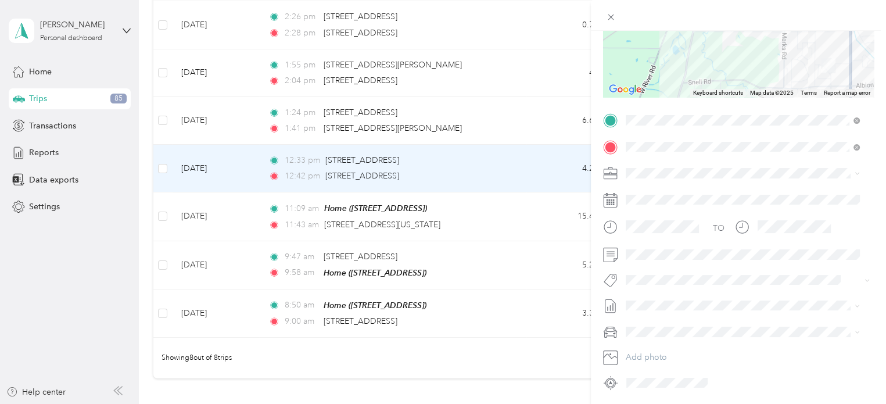
click at [657, 185] on li "Cuyahoga DD" at bounding box center [742, 193] width 242 height 20
click at [514, 351] on div "Trip details Save This trip cannot be edited because it is either under review,…" at bounding box center [443, 202] width 886 height 404
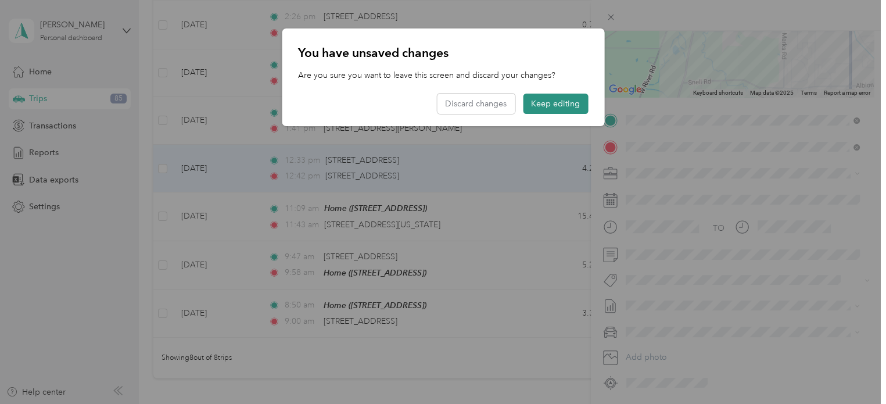
click at [539, 104] on button "Keep editing" at bounding box center [555, 103] width 65 height 20
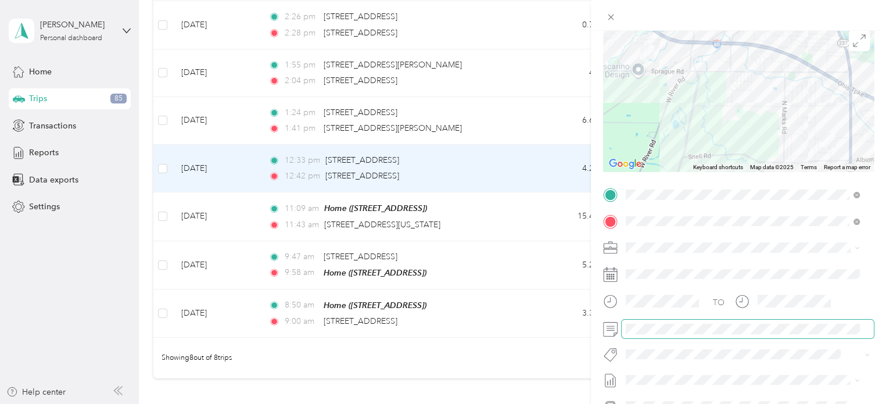
scroll to position [0, 0]
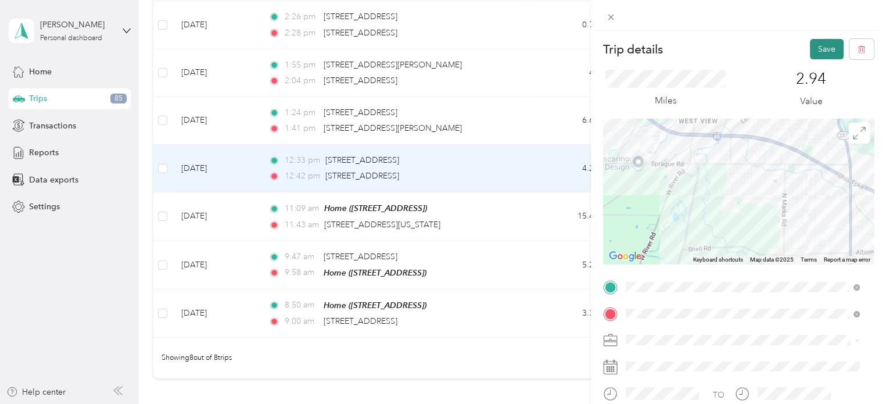
click at [814, 49] on button "Save" at bounding box center [826, 49] width 34 height 20
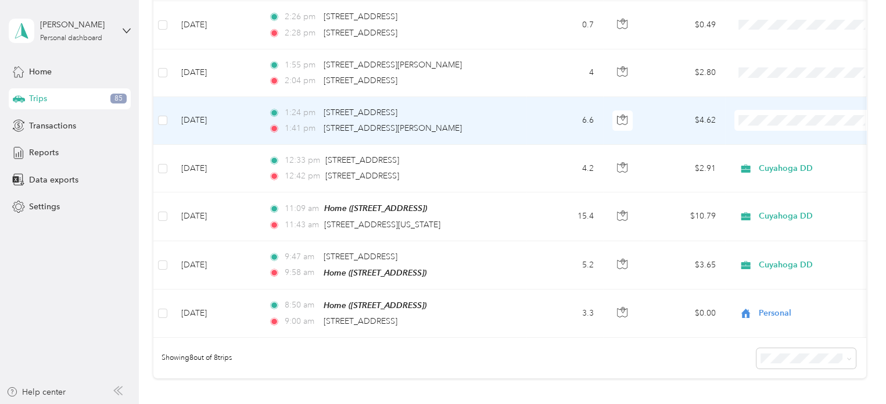
click at [768, 157] on span "Personal" at bounding box center [815, 161] width 107 height 12
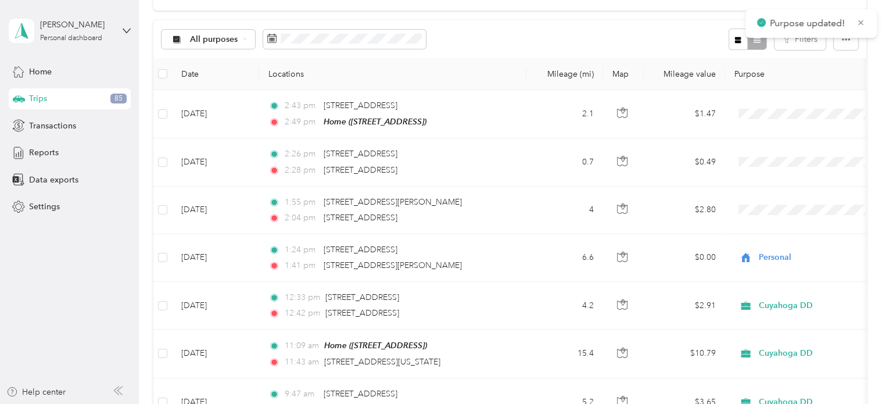
scroll to position [109, 0]
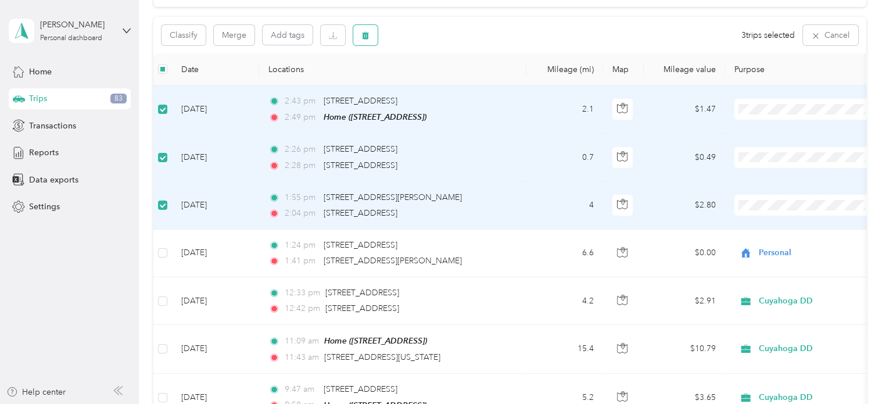
click at [365, 37] on icon "button" at bounding box center [365, 36] width 7 height 8
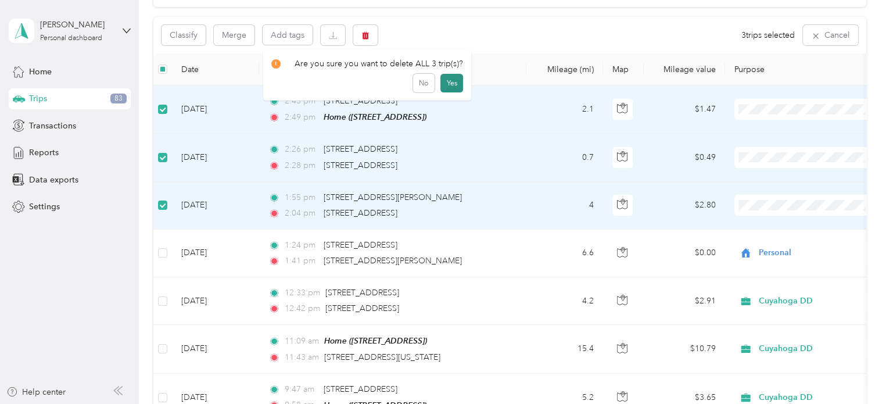
click at [448, 85] on button "Yes" at bounding box center [451, 83] width 23 height 19
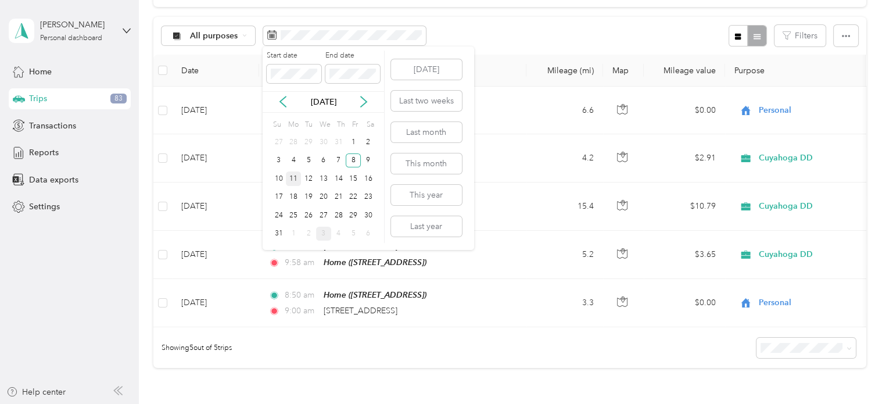
click at [297, 176] on div "11" at bounding box center [293, 178] width 15 height 15
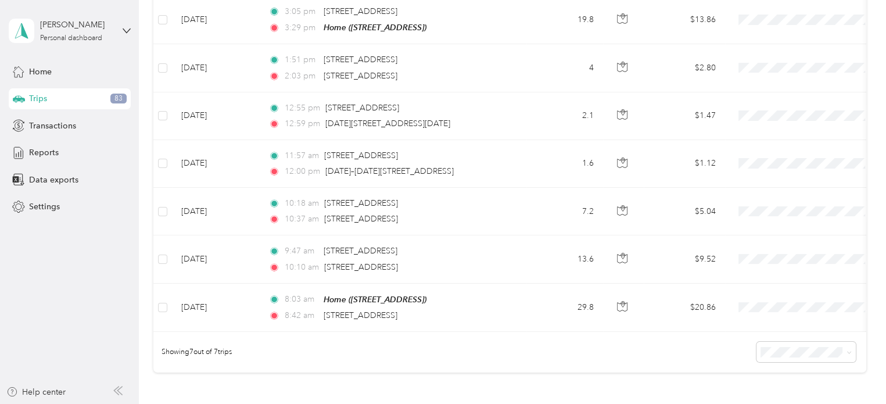
scroll to position [197, 0]
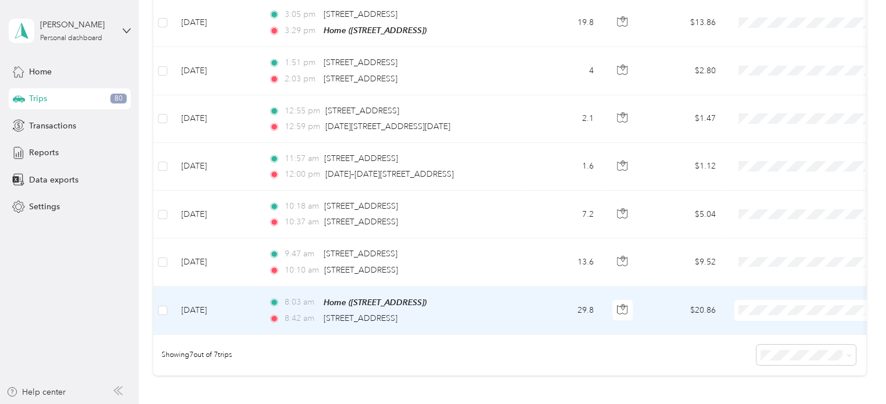
click at [765, 314] on span at bounding box center [806, 310] width 144 height 21
click at [776, 346] on span "Personal" at bounding box center [815, 350] width 107 height 12
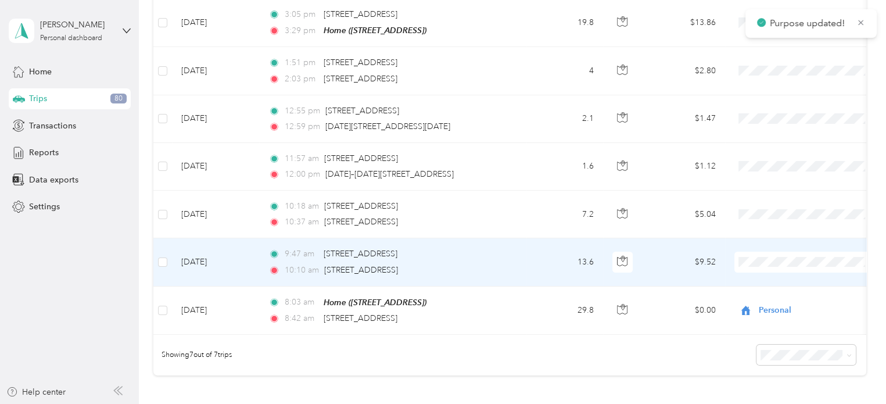
click at [538, 258] on td "13.6" at bounding box center [564, 262] width 77 height 48
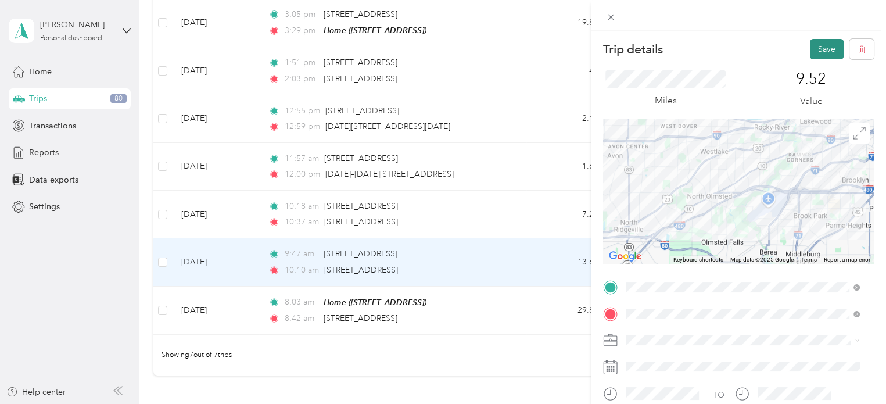
click at [809, 47] on button "Save" at bounding box center [826, 49] width 34 height 20
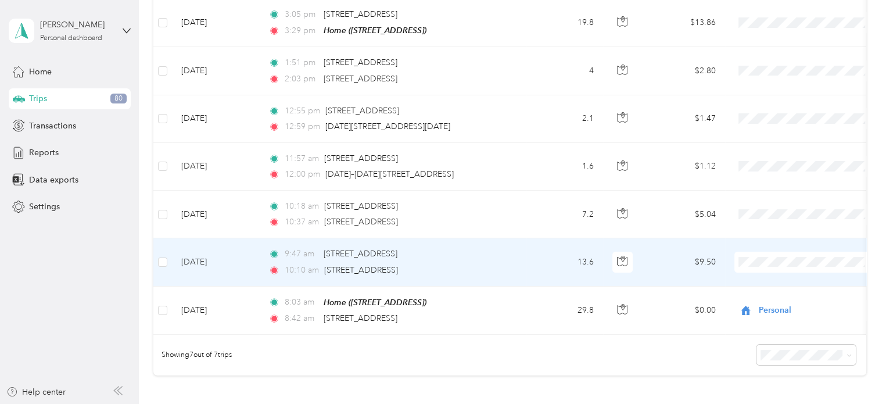
click at [768, 287] on ol "Cuyahoga DD Personal" at bounding box center [806, 292] width 144 height 41
click at [766, 275] on li "Cuyahoga DD" at bounding box center [806, 280] width 144 height 20
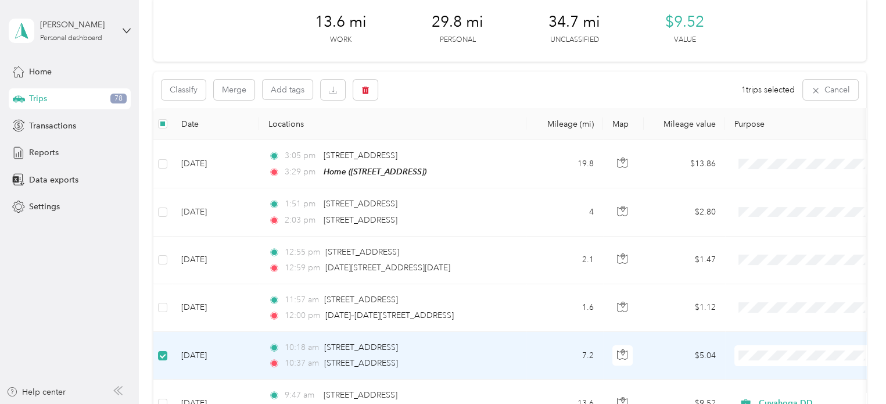
scroll to position [50, 0]
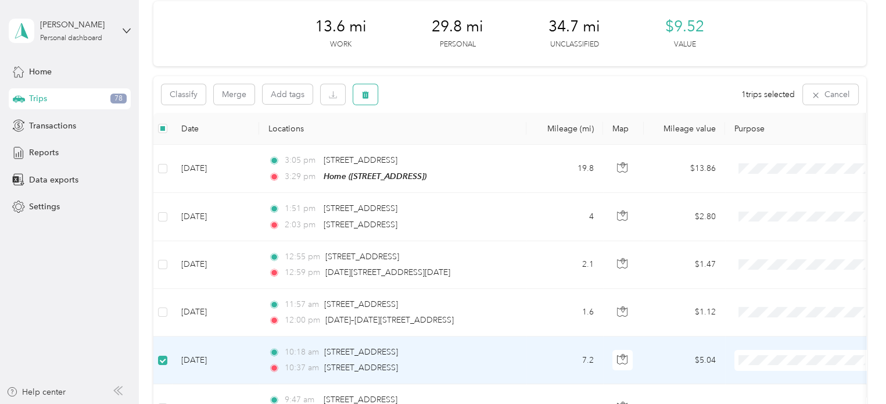
click at [365, 92] on icon "button" at bounding box center [365, 95] width 7 height 8
click at [446, 143] on button "Yes" at bounding box center [451, 143] width 23 height 19
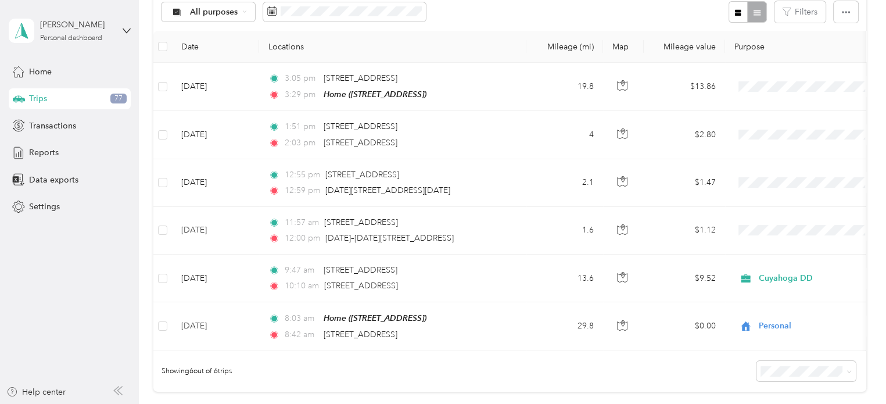
scroll to position [132, 0]
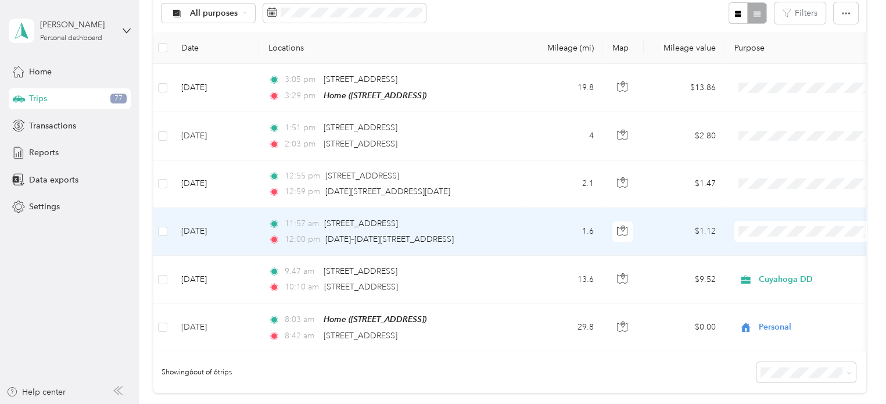
click at [755, 247] on icon at bounding box center [749, 251] width 15 height 9
click at [534, 229] on td "1.6" at bounding box center [564, 232] width 77 height 48
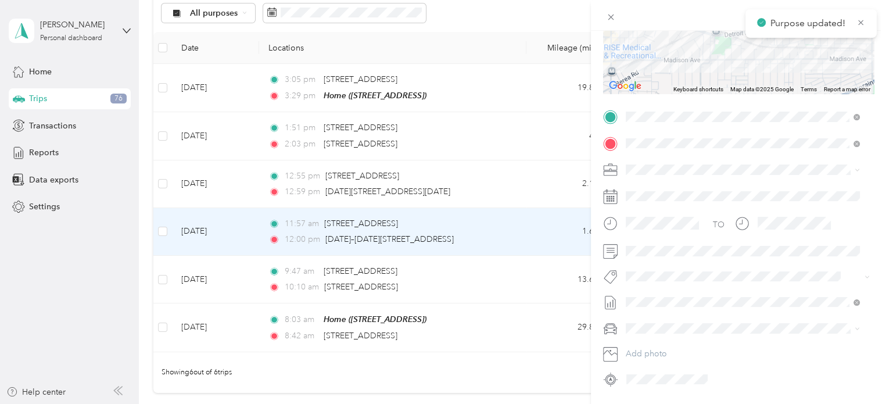
scroll to position [174, 0]
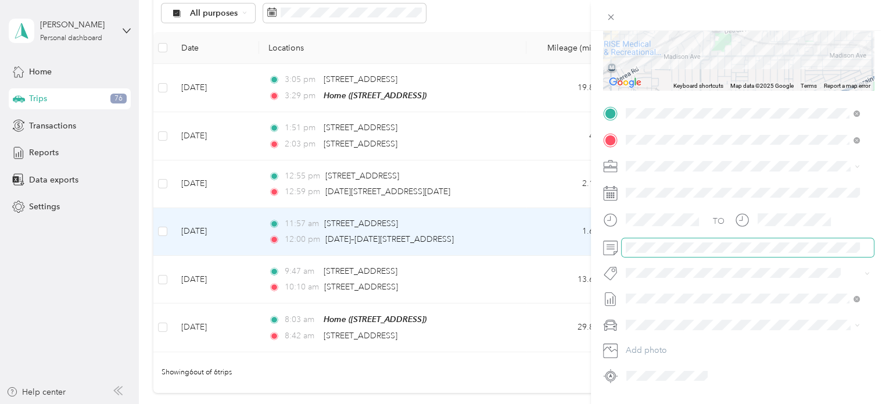
click at [631, 253] on span at bounding box center [747, 247] width 252 height 19
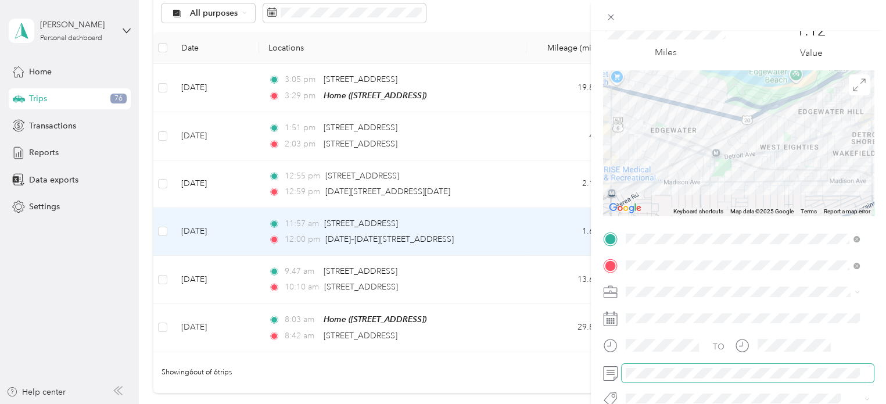
scroll to position [0, 0]
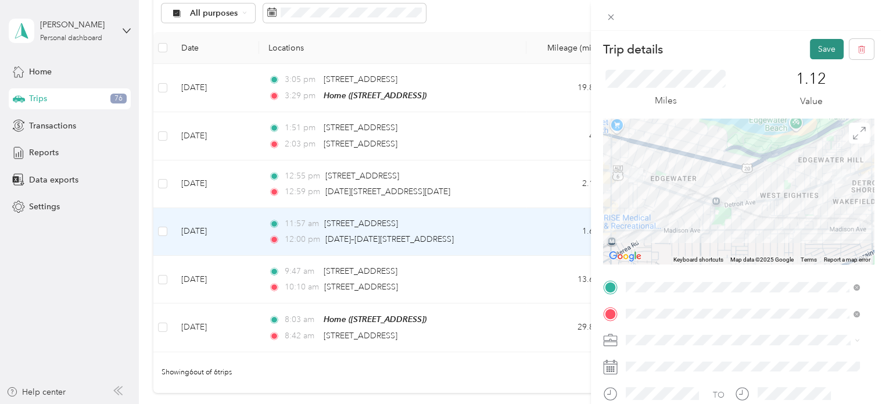
click at [819, 47] on button "Save" at bounding box center [826, 49] width 34 height 20
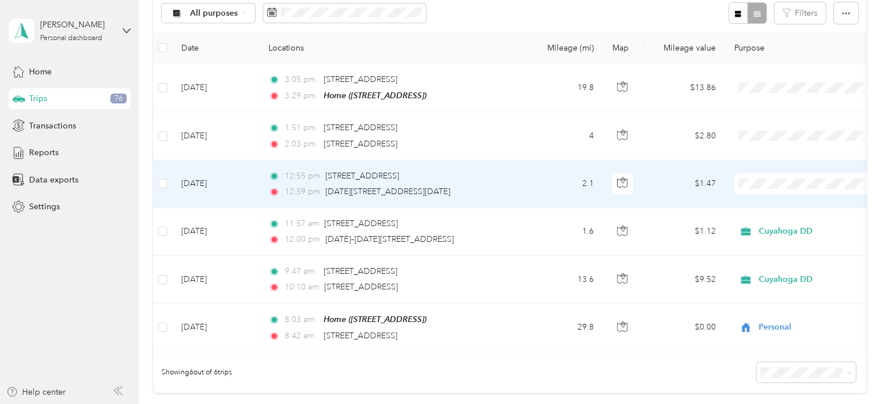
click at [777, 200] on span "Cuyahoga DD" at bounding box center [815, 203] width 107 height 12
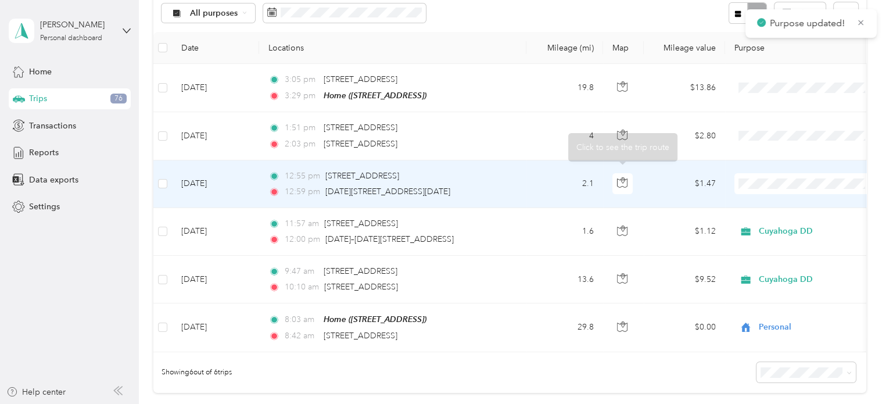
click at [547, 177] on td "2.1" at bounding box center [564, 184] width 77 height 48
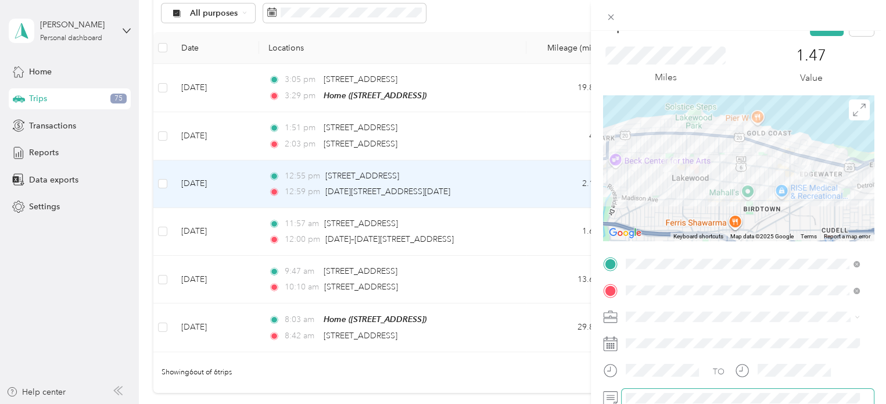
scroll to position [14, 0]
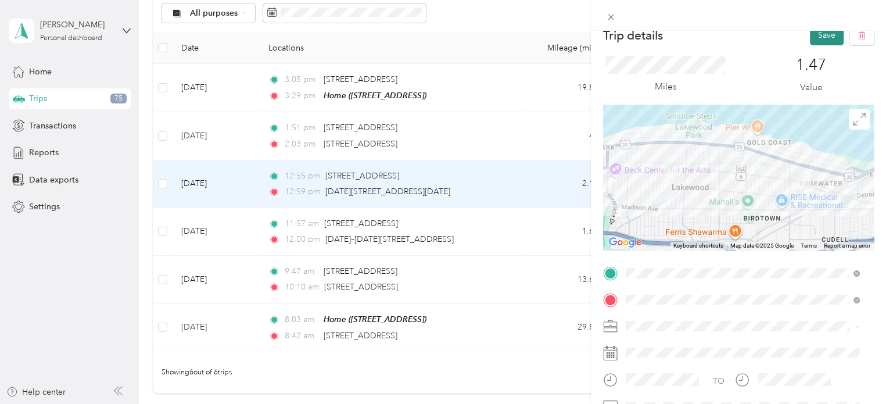
click at [809, 39] on button "Save" at bounding box center [826, 35] width 34 height 20
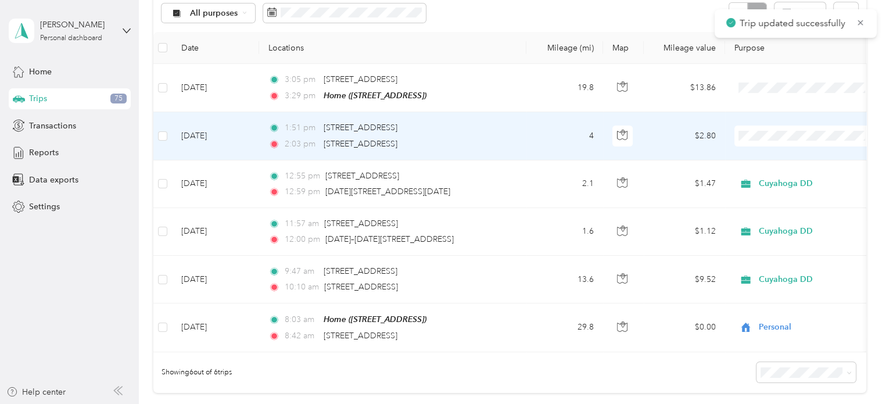
click at [496, 129] on div "1:51 pm [STREET_ADDRESS]" at bounding box center [390, 127] width 244 height 13
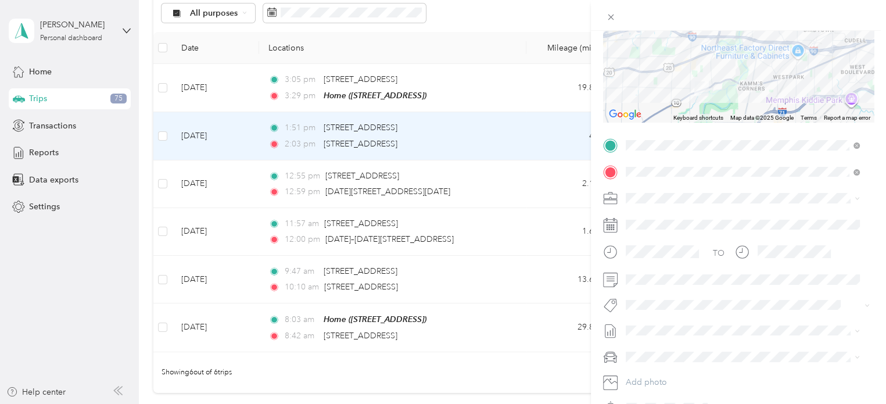
scroll to position [151, 0]
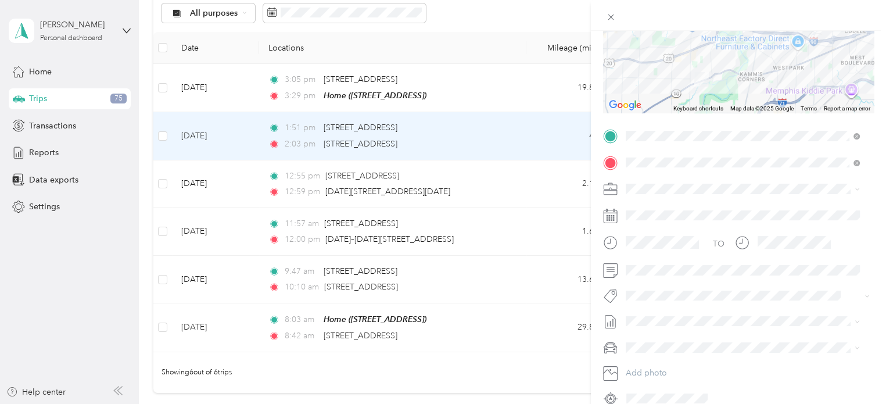
click at [624, 185] on span at bounding box center [747, 188] width 252 height 19
click at [638, 203] on div "Cuyahoga DD" at bounding box center [742, 209] width 226 height 12
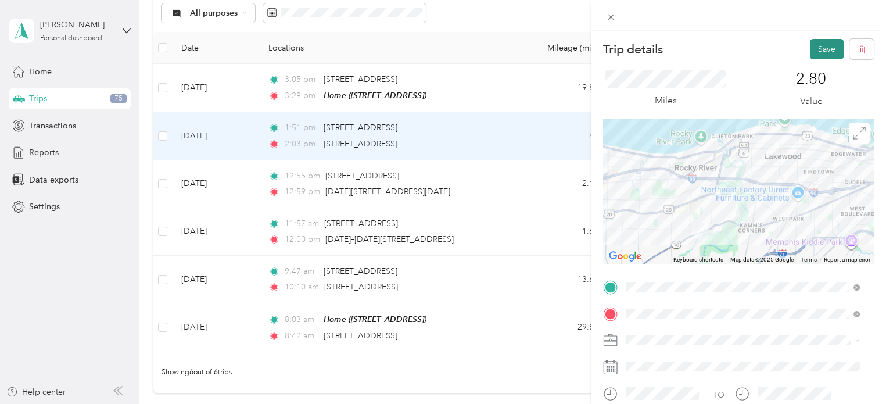
click at [810, 42] on button "Save" at bounding box center [826, 49] width 34 height 20
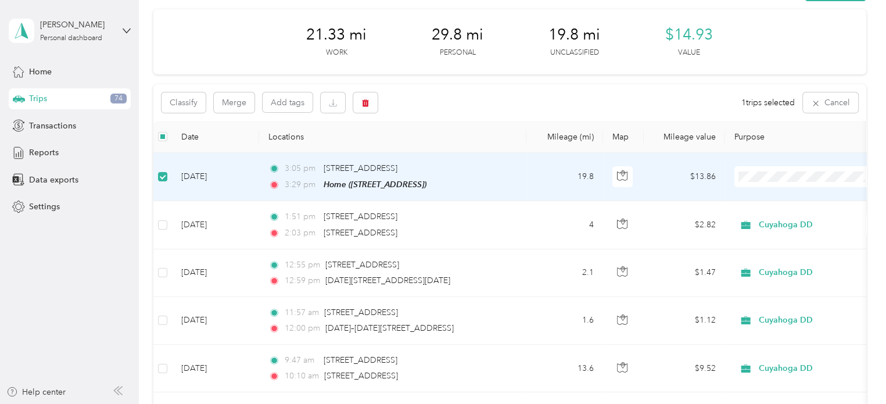
scroll to position [37, 0]
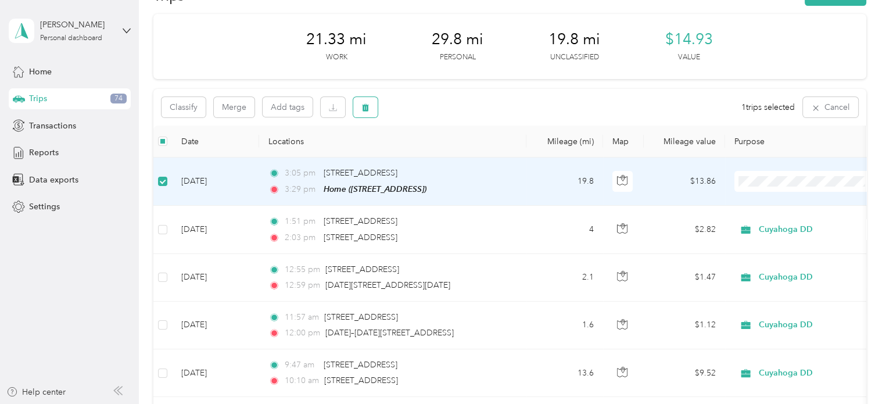
click at [362, 102] on button "button" at bounding box center [365, 107] width 24 height 20
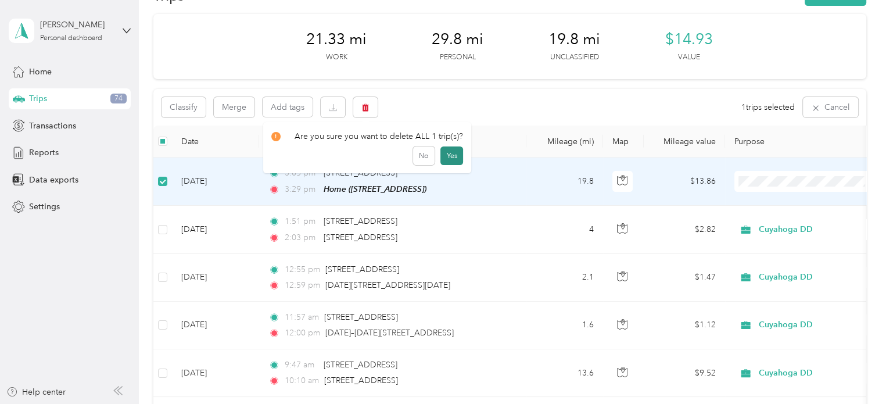
click at [447, 153] on button "Yes" at bounding box center [451, 155] width 23 height 19
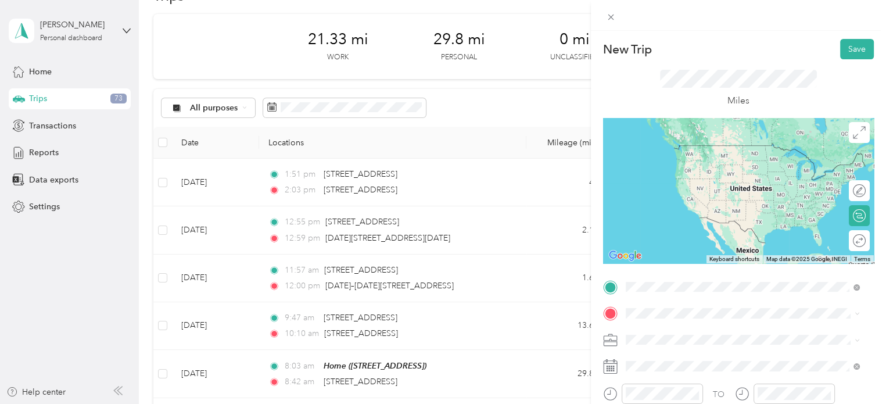
click at [715, 195] on span "[STREET_ADDRESS][US_STATE]" at bounding box center [705, 190] width 116 height 10
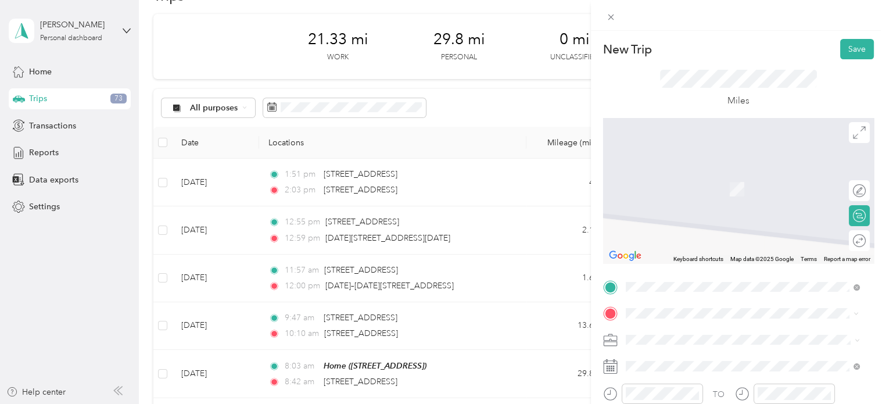
click at [711, 252] on span "[STREET_ADDRESS][US_STATE]" at bounding box center [705, 249] width 116 height 10
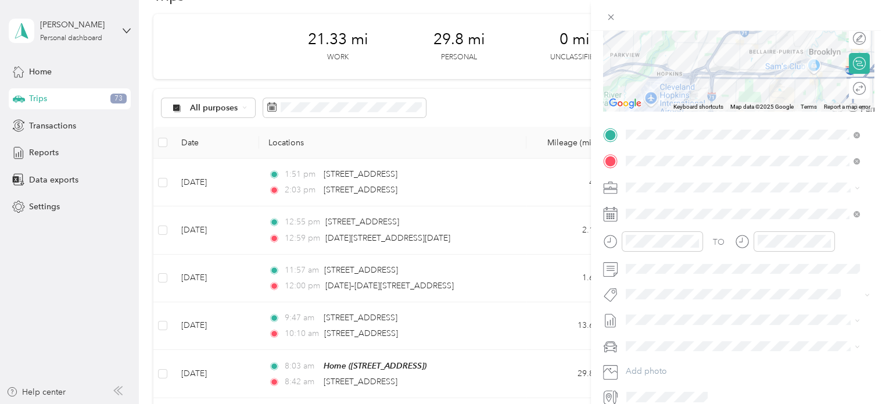
scroll to position [153, 0]
click at [652, 228] on div "Personal" at bounding box center [742, 227] width 226 height 12
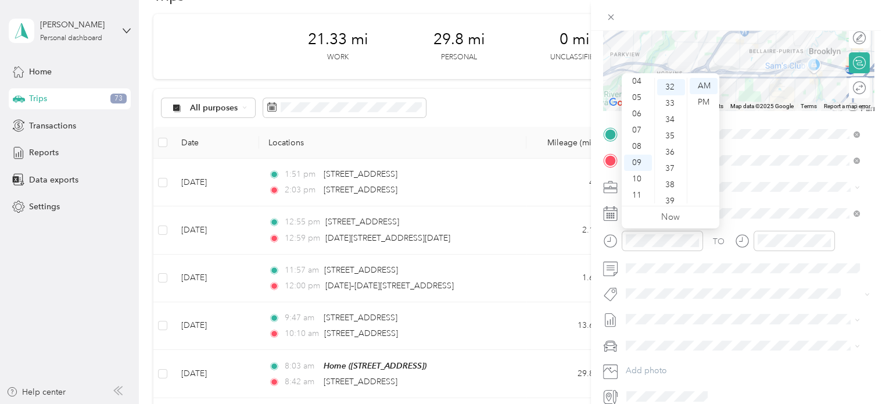
scroll to position [0, 0]
click at [639, 131] on div "03" at bounding box center [638, 135] width 28 height 16
click at [668, 89] on div "00" at bounding box center [671, 86] width 28 height 16
click at [701, 102] on div "PM" at bounding box center [703, 102] width 28 height 16
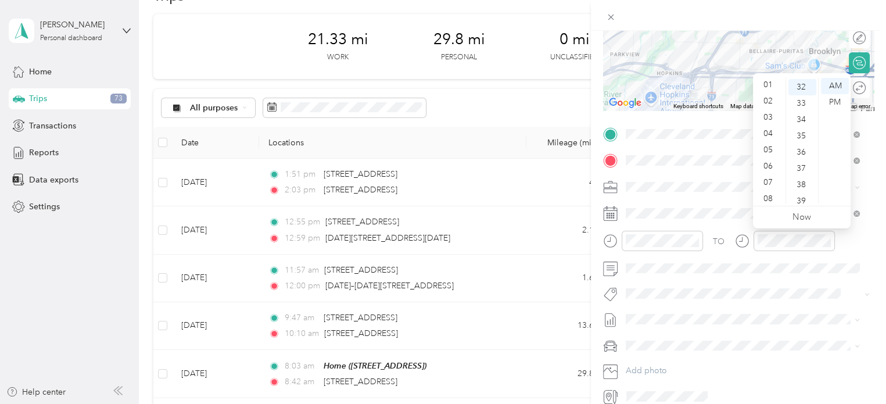
scroll to position [2, 0]
click at [765, 129] on div "03" at bounding box center [769, 133] width 28 height 16
click at [806, 96] on div "15" at bounding box center [802, 96] width 28 height 16
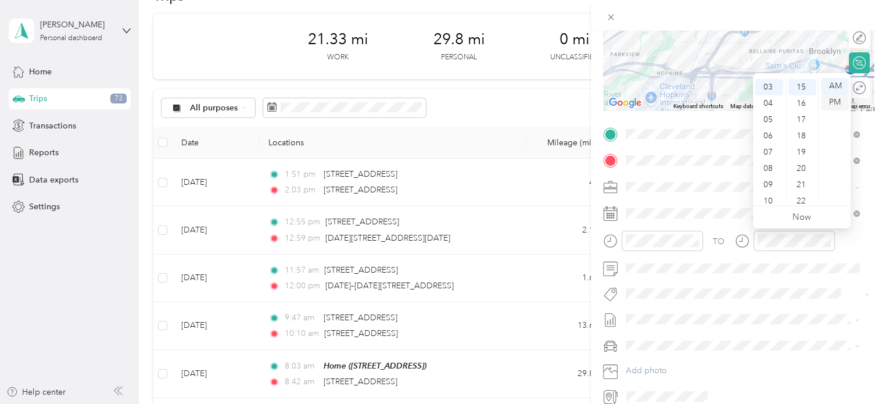
click at [830, 101] on div "PM" at bounding box center [835, 102] width 28 height 16
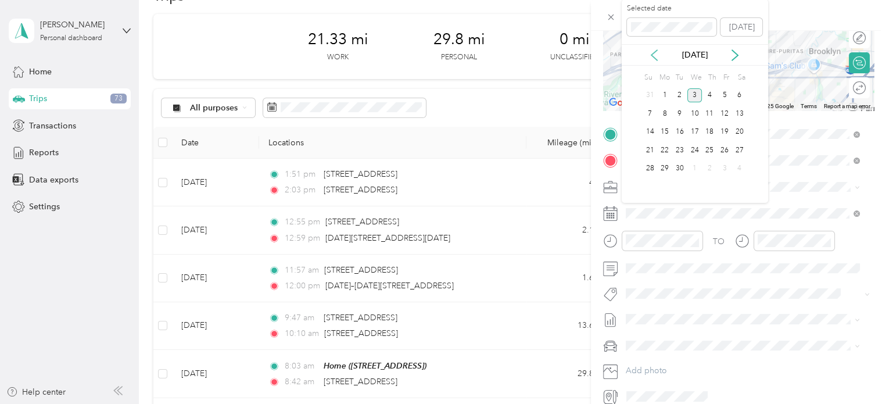
click at [654, 50] on icon at bounding box center [654, 55] width 12 height 12
click at [668, 125] on div "11" at bounding box center [664, 132] width 15 height 15
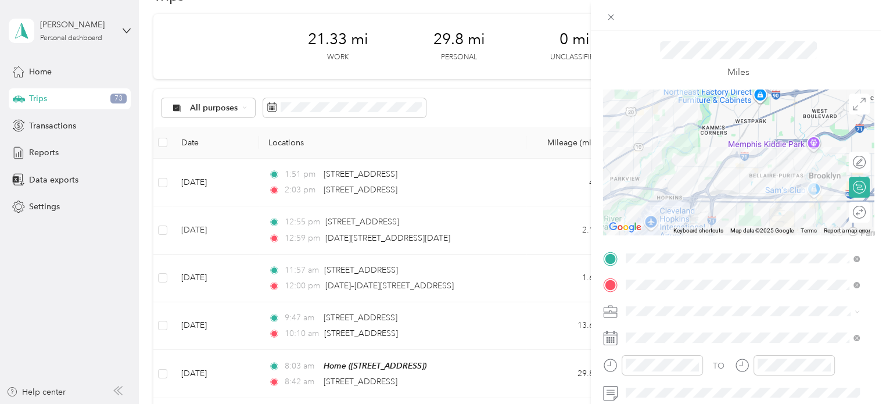
scroll to position [0, 0]
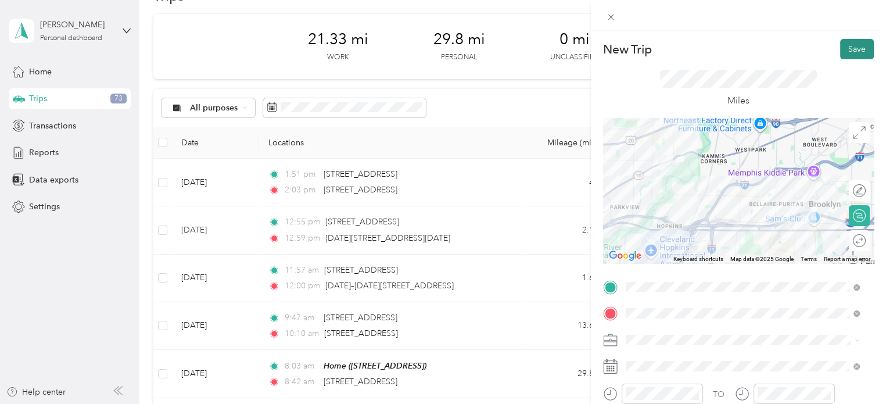
click at [854, 47] on button "Save" at bounding box center [857, 49] width 34 height 20
